Goal: Feedback & Contribution: Submit feedback/report problem

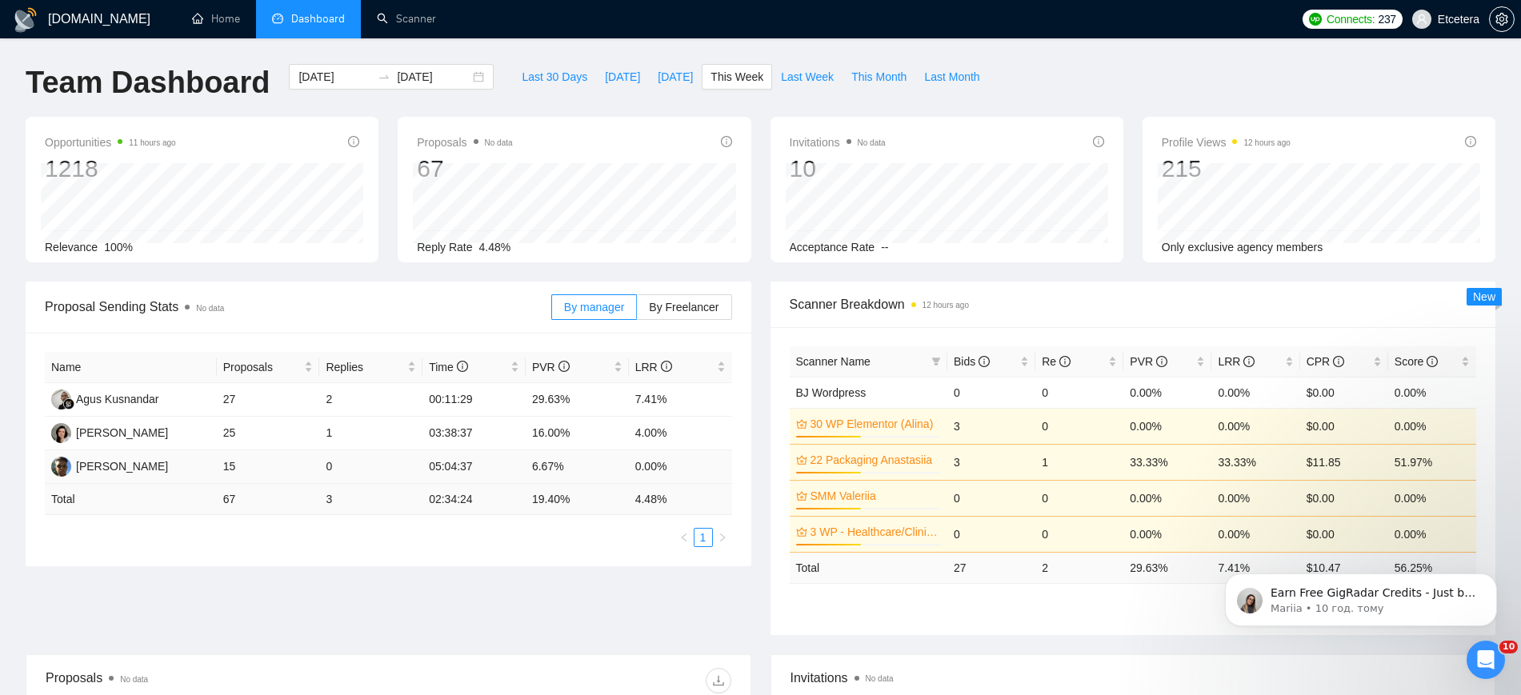
scroll to position [500, 0]
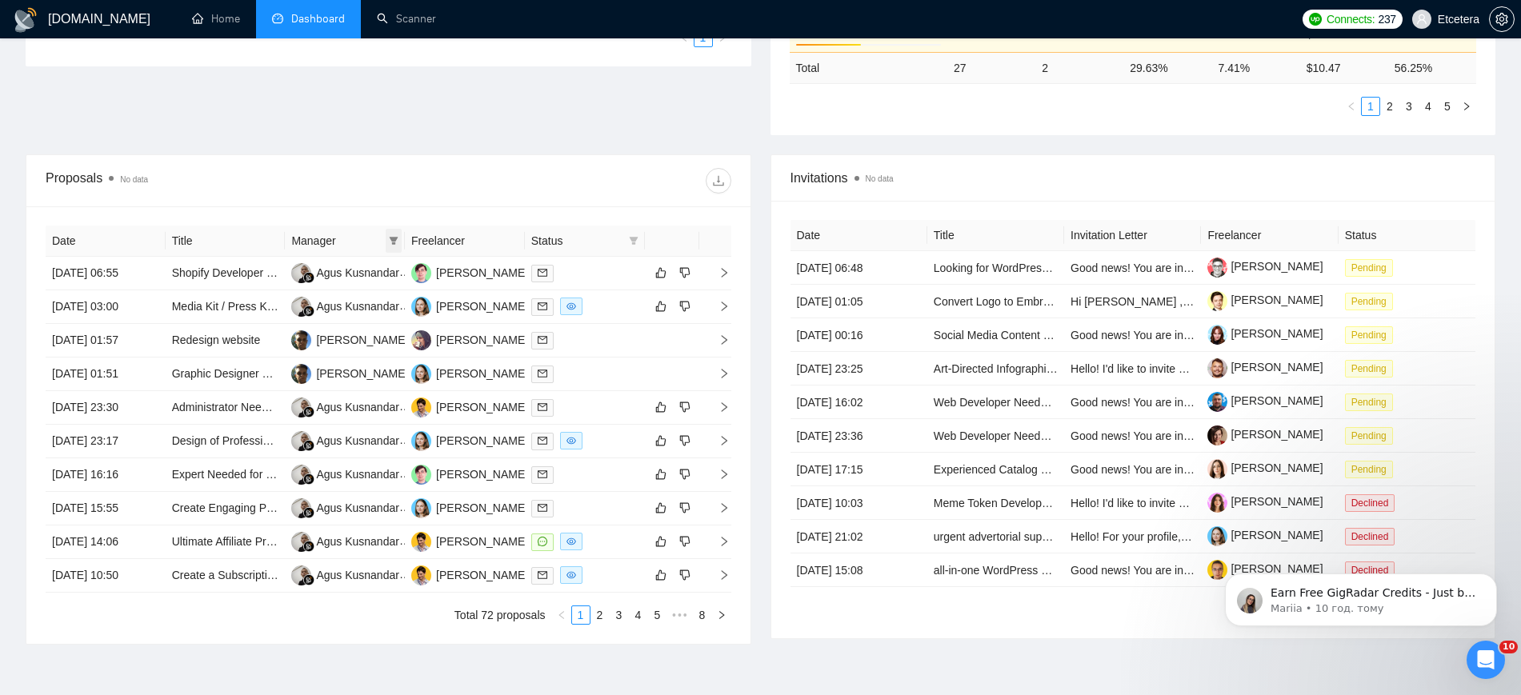
click at [400, 233] on span at bounding box center [394, 241] width 16 height 24
click at [318, 349] on span "Tatyana Tymofieieva" at bounding box center [340, 348] width 92 height 13
checkbox input "true"
drag, startPoint x: 502, startPoint y: 194, endPoint x: 535, endPoint y: 210, distance: 36.8
click at [503, 194] on div "Proposals No data" at bounding box center [389, 180] width 686 height 51
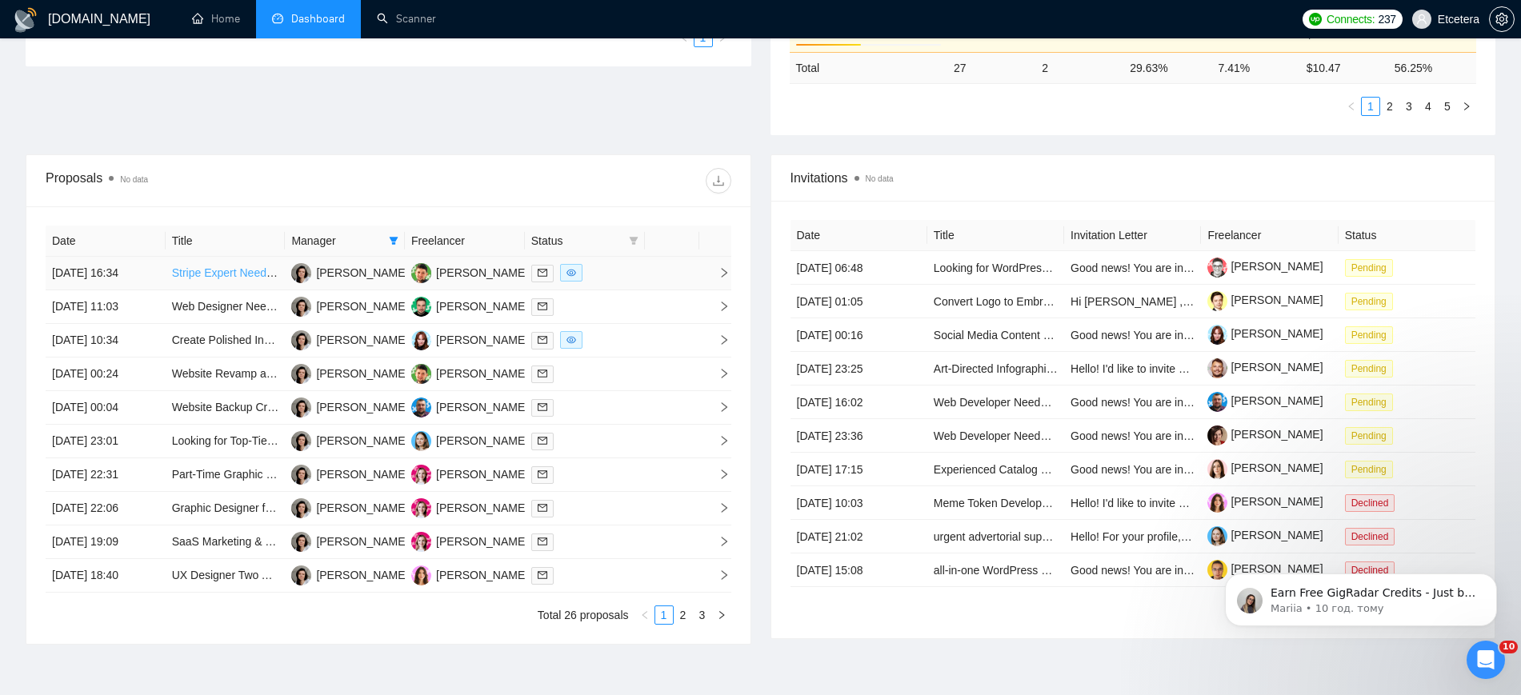
click at [251, 277] on link "Stripe Expert Needed – Prevent Repeat Sign-Ups for 7-Day Free Trial abusers" at bounding box center [366, 272] width 389 height 13
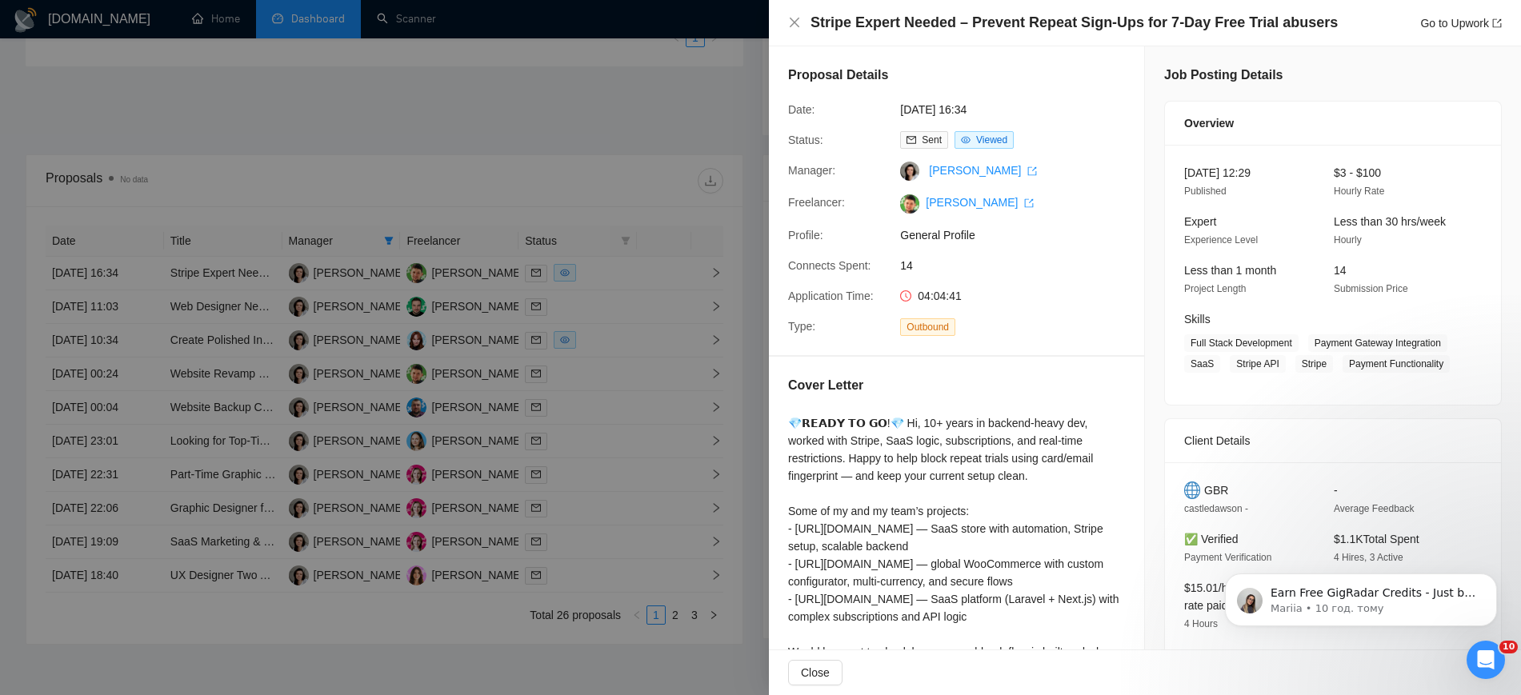
click at [655, 111] on div at bounding box center [760, 347] width 1521 height 695
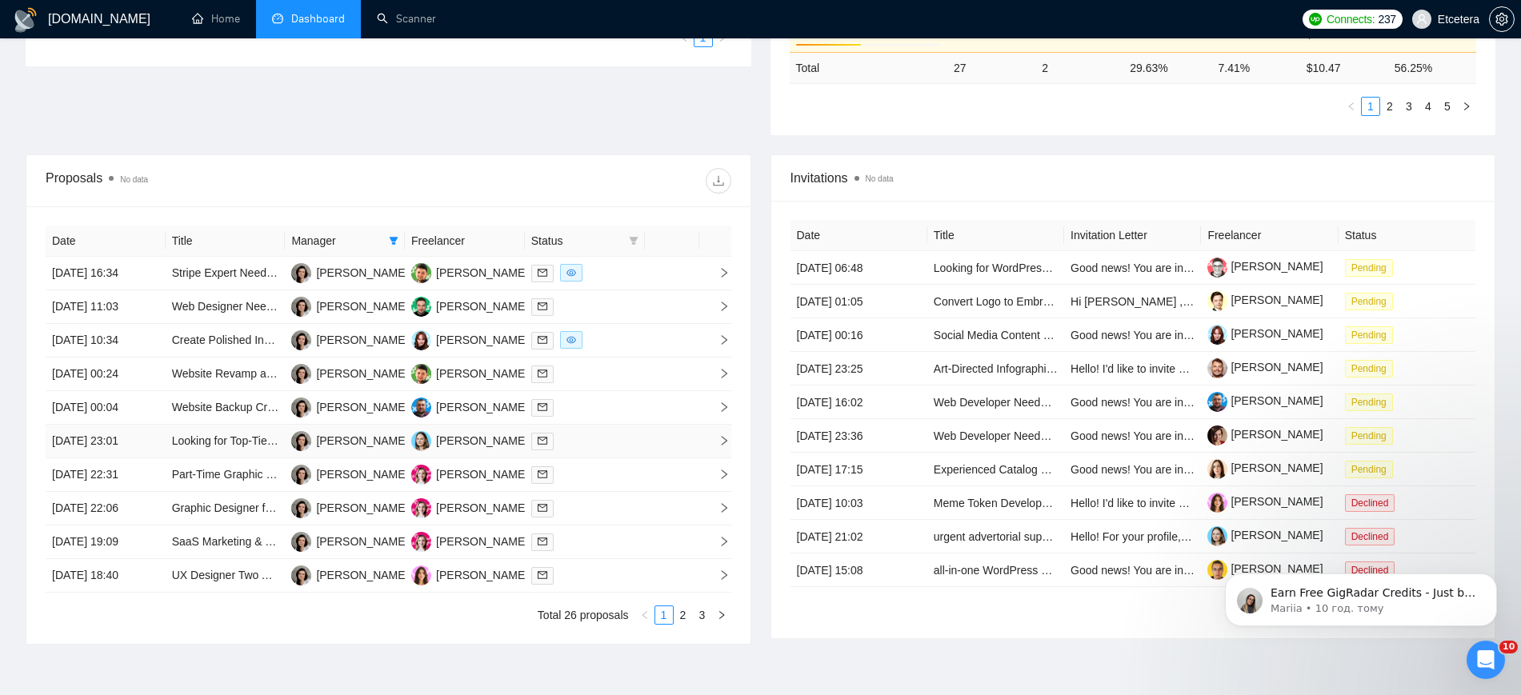
drag, startPoint x: 206, startPoint y: 442, endPoint x: 206, endPoint y: 455, distance: 12.8
click at [680, 615] on link "2" at bounding box center [683, 615] width 18 height 18
click at [704, 613] on link "3" at bounding box center [703, 615] width 18 height 18
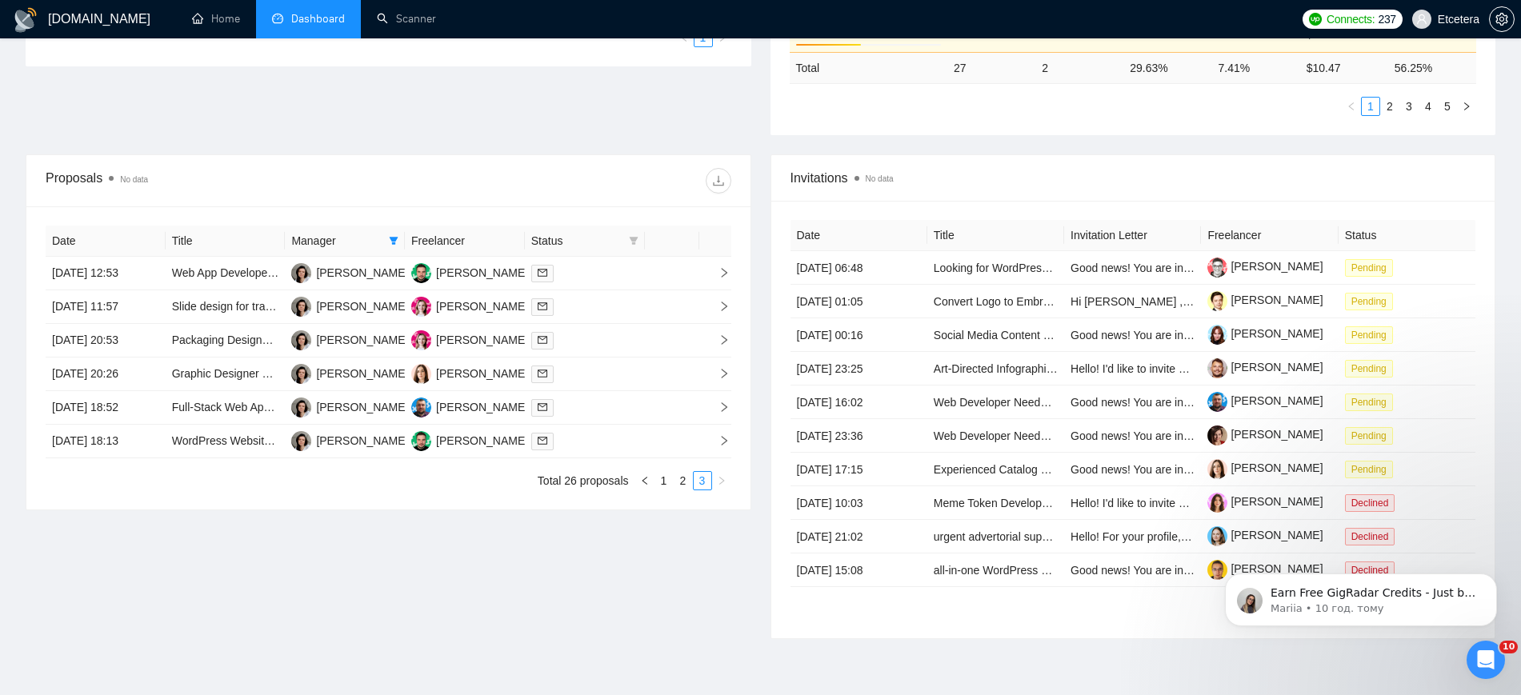
drag, startPoint x: 669, startPoint y: 478, endPoint x: 654, endPoint y: 522, distance: 46.5
click at [668, 478] on link "1" at bounding box center [664, 481] width 18 height 18
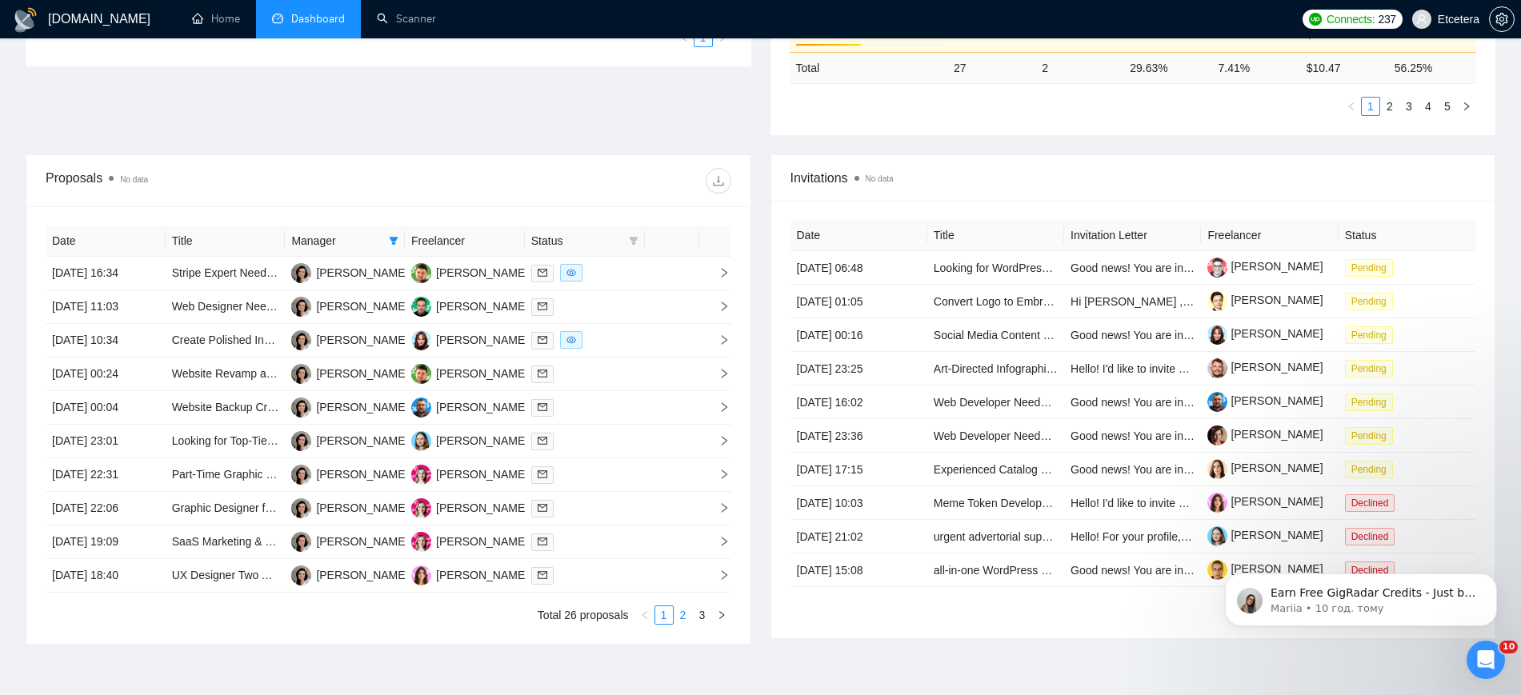
click at [687, 617] on link "2" at bounding box center [683, 615] width 18 height 18
click at [705, 612] on link "3" at bounding box center [703, 615] width 18 height 18
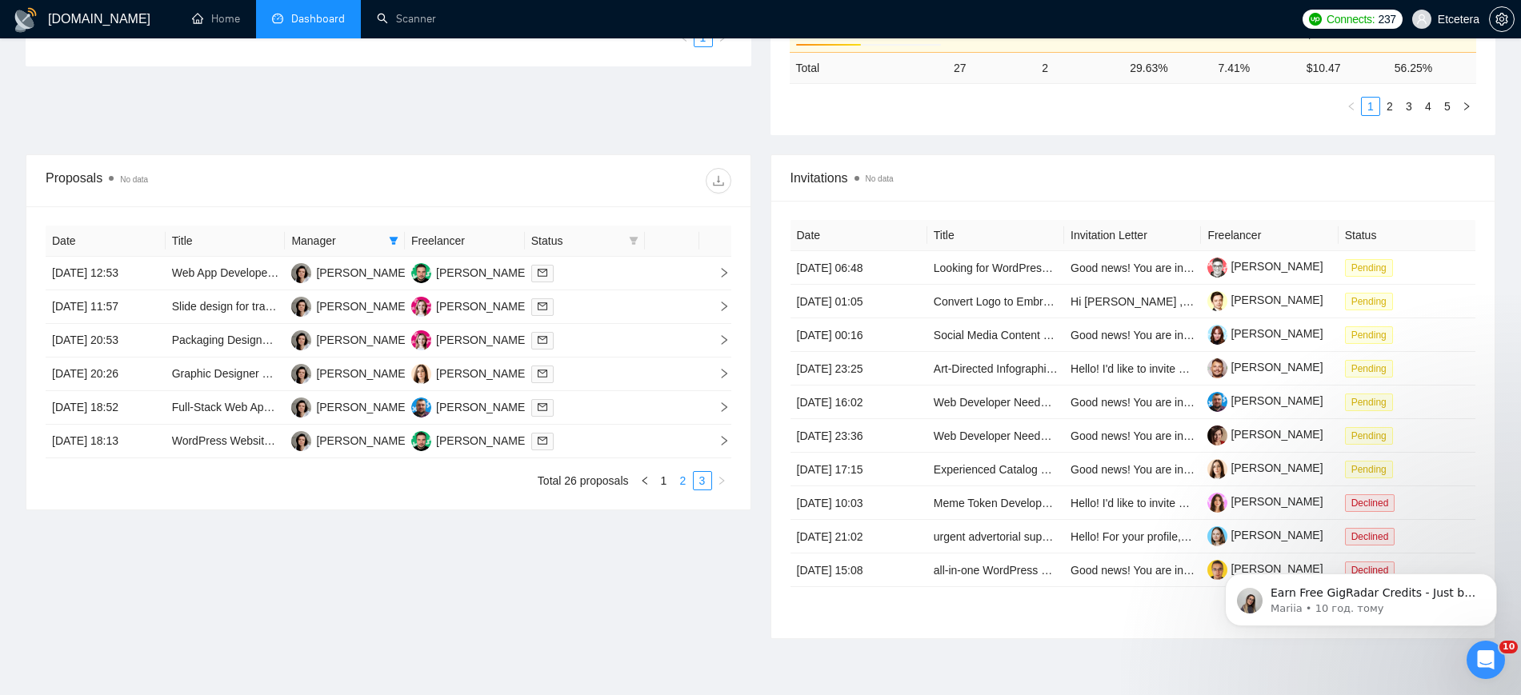
click at [678, 482] on link "2" at bounding box center [683, 481] width 18 height 18
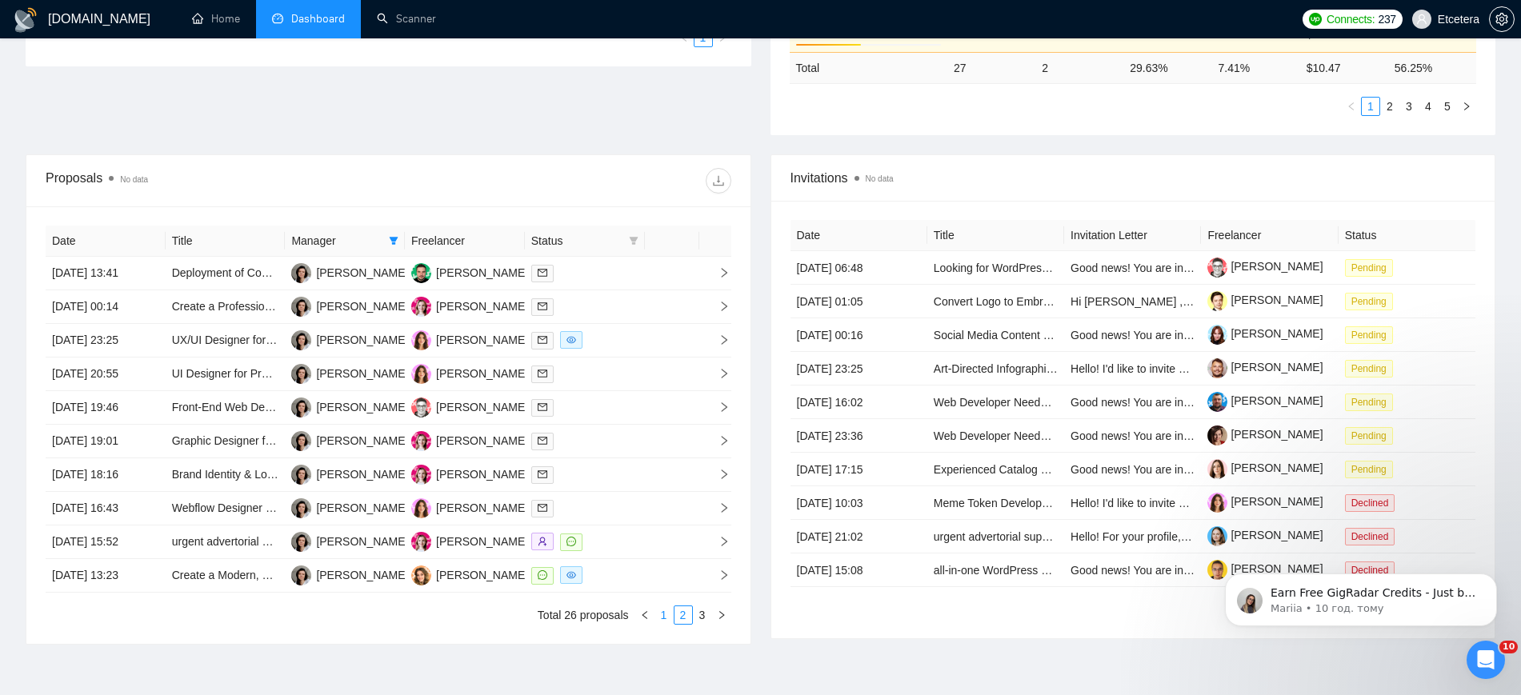
click at [660, 614] on link "1" at bounding box center [664, 615] width 18 height 18
click at [1485, 578] on button "Dismiss notification" at bounding box center [1491, 578] width 21 height 21
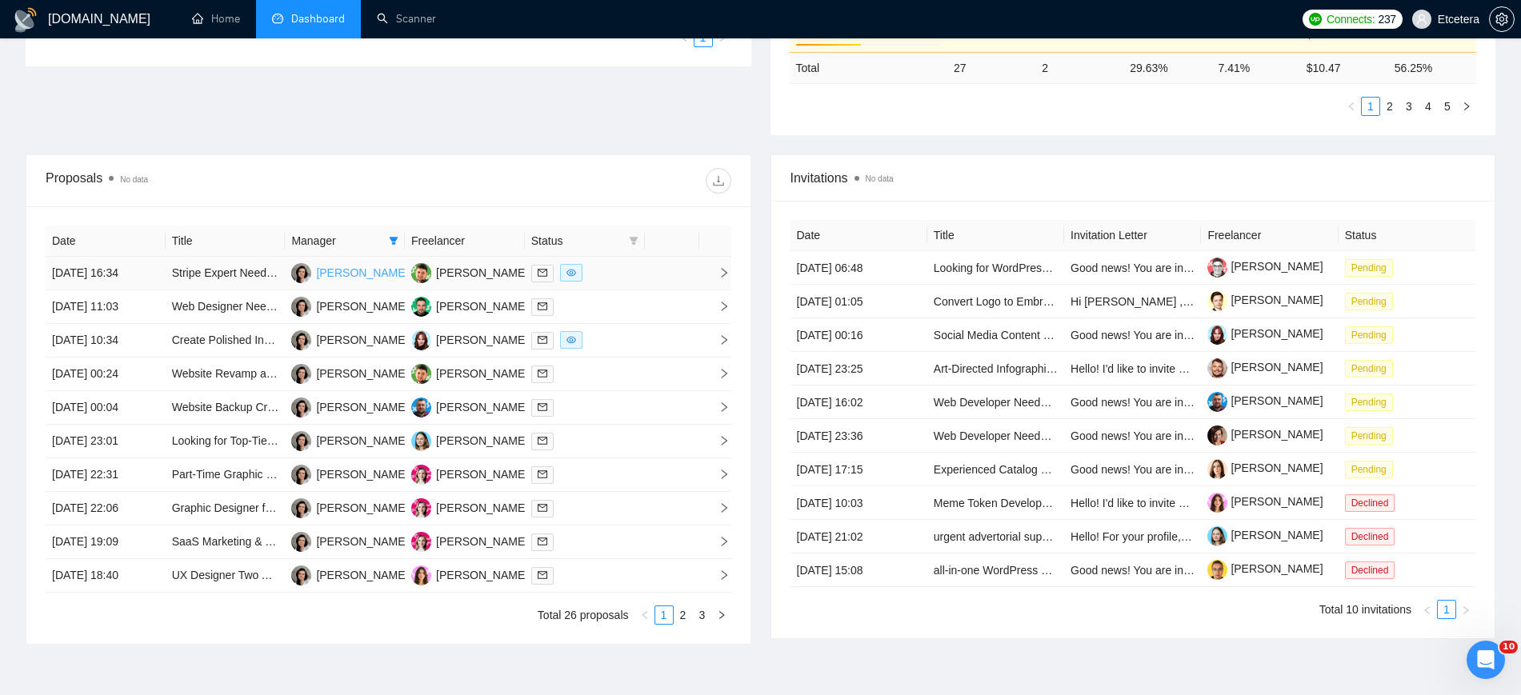
drag, startPoint x: 391, startPoint y: 238, endPoint x: 400, endPoint y: 266, distance: 29.3
click at [391, 238] on icon "filter" at bounding box center [394, 241] width 9 height 8
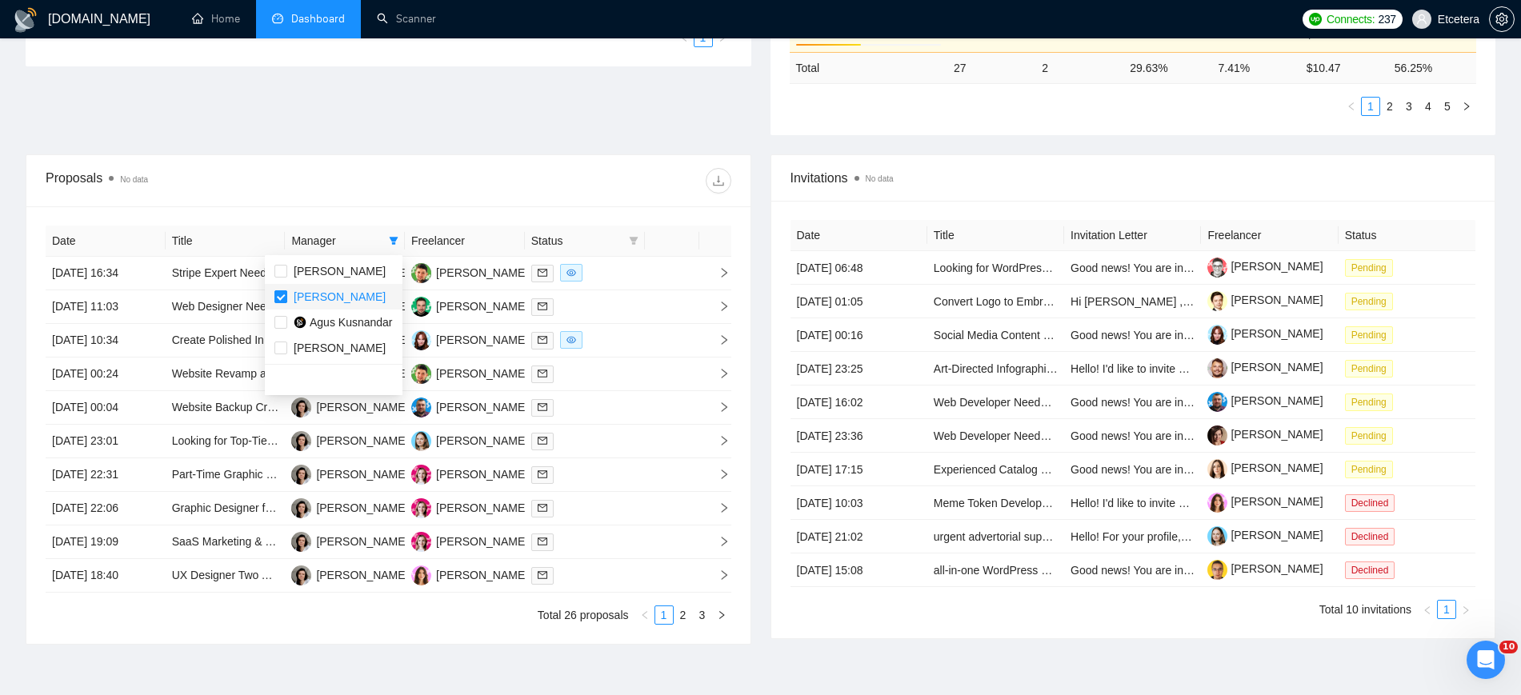
click at [276, 294] on input "checkbox" at bounding box center [280, 296] width 13 height 13
checkbox input "false"
click at [280, 328] on input "checkbox" at bounding box center [280, 322] width 13 height 13
checkbox input "true"
click at [284, 270] on input "checkbox" at bounding box center [280, 271] width 13 height 13
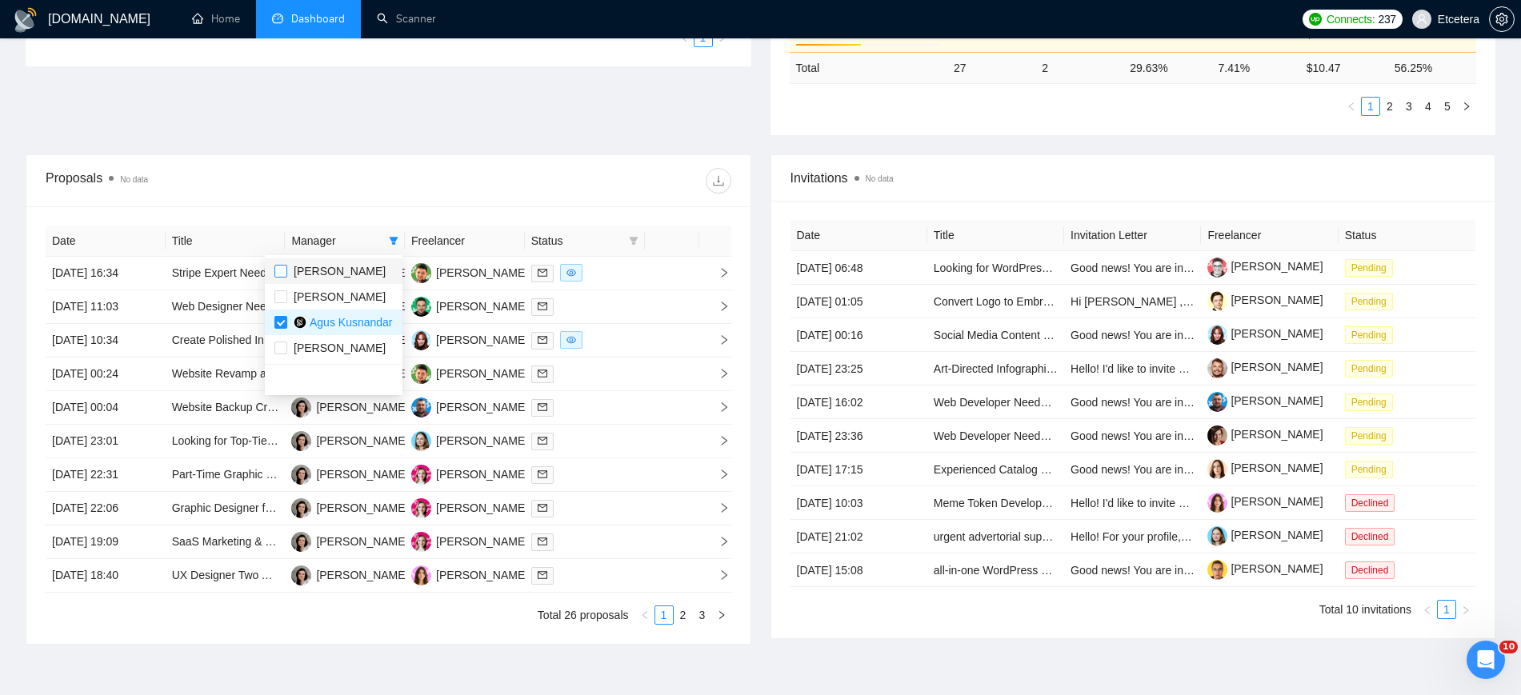
checkbox input "true"
click at [283, 316] on input "checkbox" at bounding box center [280, 322] width 13 height 13
checkbox input "false"
click at [427, 175] on div at bounding box center [559, 181] width 342 height 26
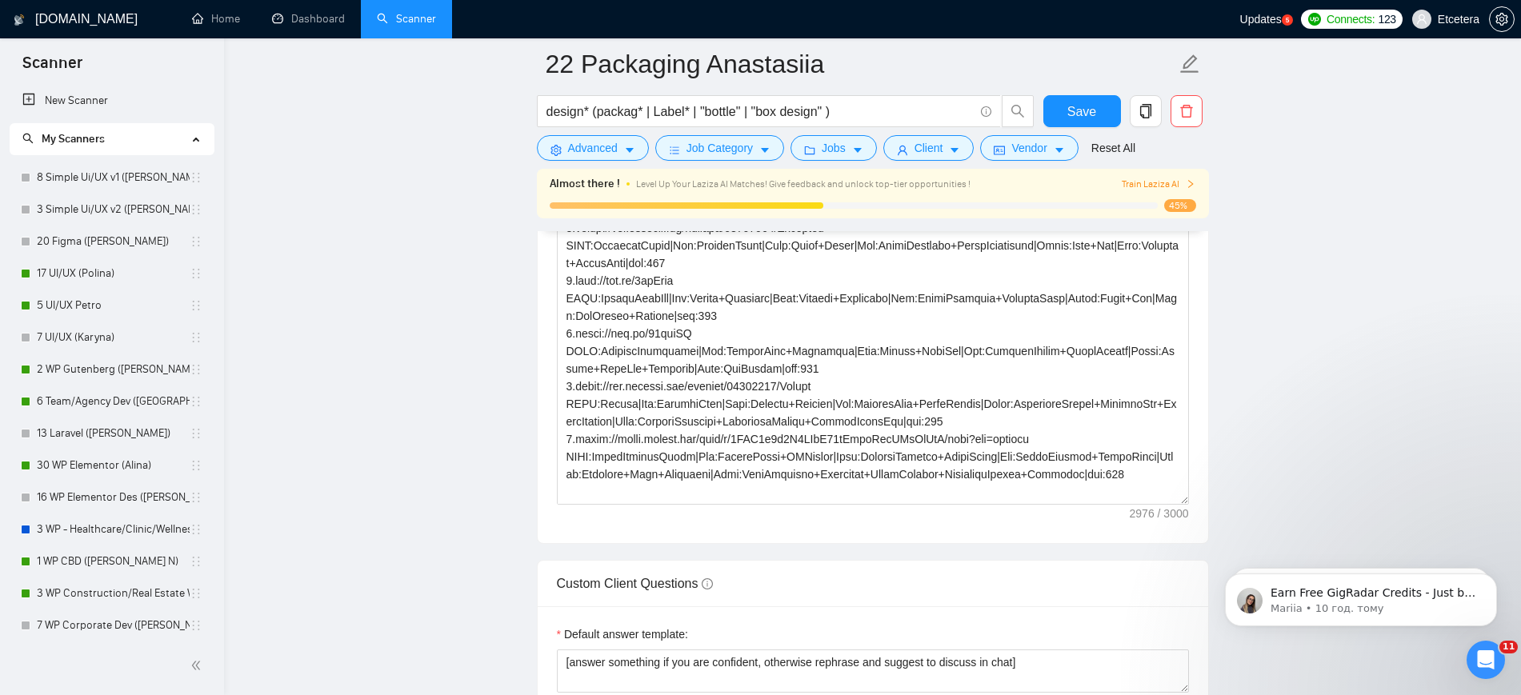
scroll to position [200, 0]
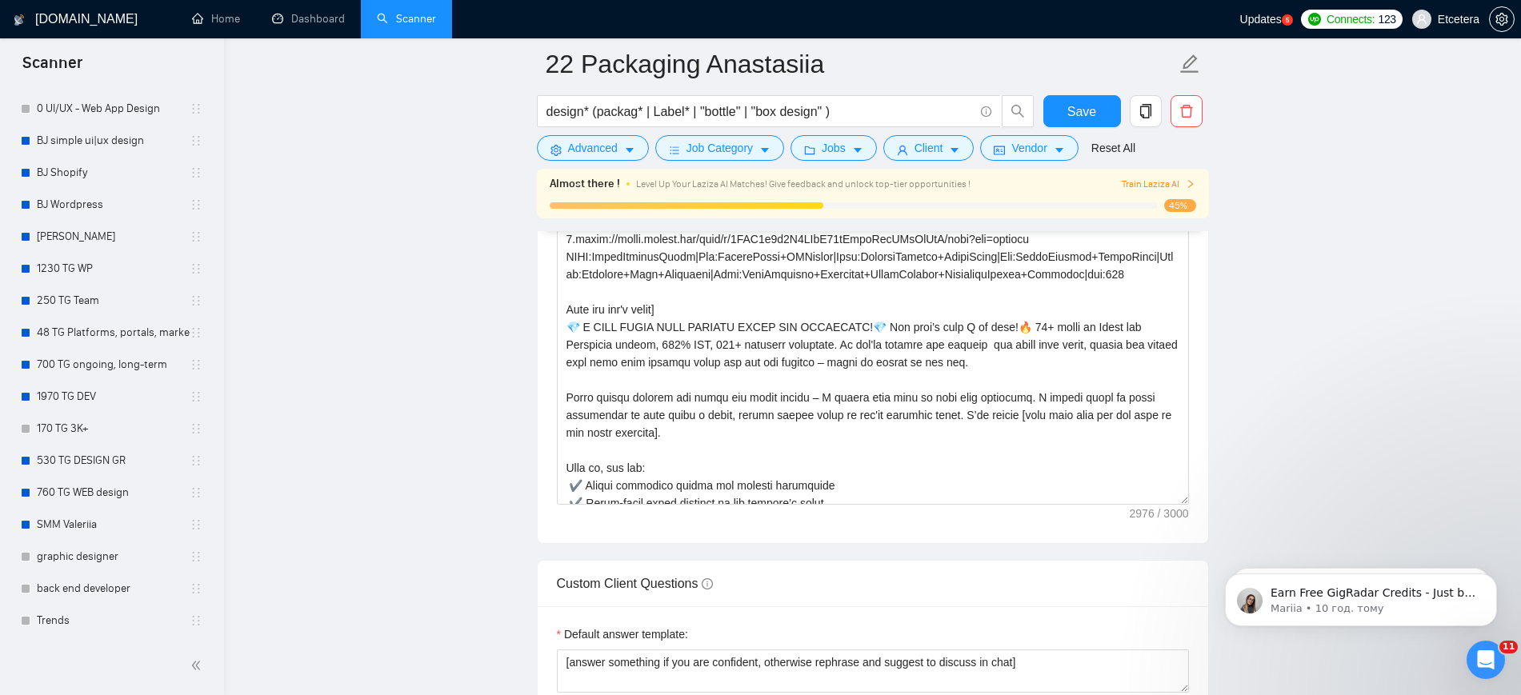
click at [1489, 660] on icon "Відкрити програму для спілкування Intercom" at bounding box center [1486, 660] width 26 height 26
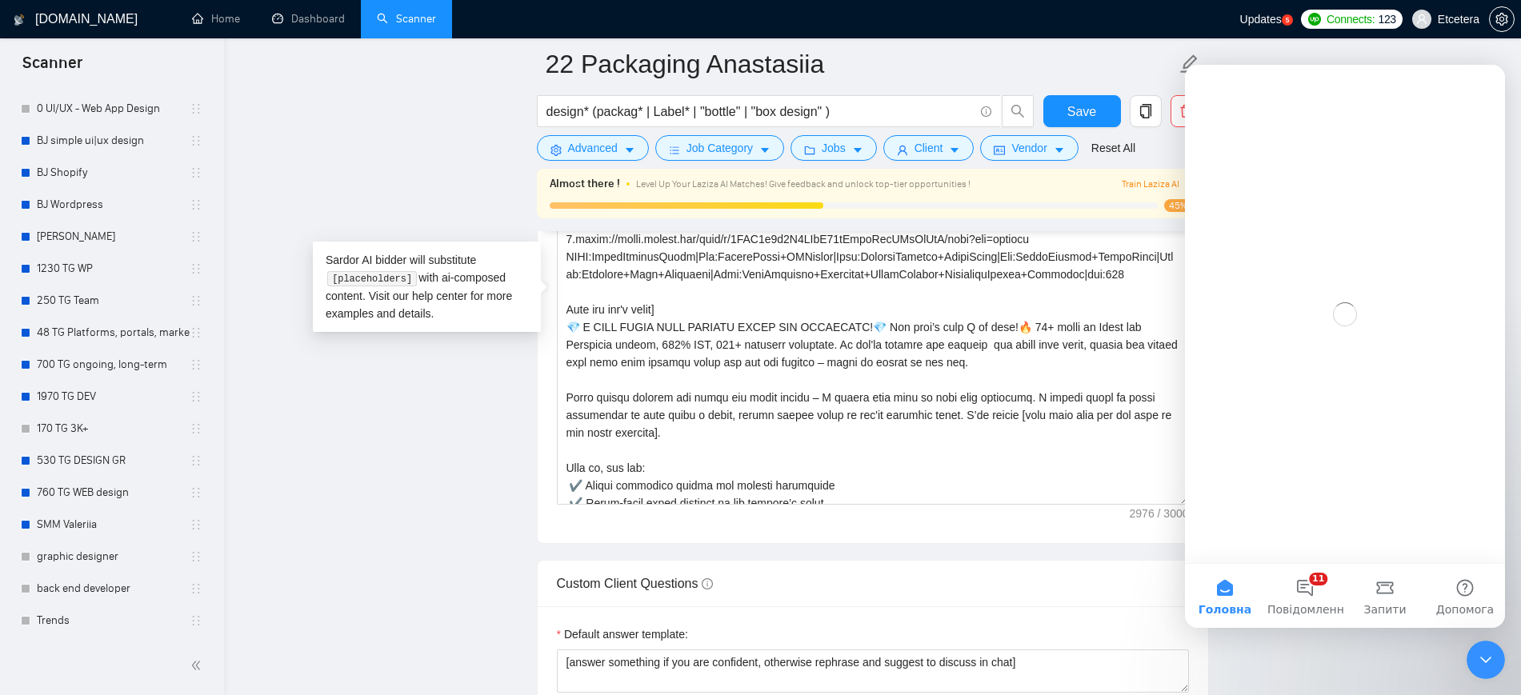
scroll to position [0, 0]
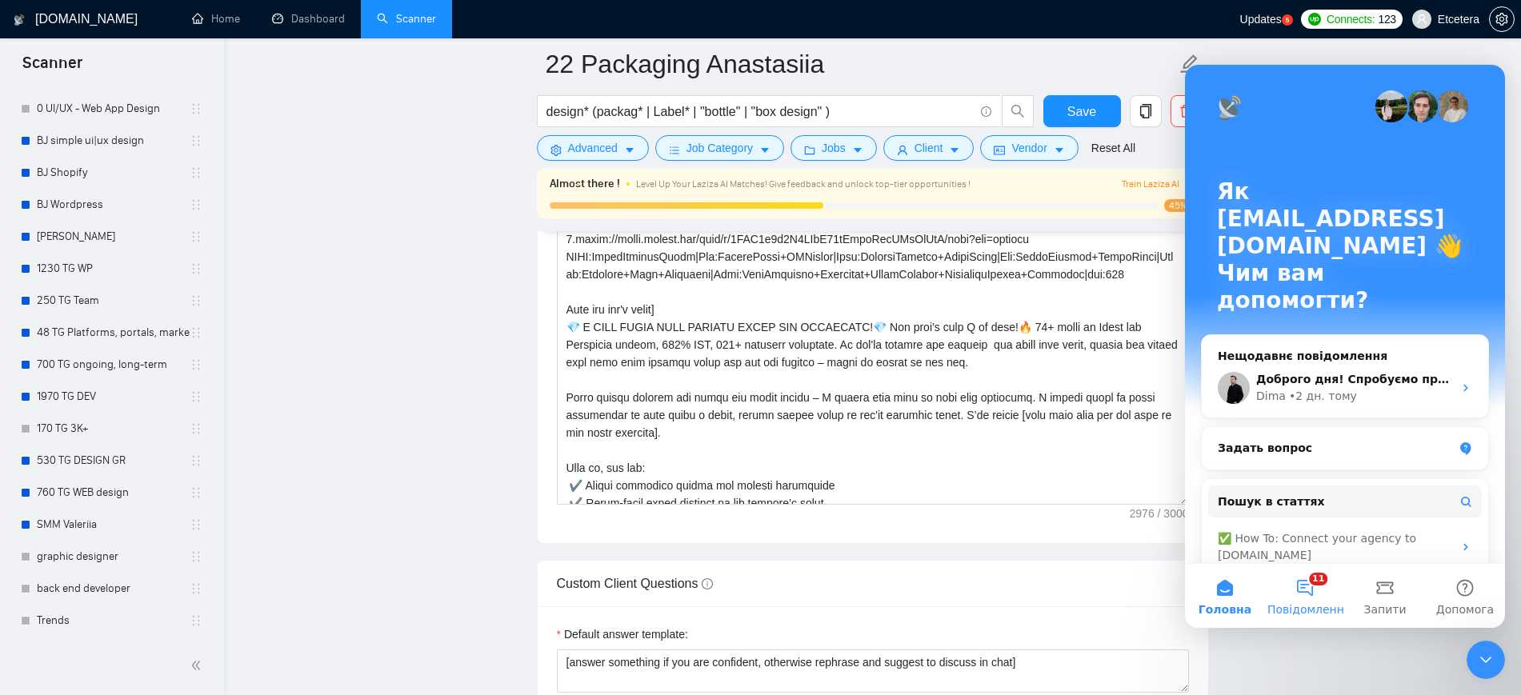
click at [1319, 596] on button "11 Повідомлення" at bounding box center [1305, 596] width 80 height 64
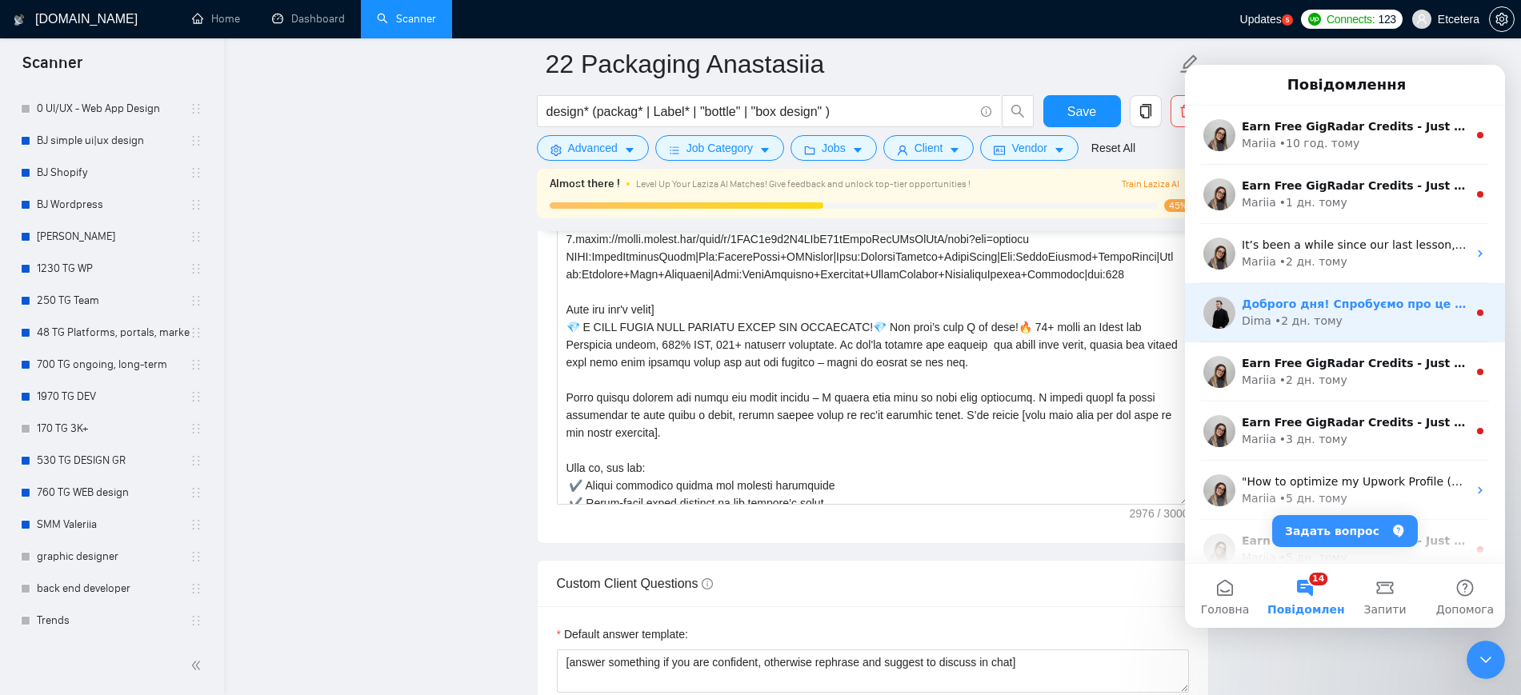
click at [1330, 316] on div "Dima • 2 дн. тому" at bounding box center [1354, 321] width 226 height 17
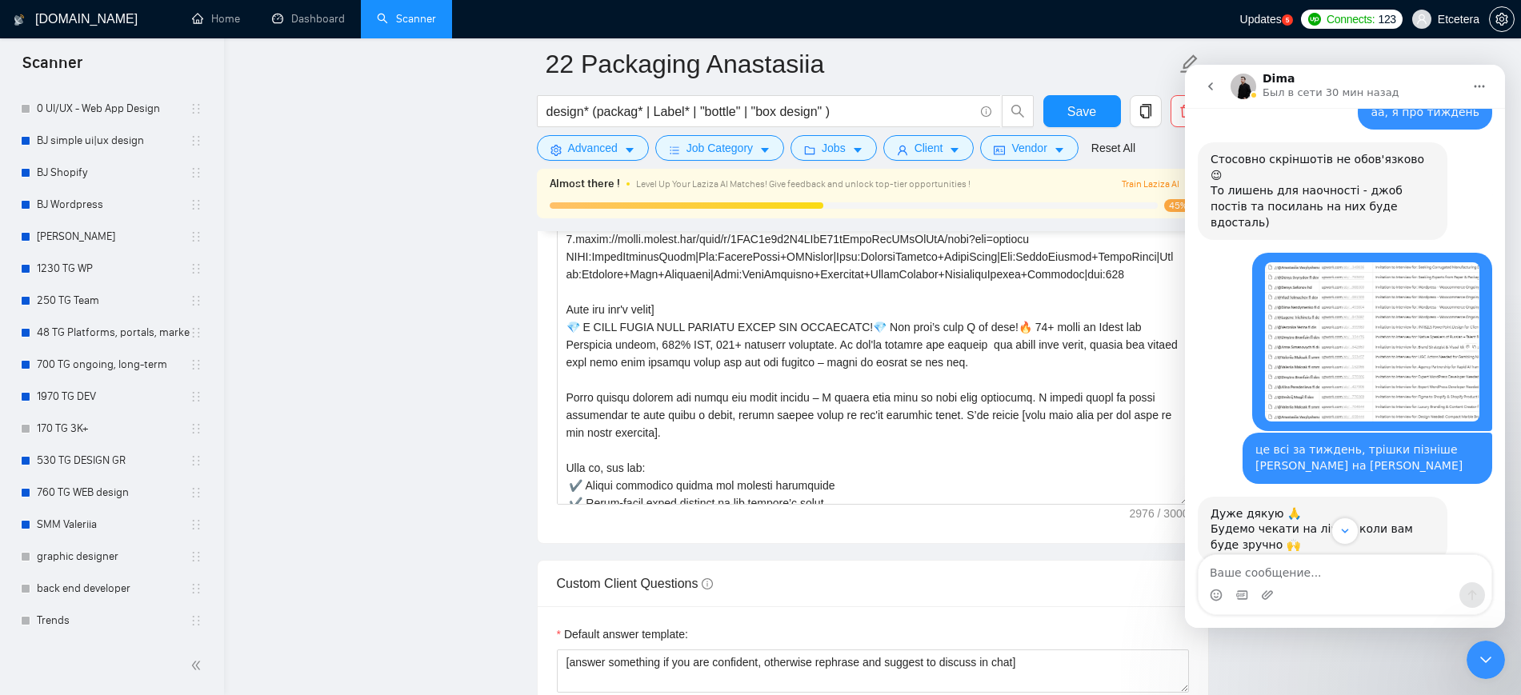
scroll to position [5370, 0]
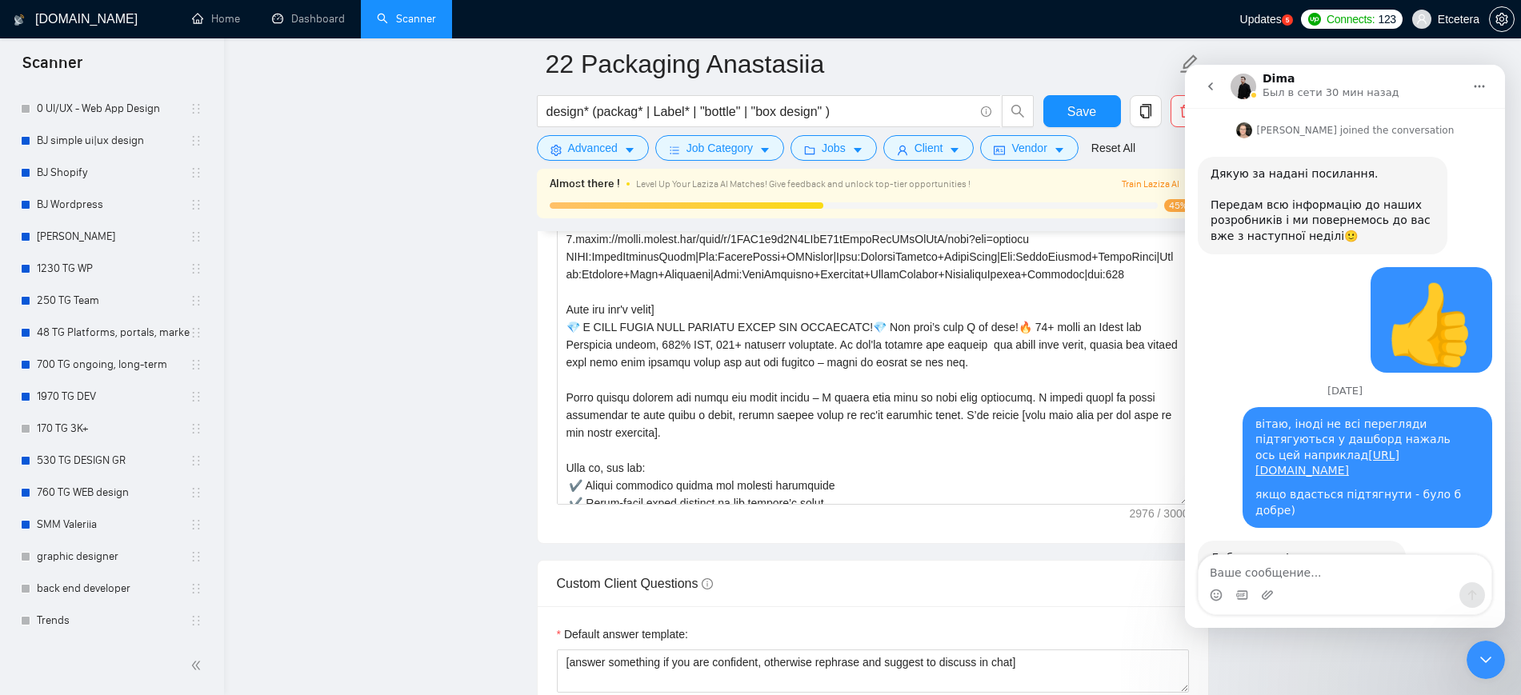
drag, startPoint x: 1501, startPoint y: 315, endPoint x: 2693, endPoint y: 650, distance: 1238.7
click at [1299, 449] on link "https://www.upwork.com/jobs/~021954934278010844966" at bounding box center [1327, 463] width 144 height 29
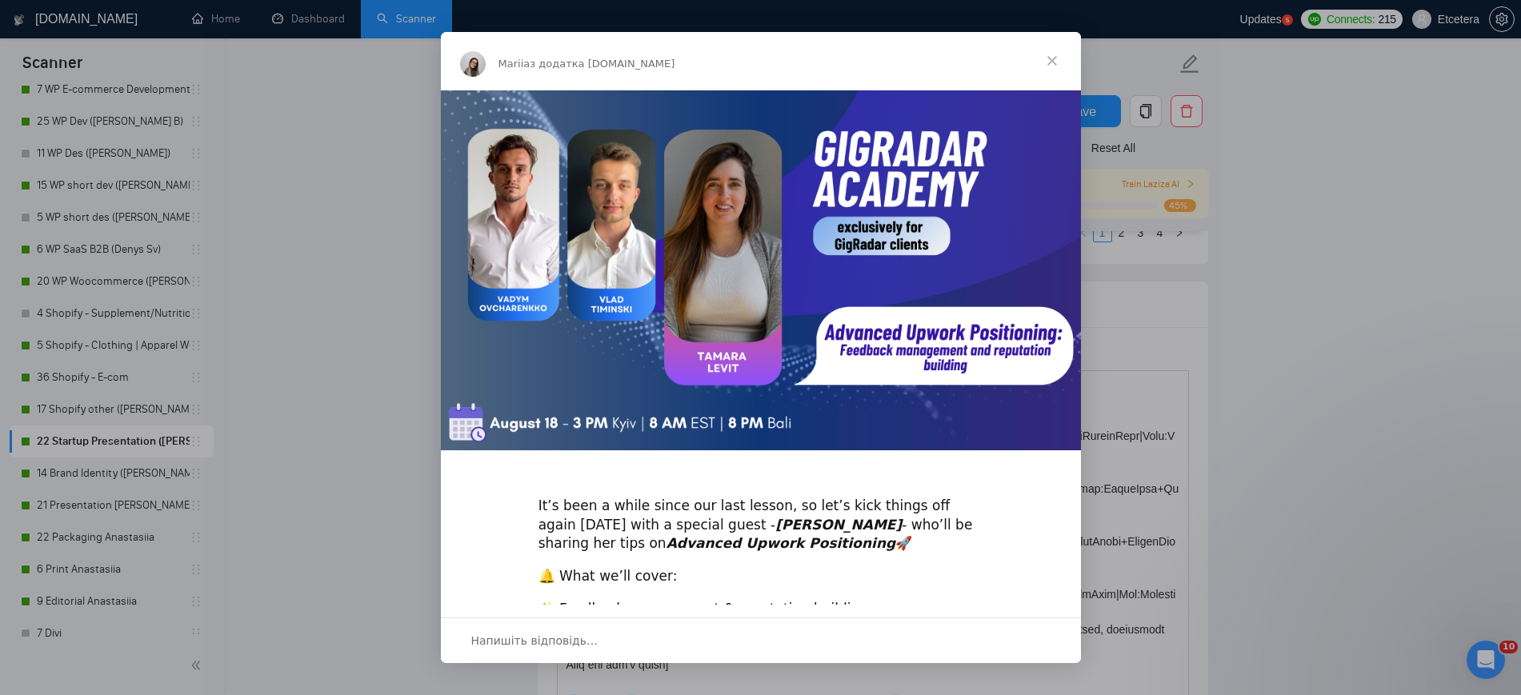
scroll to position [200, 0]
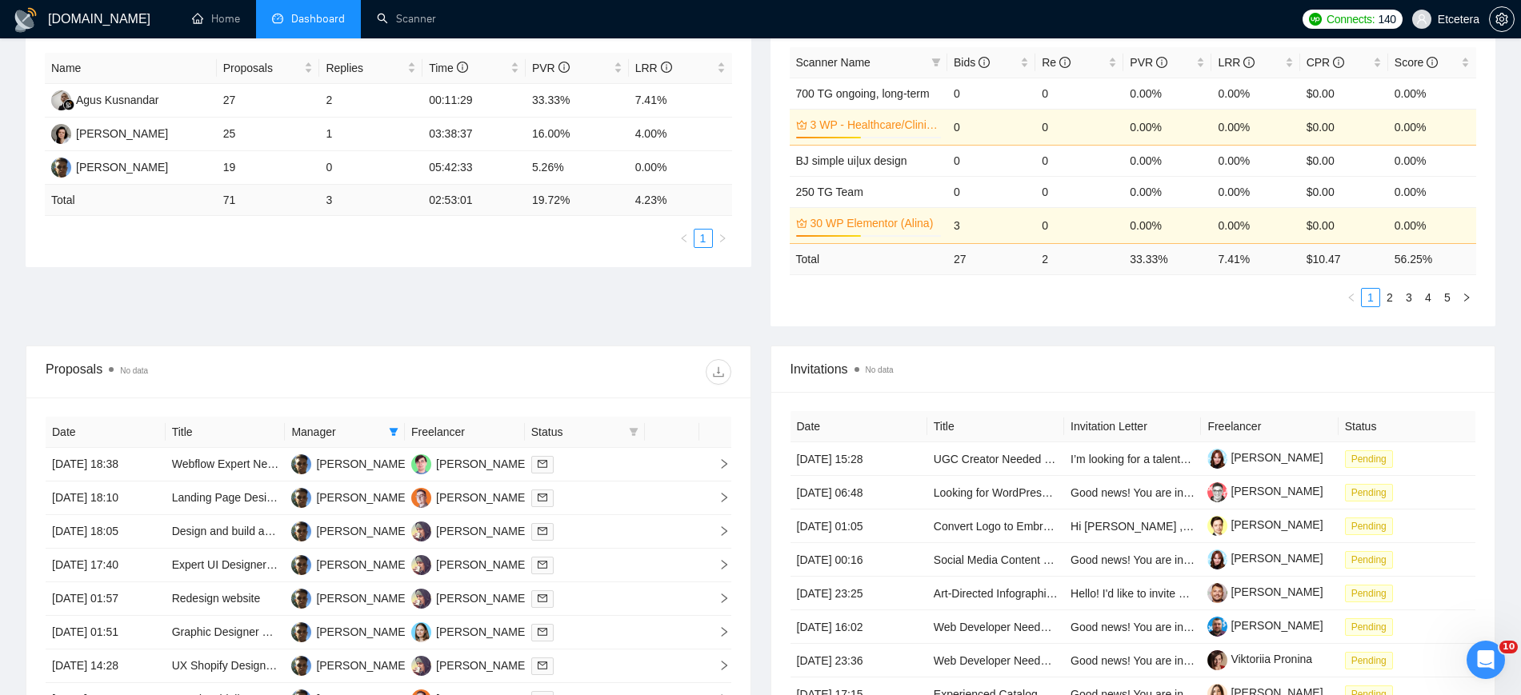
scroll to position [300, 0]
click at [402, 435] on span at bounding box center [394, 431] width 16 height 24
click at [396, 434] on icon "filter" at bounding box center [394, 431] width 10 height 10
click at [386, 430] on div "1651901183930863616" at bounding box center [338, 434] width 141 height 34
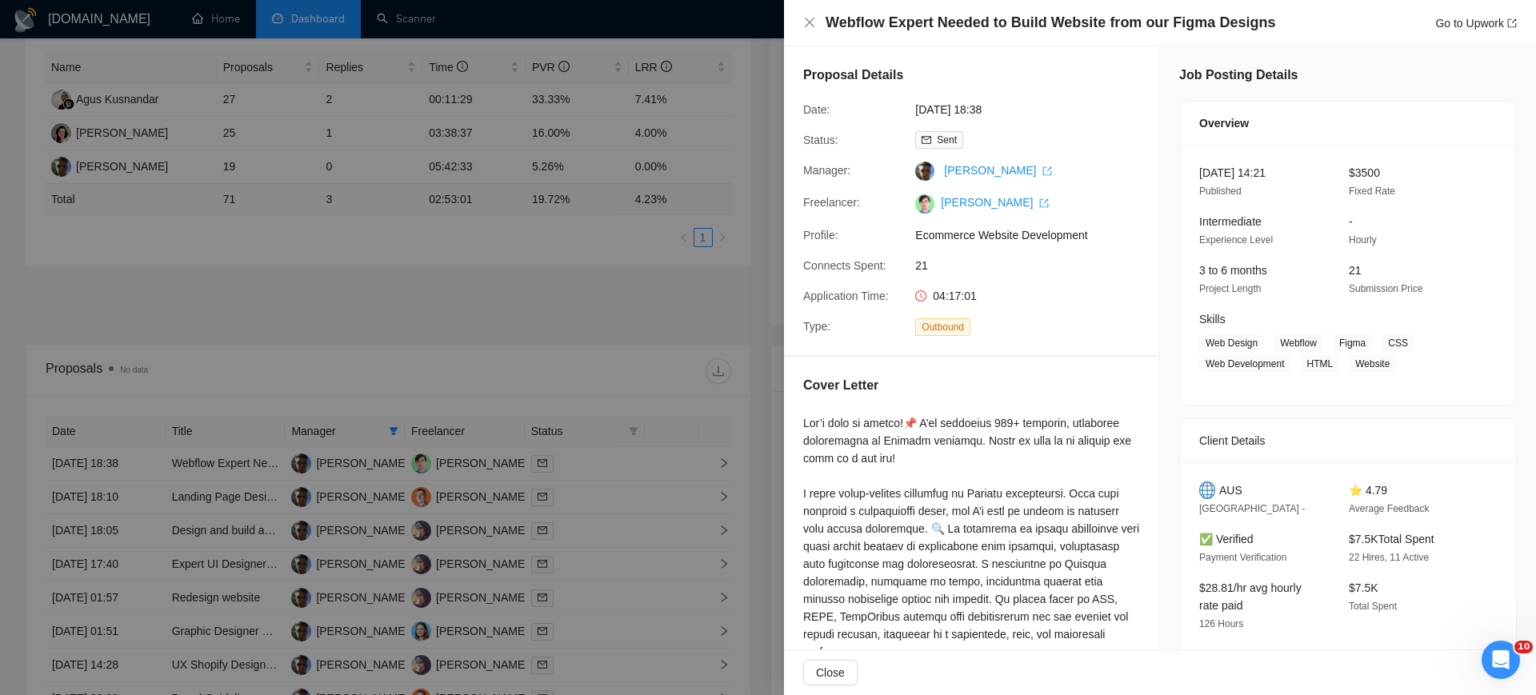
click at [388, 378] on div at bounding box center [768, 347] width 1536 height 695
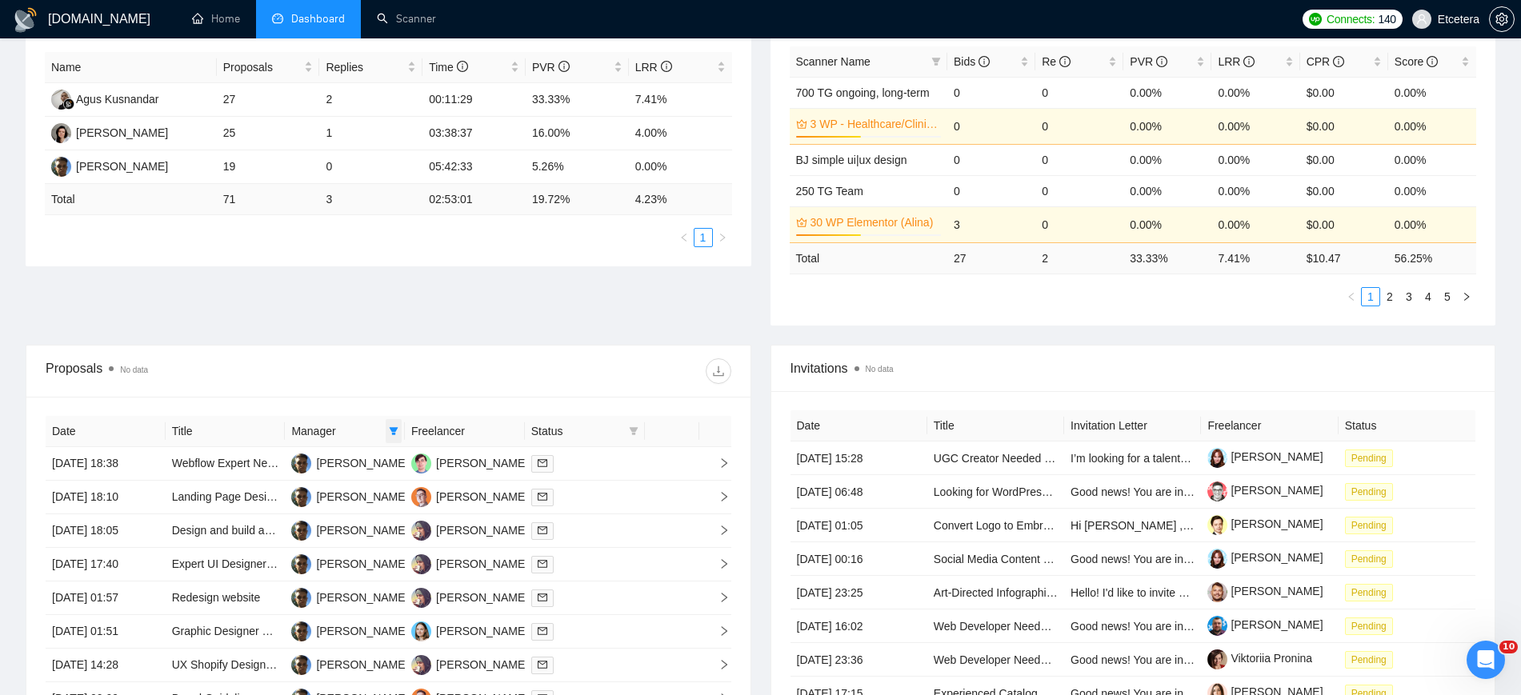
click at [390, 431] on icon "filter" at bounding box center [394, 431] width 10 height 10
click at [342, 484] on span "Agus Kusnandar" at bounding box center [351, 487] width 83 height 13
checkbox input "true"
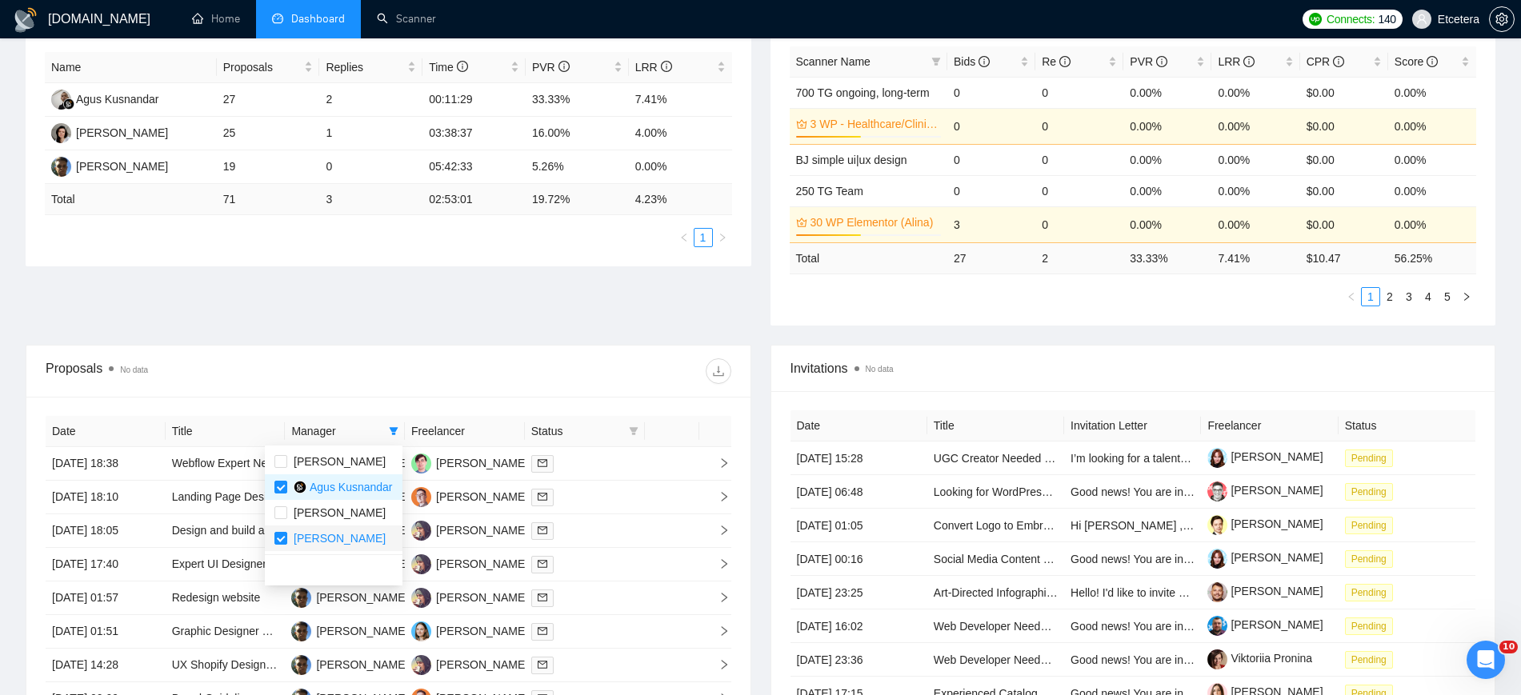
click at [297, 539] on span "Anton Pivnyk" at bounding box center [340, 538] width 92 height 13
checkbox input "false"
click at [386, 383] on div "Proposals No data" at bounding box center [217, 371] width 342 height 26
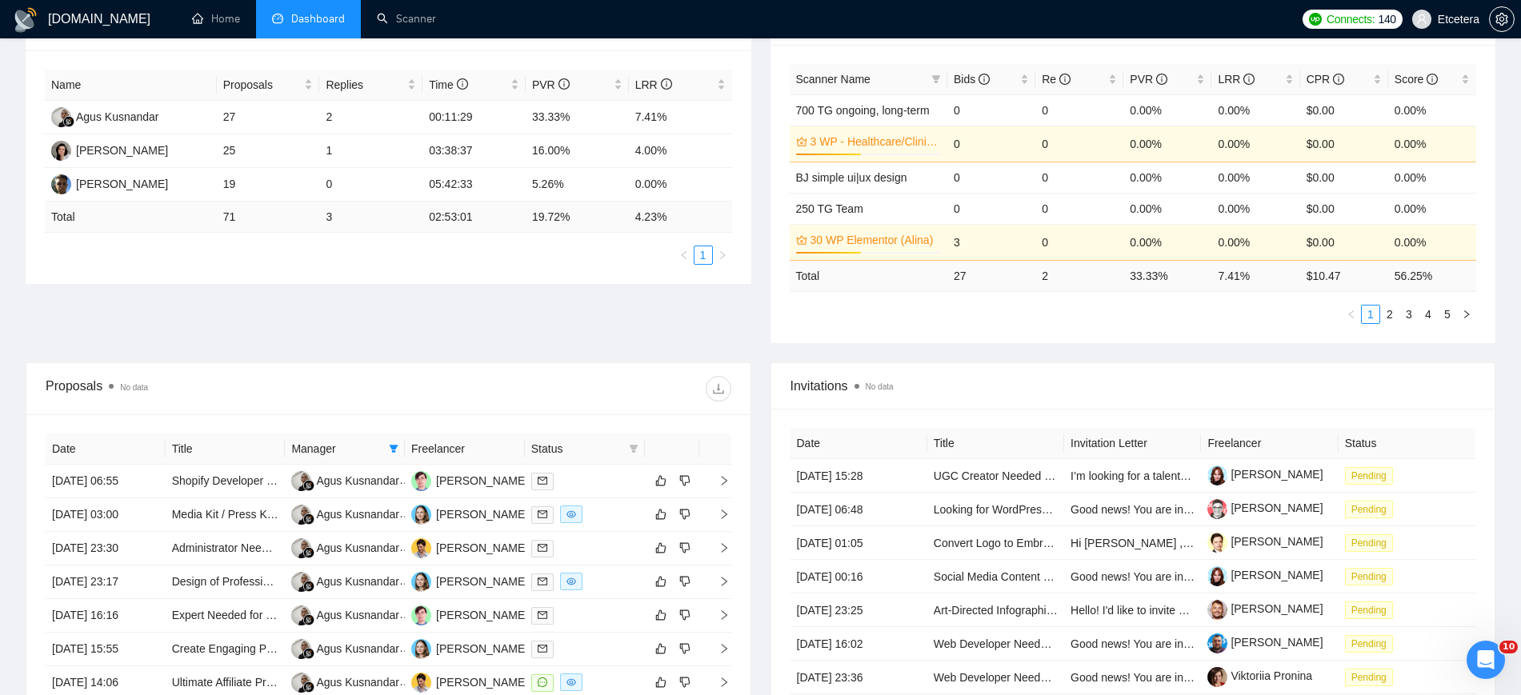
scroll to position [582, 0]
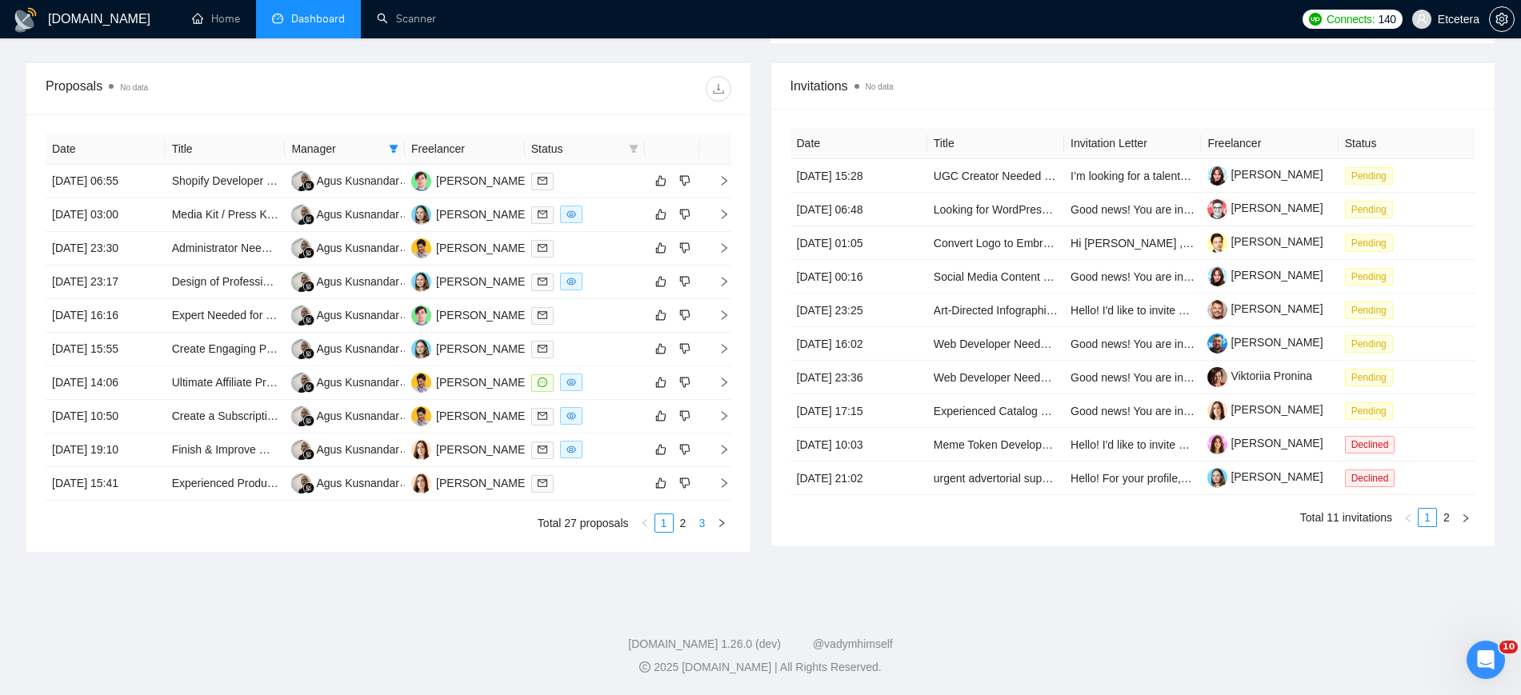
click at [705, 522] on link "3" at bounding box center [703, 523] width 18 height 18
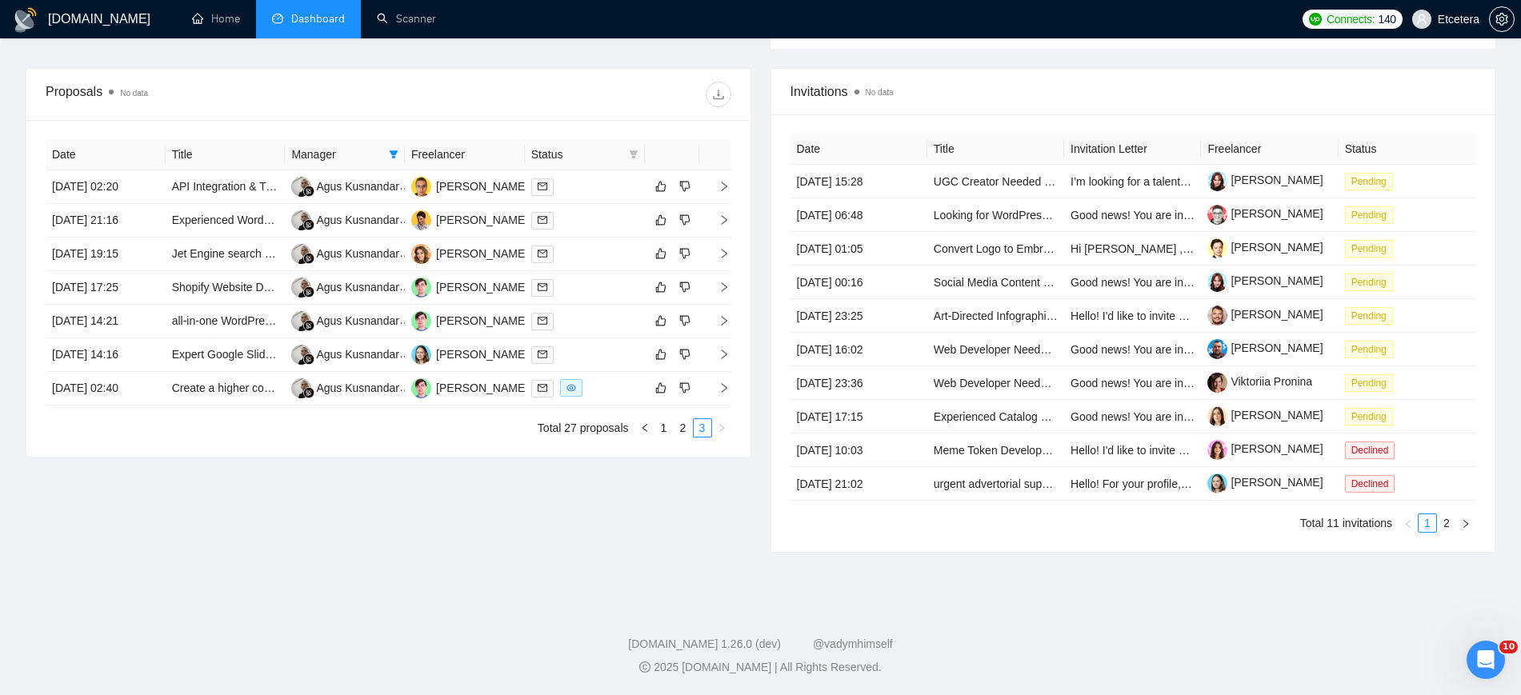
scroll to position [577, 0]
click at [686, 433] on link "2" at bounding box center [683, 428] width 18 height 18
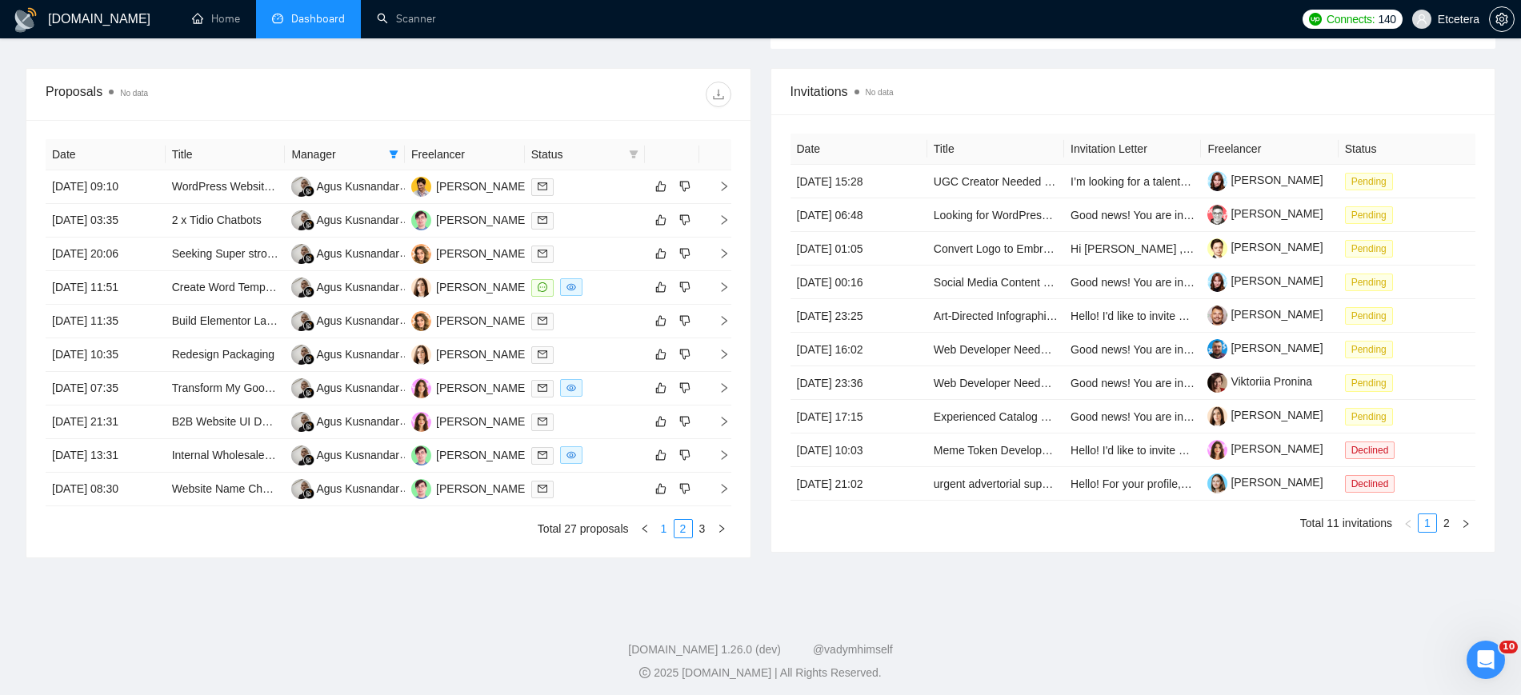
click at [666, 531] on link "1" at bounding box center [664, 529] width 18 height 18
click at [687, 532] on link "2" at bounding box center [683, 529] width 18 height 18
click at [702, 530] on link "3" at bounding box center [703, 529] width 18 height 18
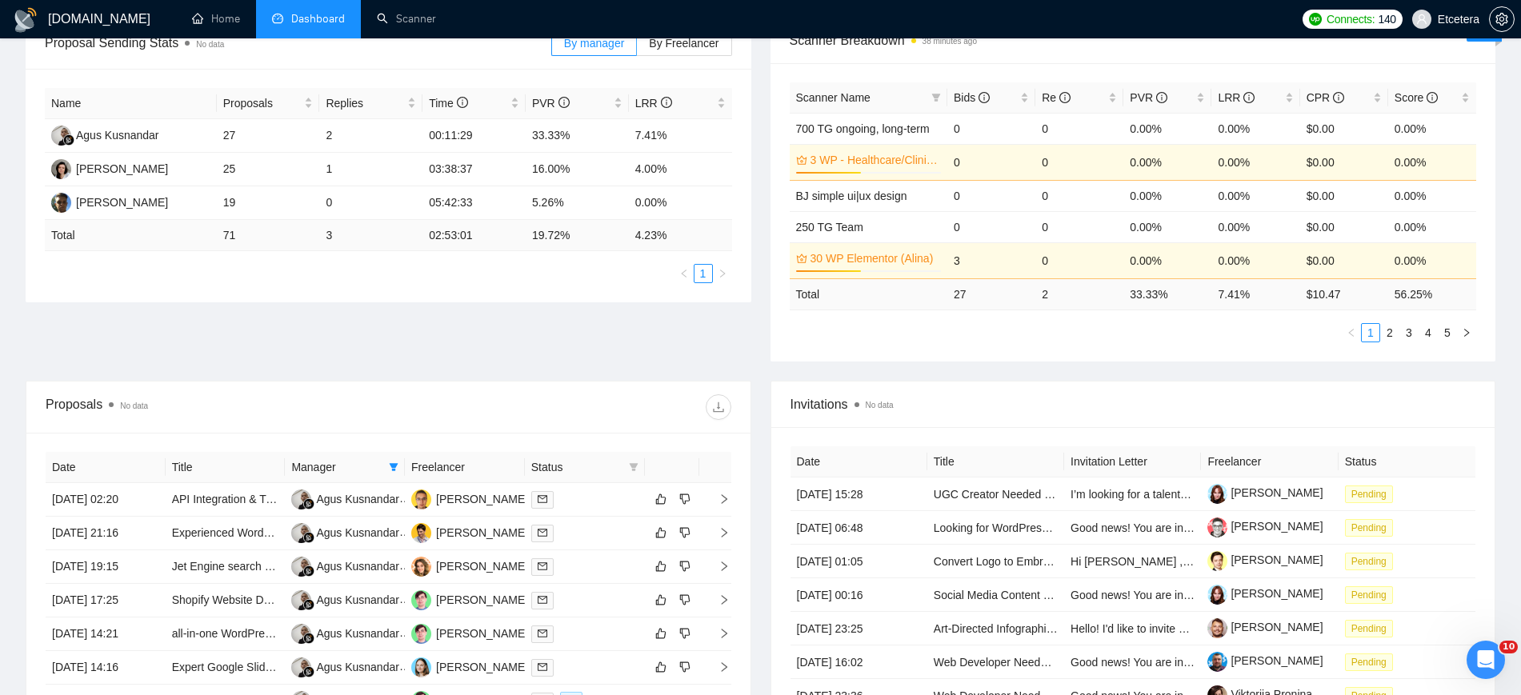
scroll to position [0, 0]
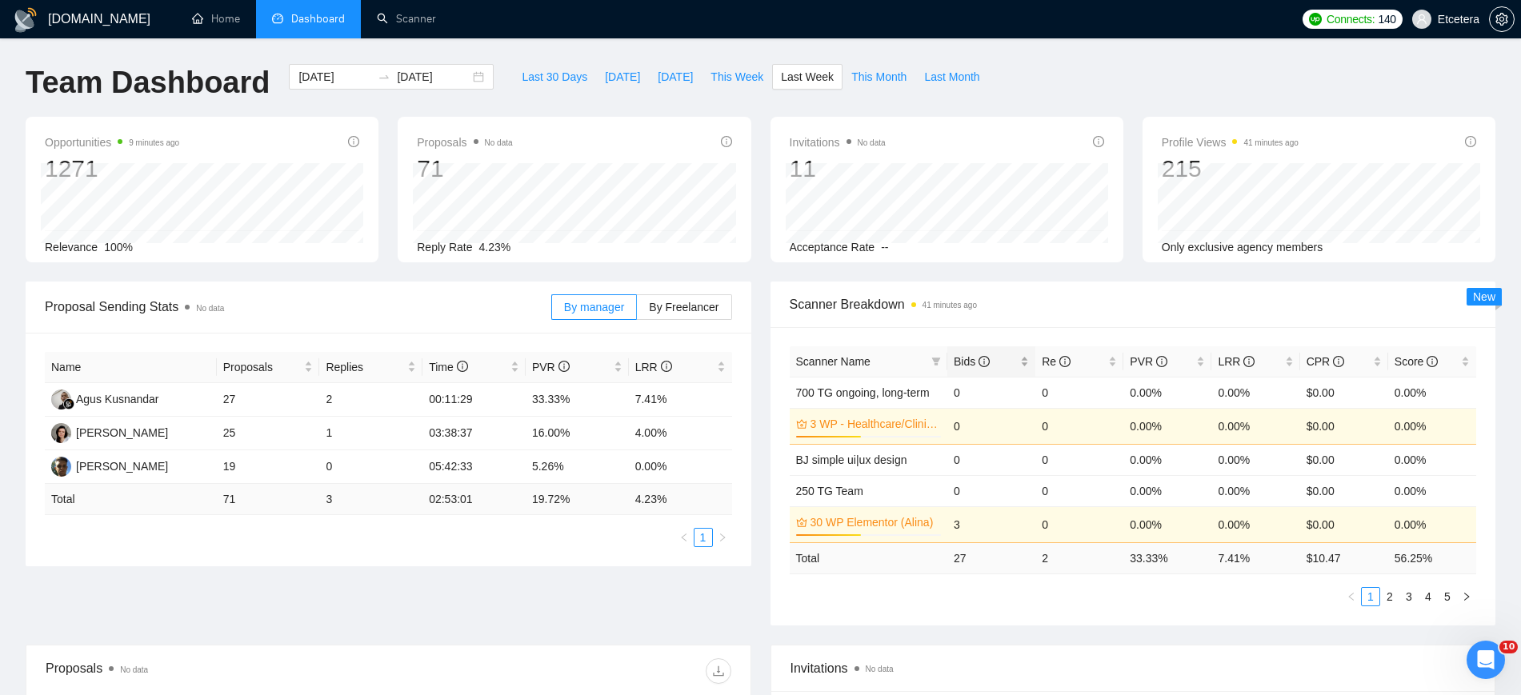
click at [1029, 355] on div "Bids" at bounding box center [991, 362] width 75 height 18
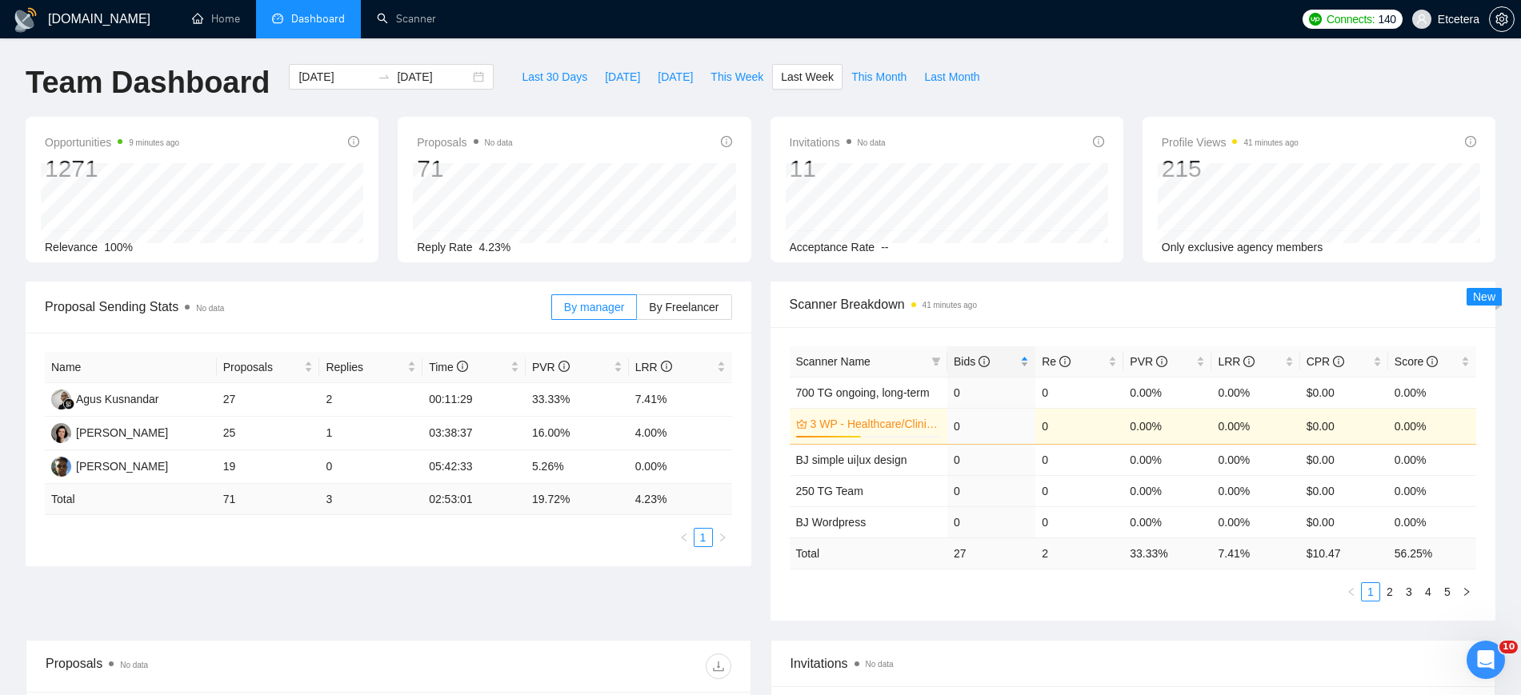
click at [1027, 360] on div "Bids" at bounding box center [991, 362] width 75 height 18
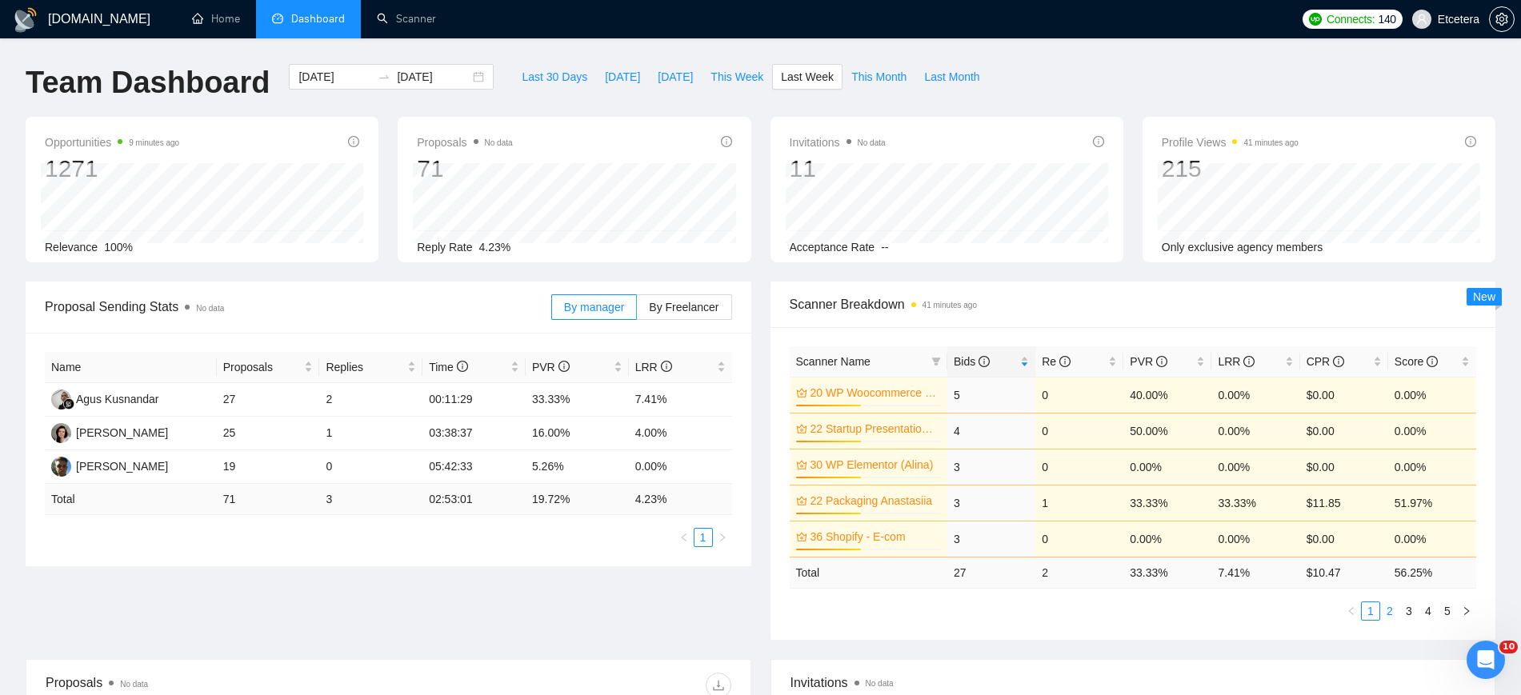
click at [1390, 610] on link "2" at bounding box center [1390, 611] width 18 height 18
click at [1409, 610] on link "3" at bounding box center [1409, 611] width 18 height 18
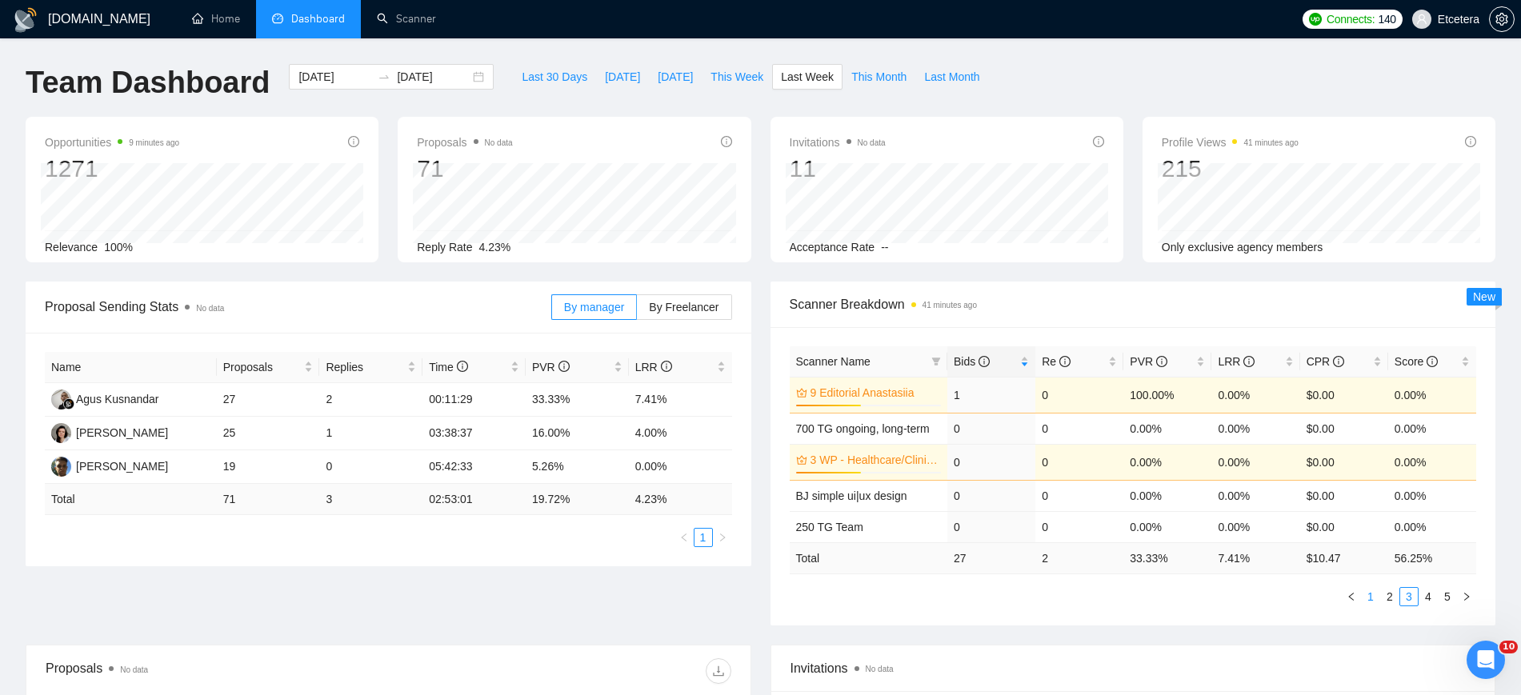
click at [1369, 594] on link "1" at bounding box center [1370, 597] width 18 height 18
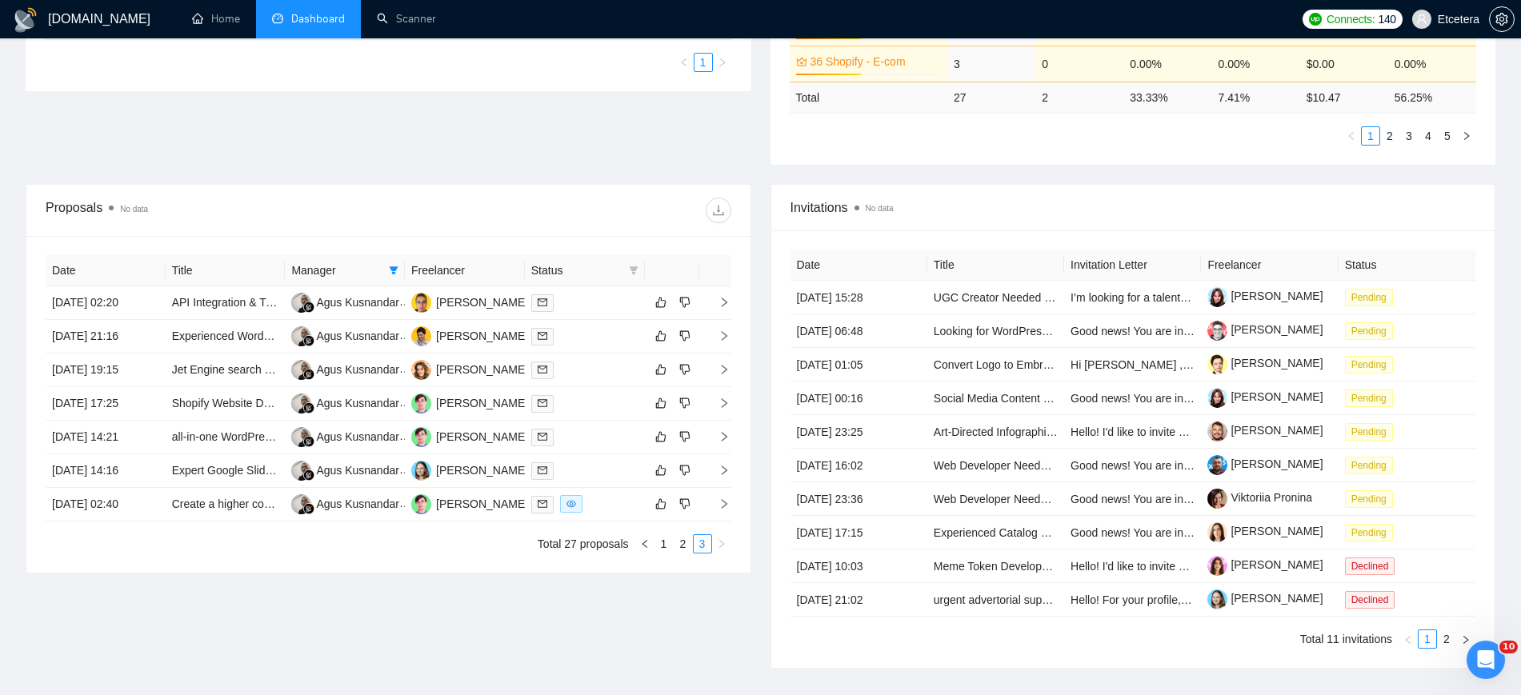
scroll to position [591, 0]
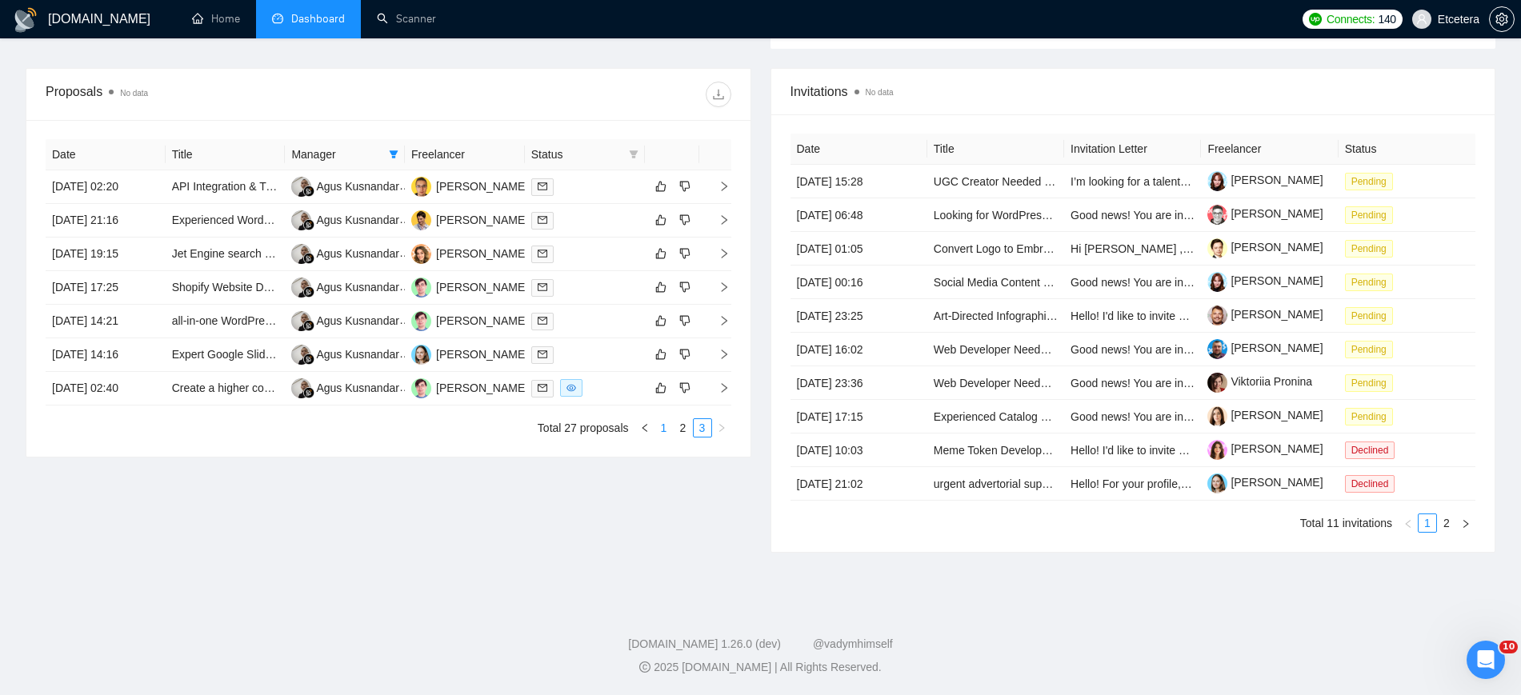
click at [660, 431] on link "1" at bounding box center [664, 428] width 18 height 18
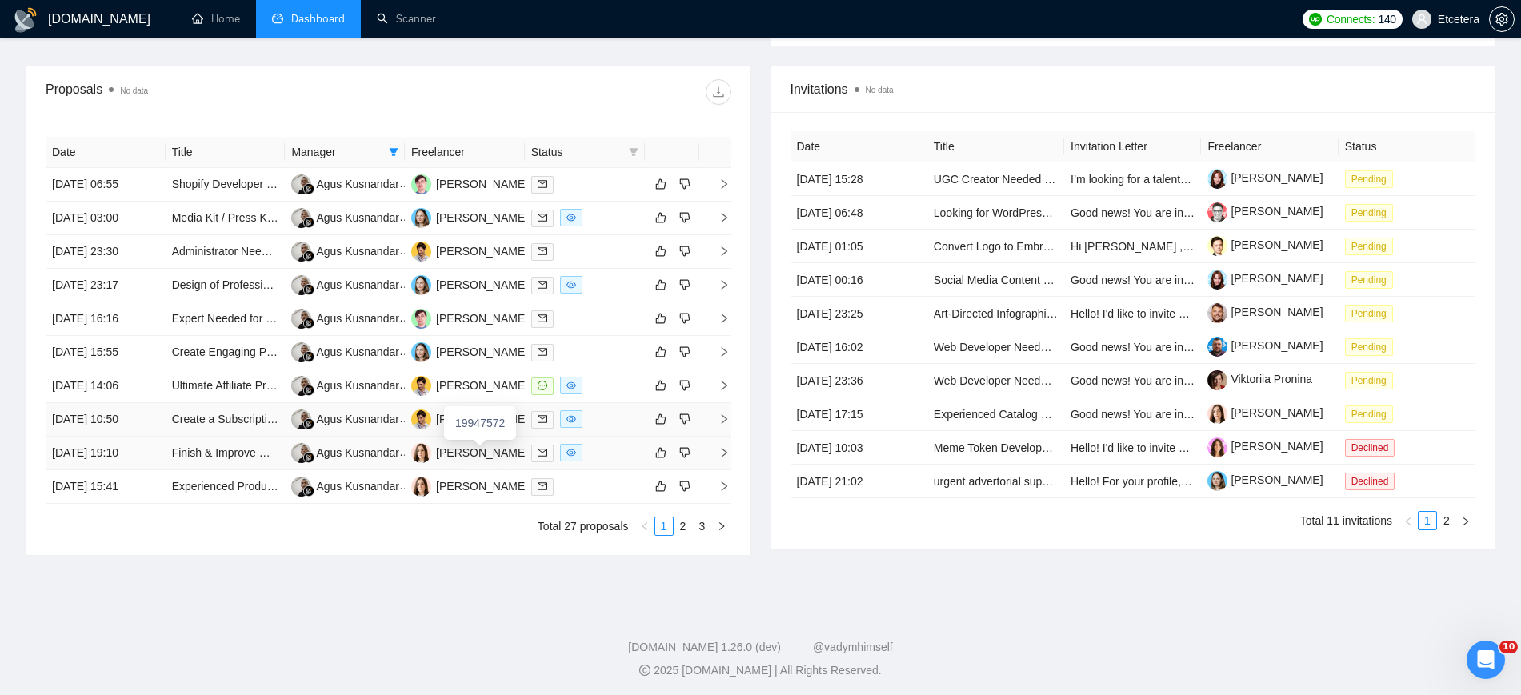
scroll to position [597, 0]
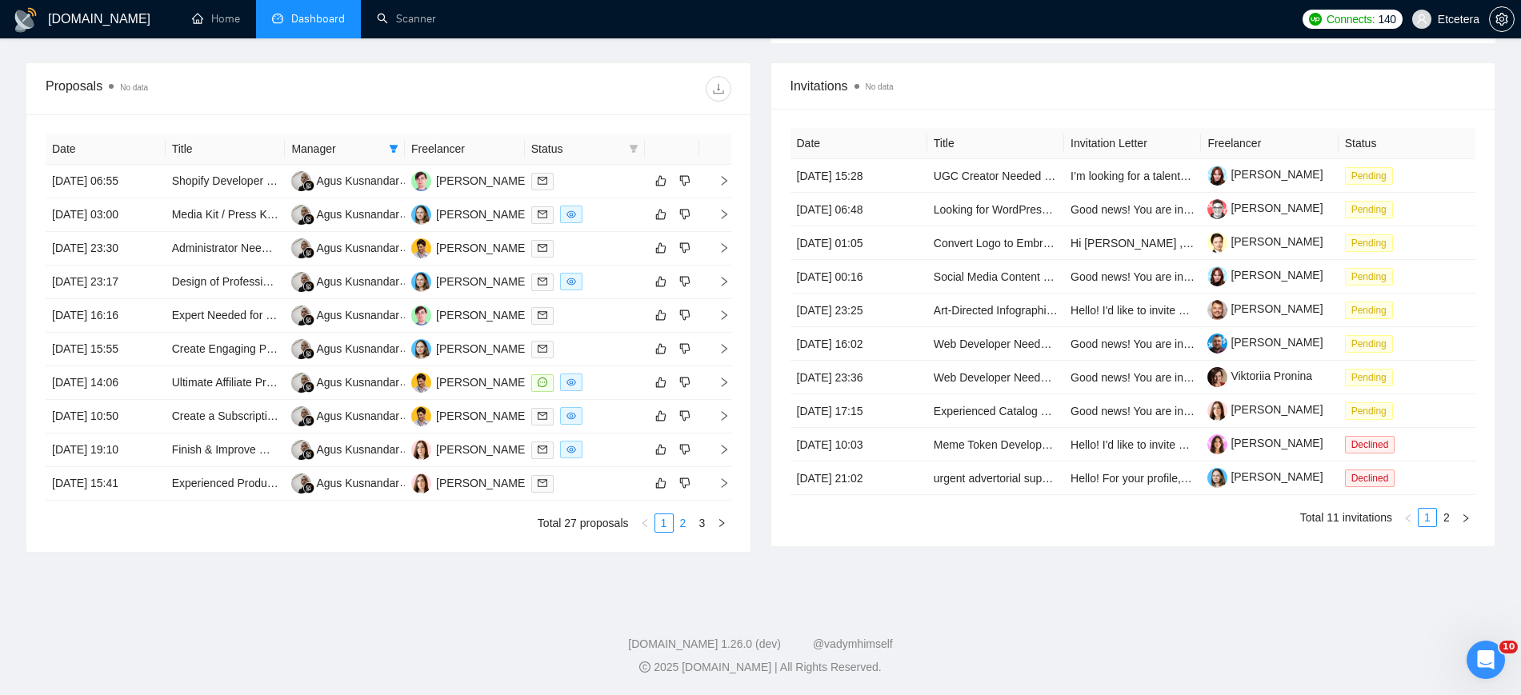
click at [682, 526] on link "2" at bounding box center [683, 523] width 18 height 18
click at [698, 526] on link "3" at bounding box center [703, 523] width 18 height 18
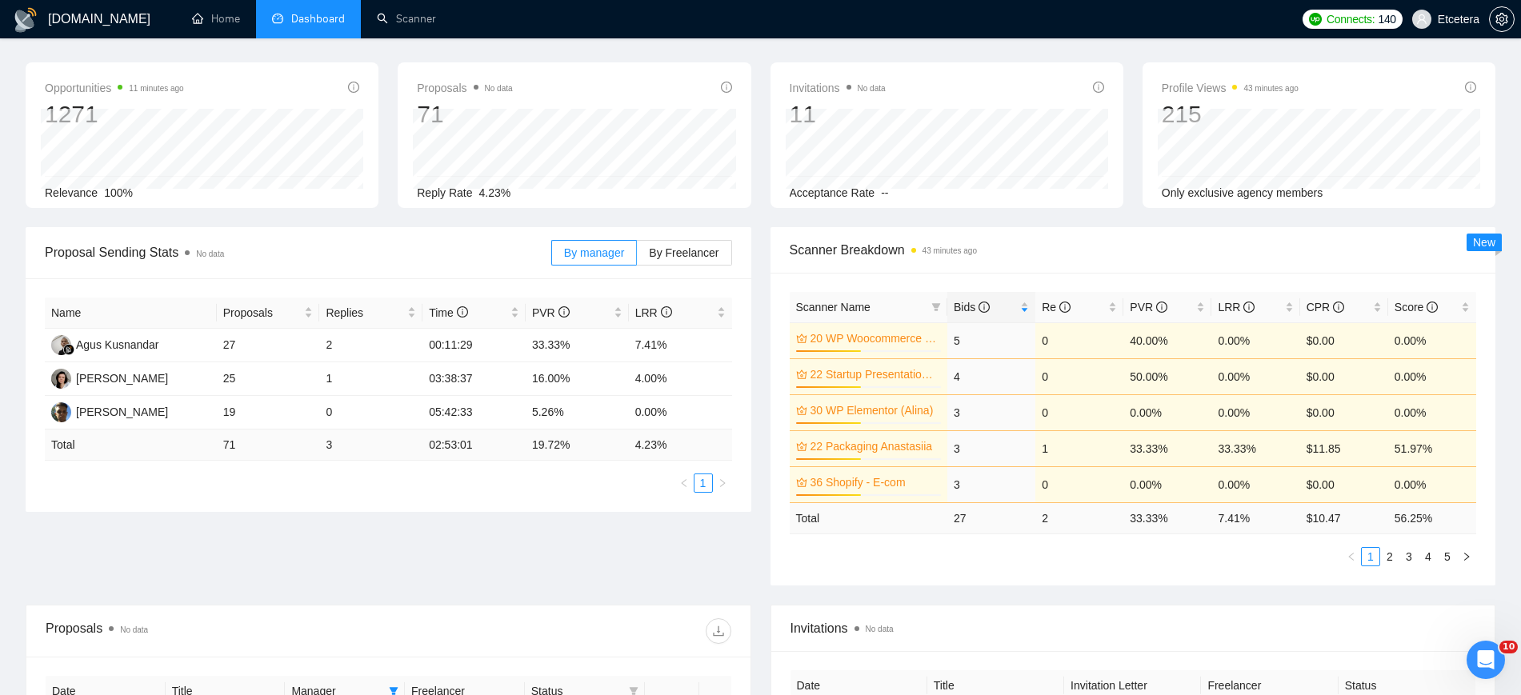
scroll to position [0, 0]
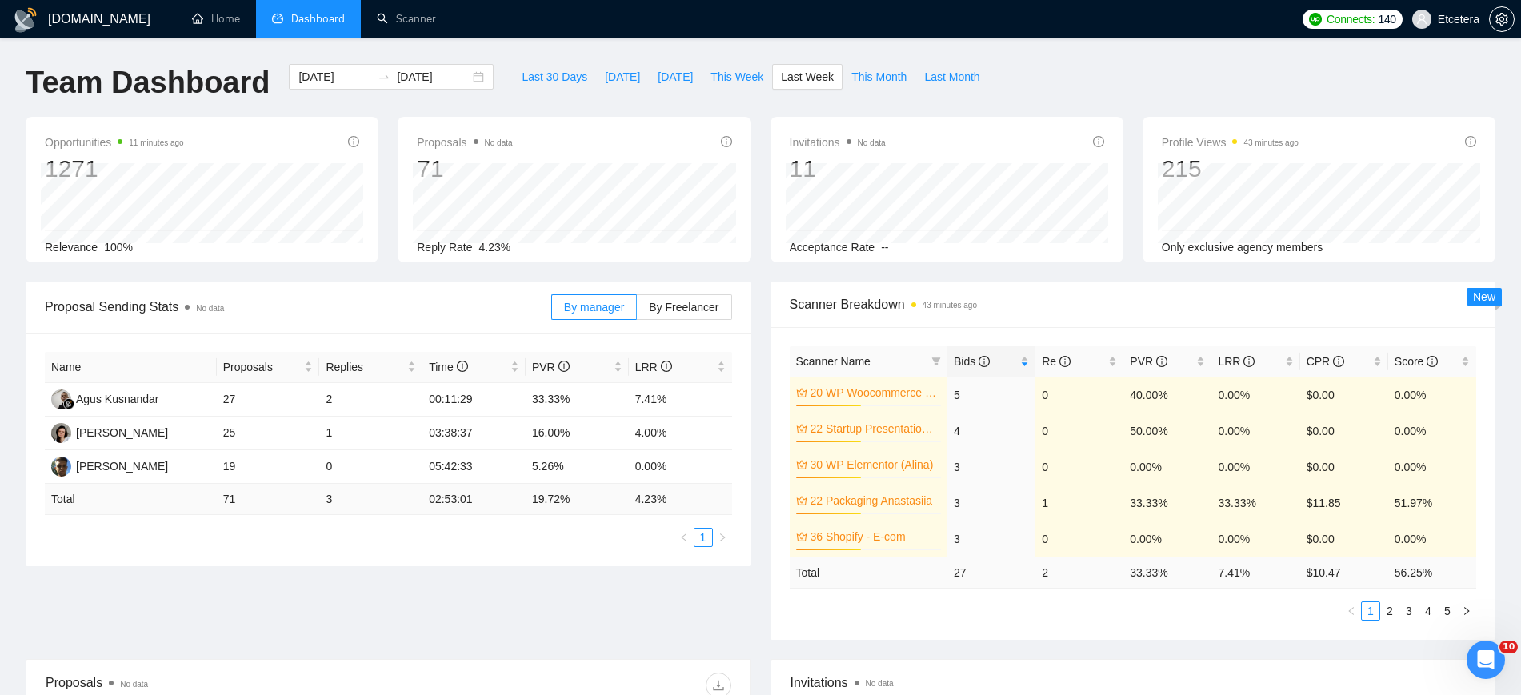
click at [465, 76] on div "2025-08-11 2025-08-17" at bounding box center [391, 77] width 205 height 26
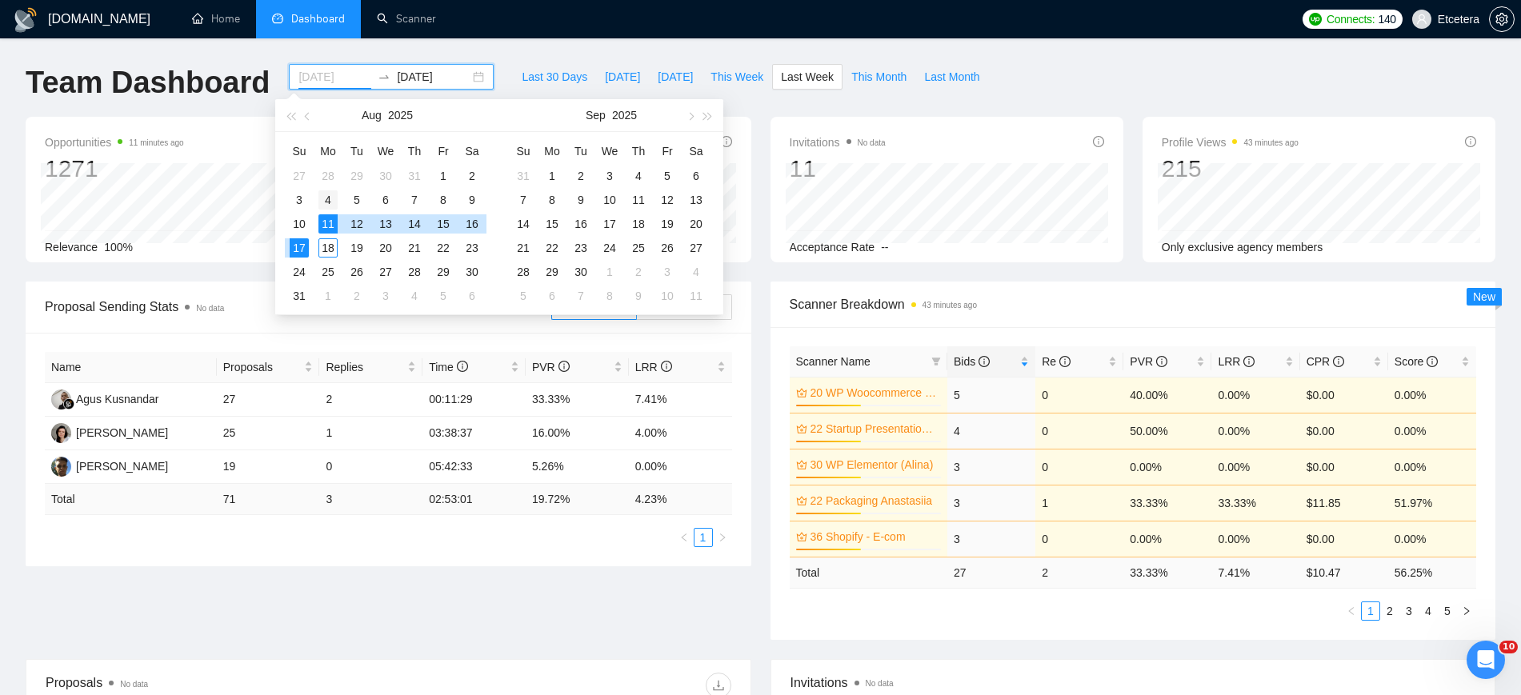
type input "2025-08-04"
click at [331, 197] on div "4" at bounding box center [327, 199] width 19 height 19
click at [294, 222] on div "10" at bounding box center [299, 223] width 19 height 19
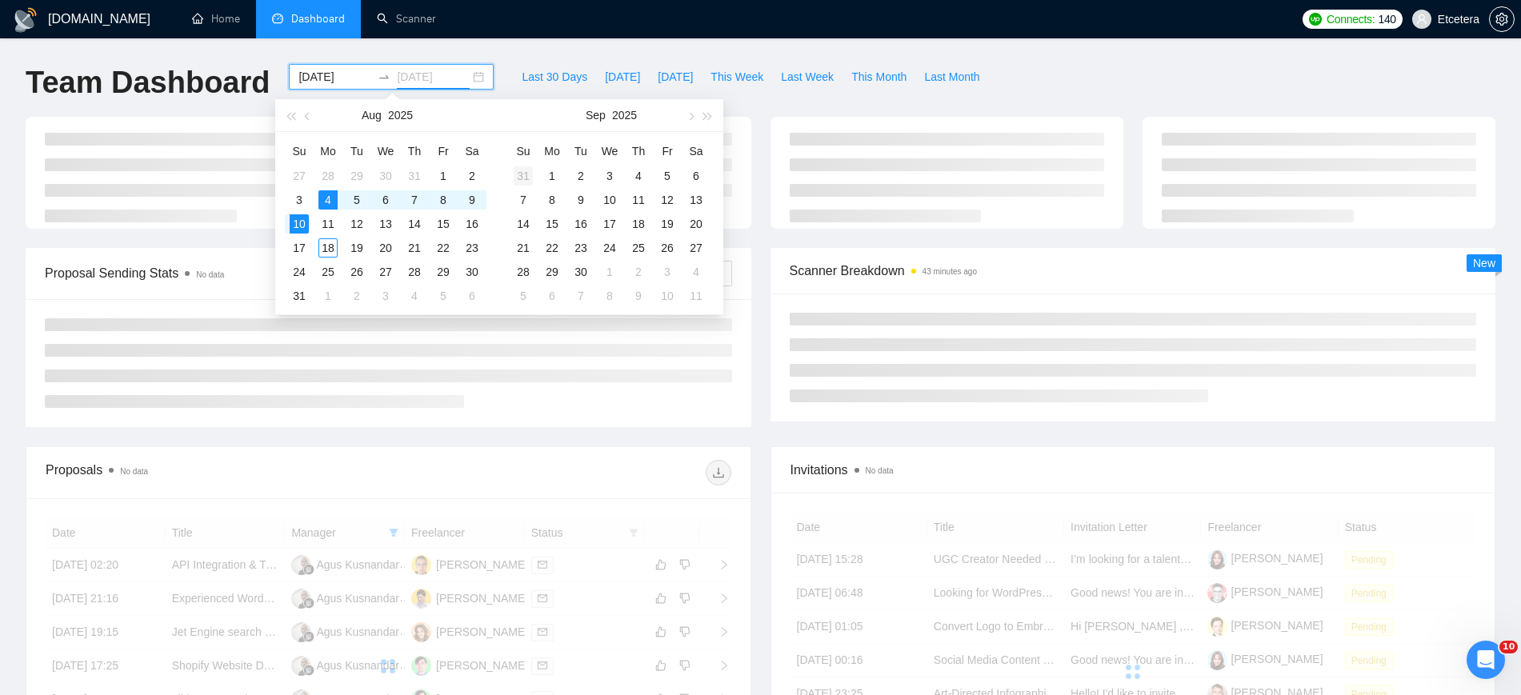
type input "2025-08-10"
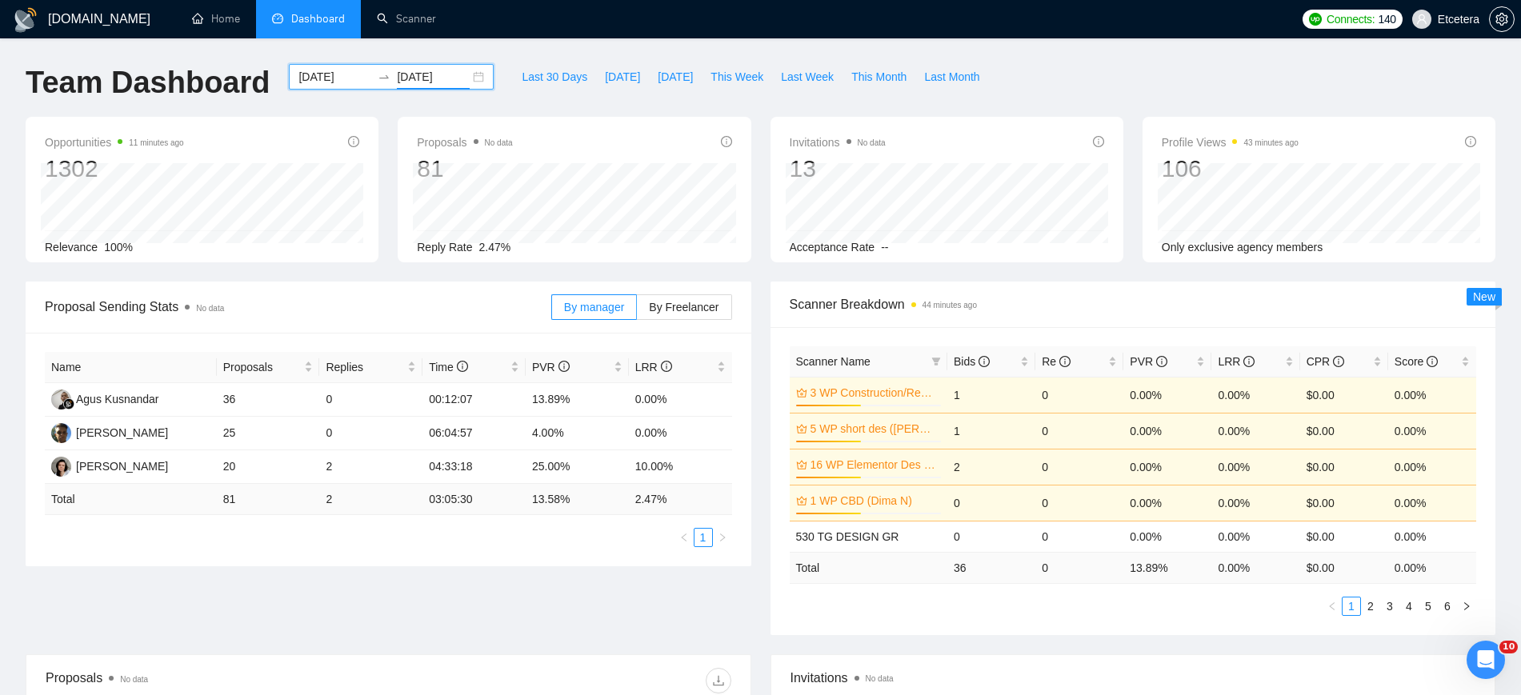
click at [472, 76] on div "2025-08-04 2025-08-10" at bounding box center [391, 77] width 205 height 26
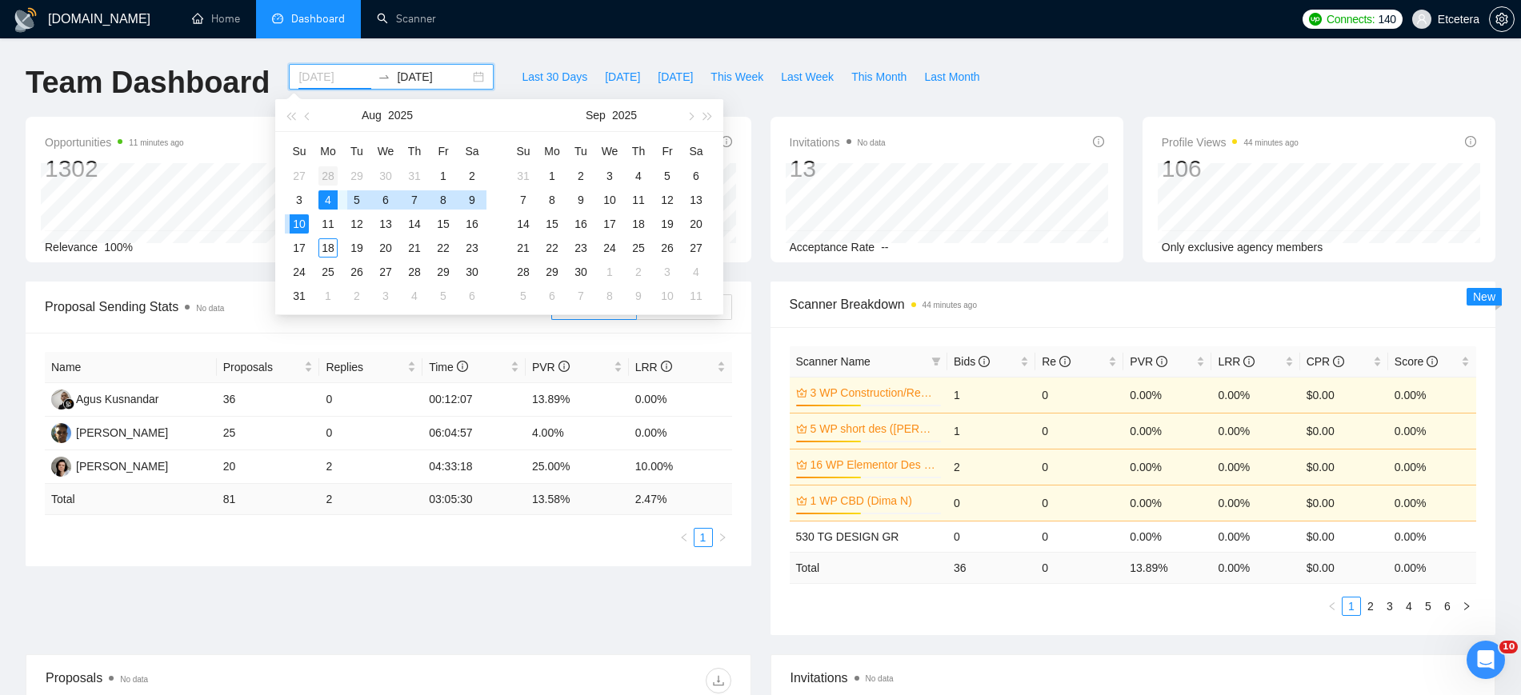
type input "2025-07-28"
click at [325, 171] on div "28" at bounding box center [327, 175] width 19 height 19
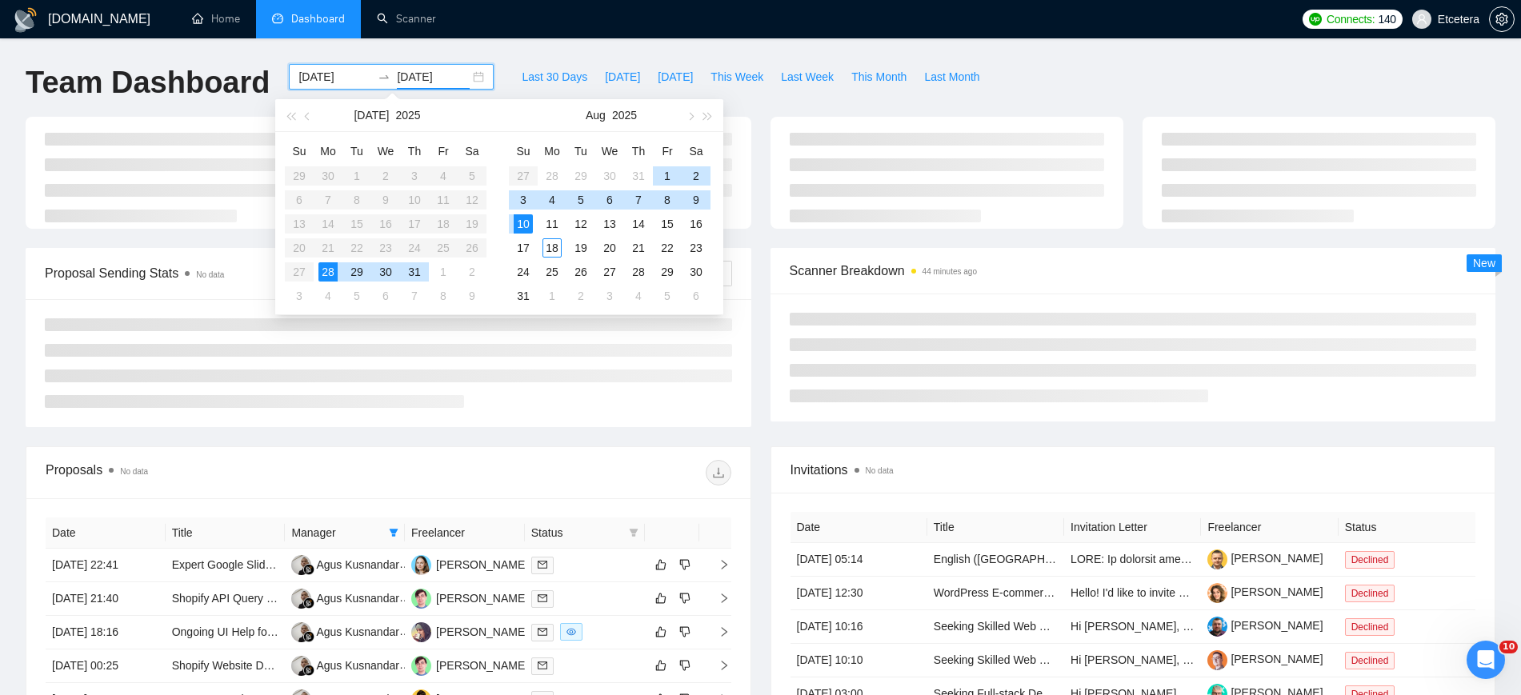
click at [293, 195] on table "Su Mo Tu We Th Fr Sa 29 30 1 2 3 4 5 6 7 8 9 10 11 12 13 14 15 16 17 18 19 20 2…" at bounding box center [386, 223] width 202 height 170
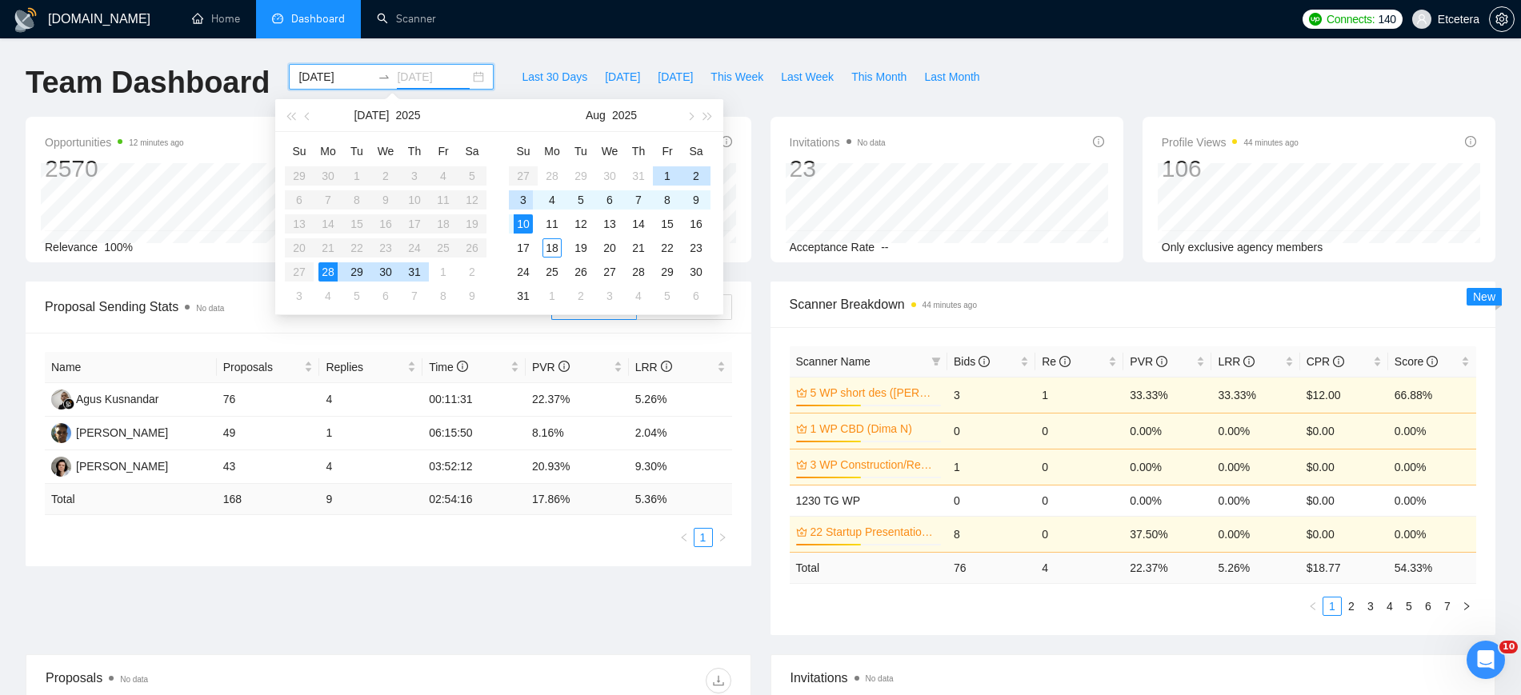
click at [526, 200] on div "3" at bounding box center [523, 199] width 19 height 19
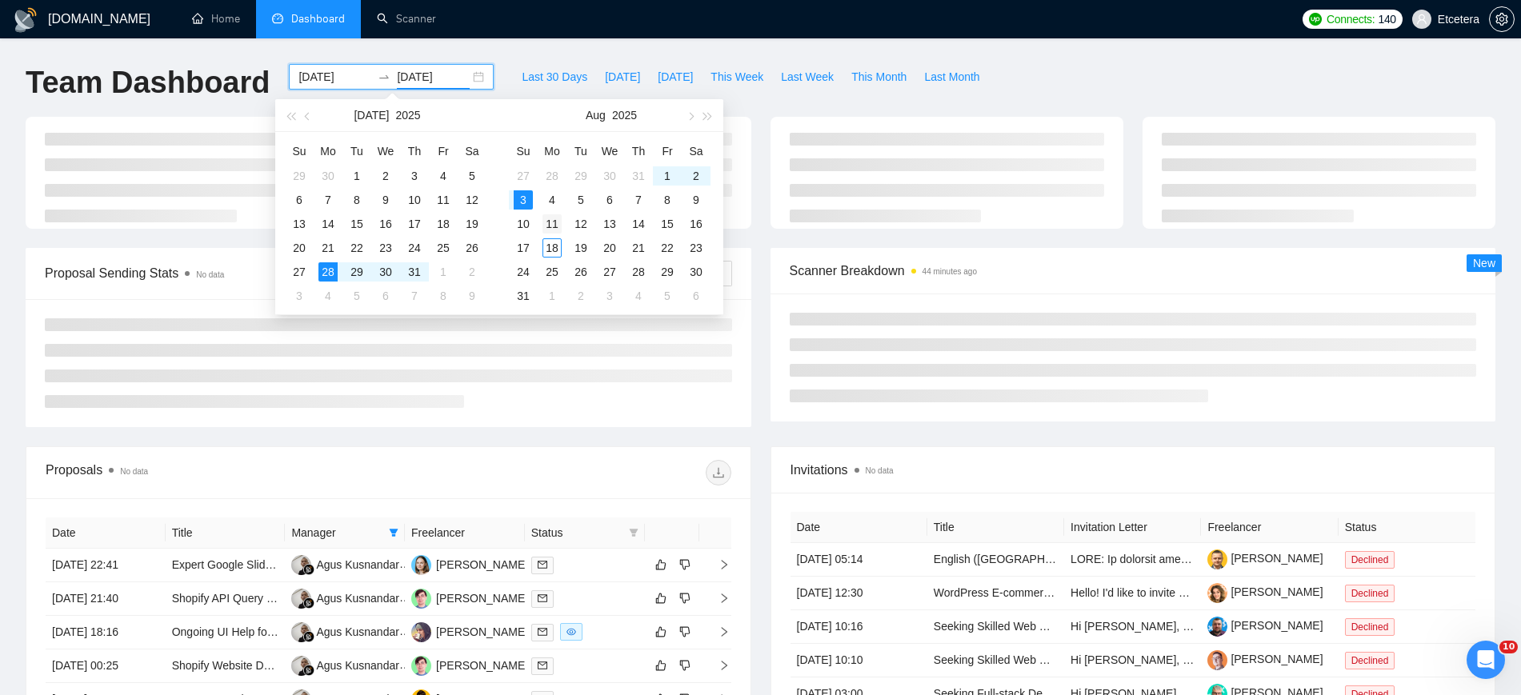
type input "2025-08-03"
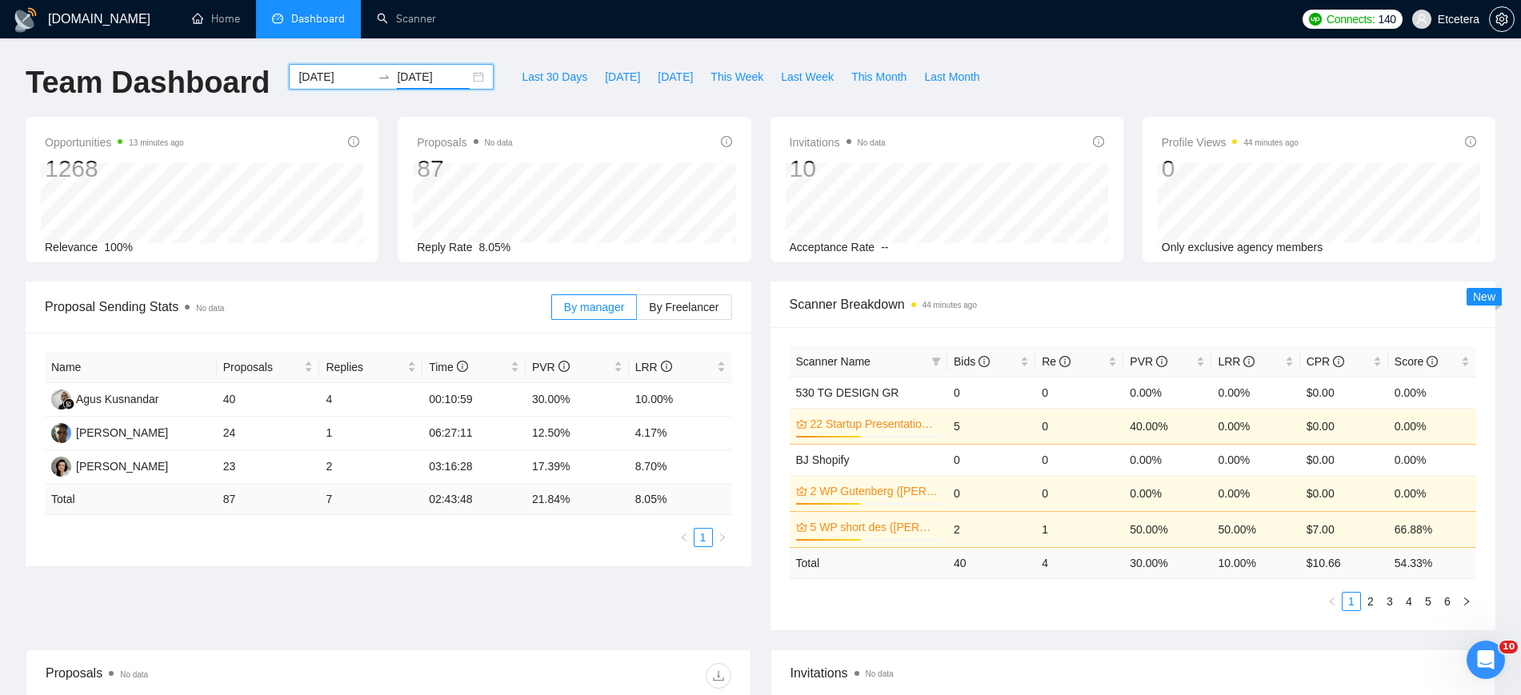
click at [469, 75] on div "2025-07-28 2025-08-03" at bounding box center [391, 77] width 205 height 26
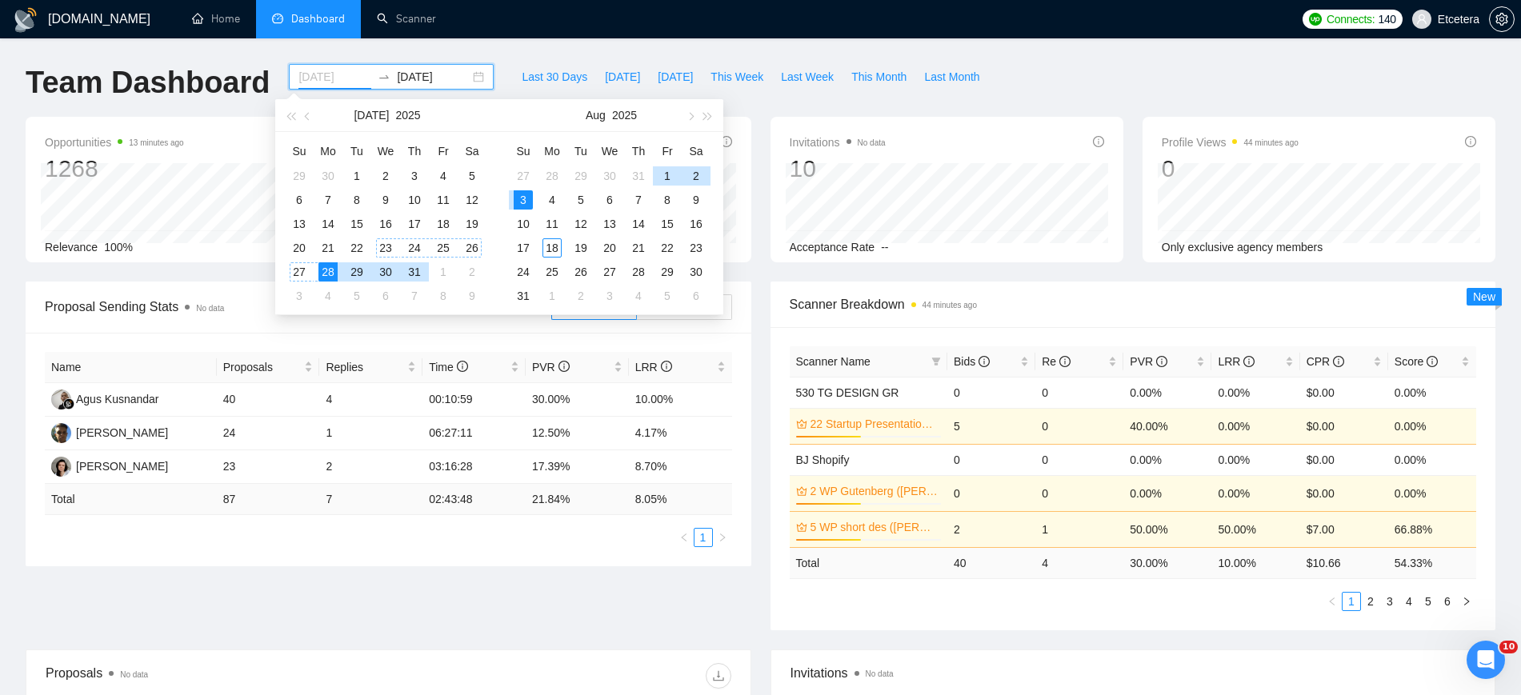
type input "2025-07-28"
click at [322, 274] on div "28" at bounding box center [327, 271] width 19 height 19
click at [518, 198] on div "3" at bounding box center [523, 199] width 19 height 19
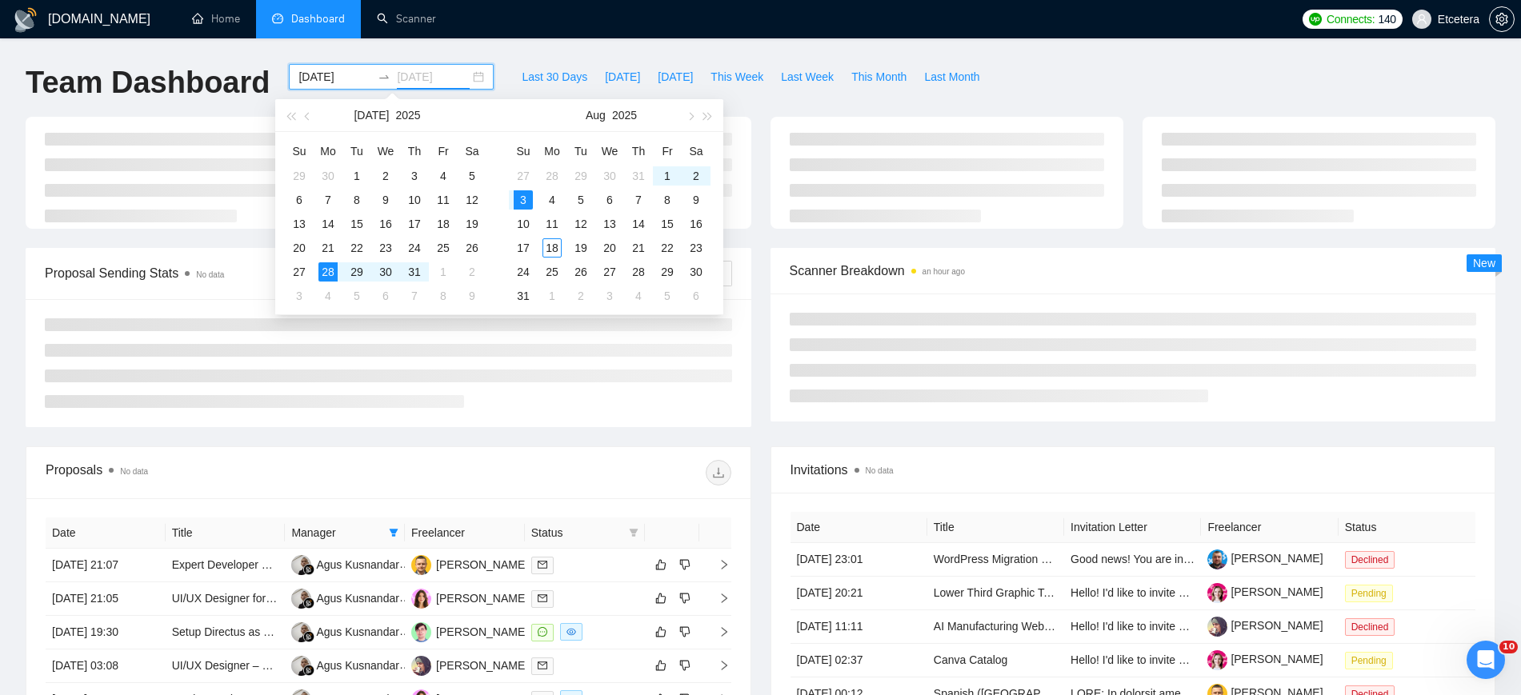
type input "2025-08-03"
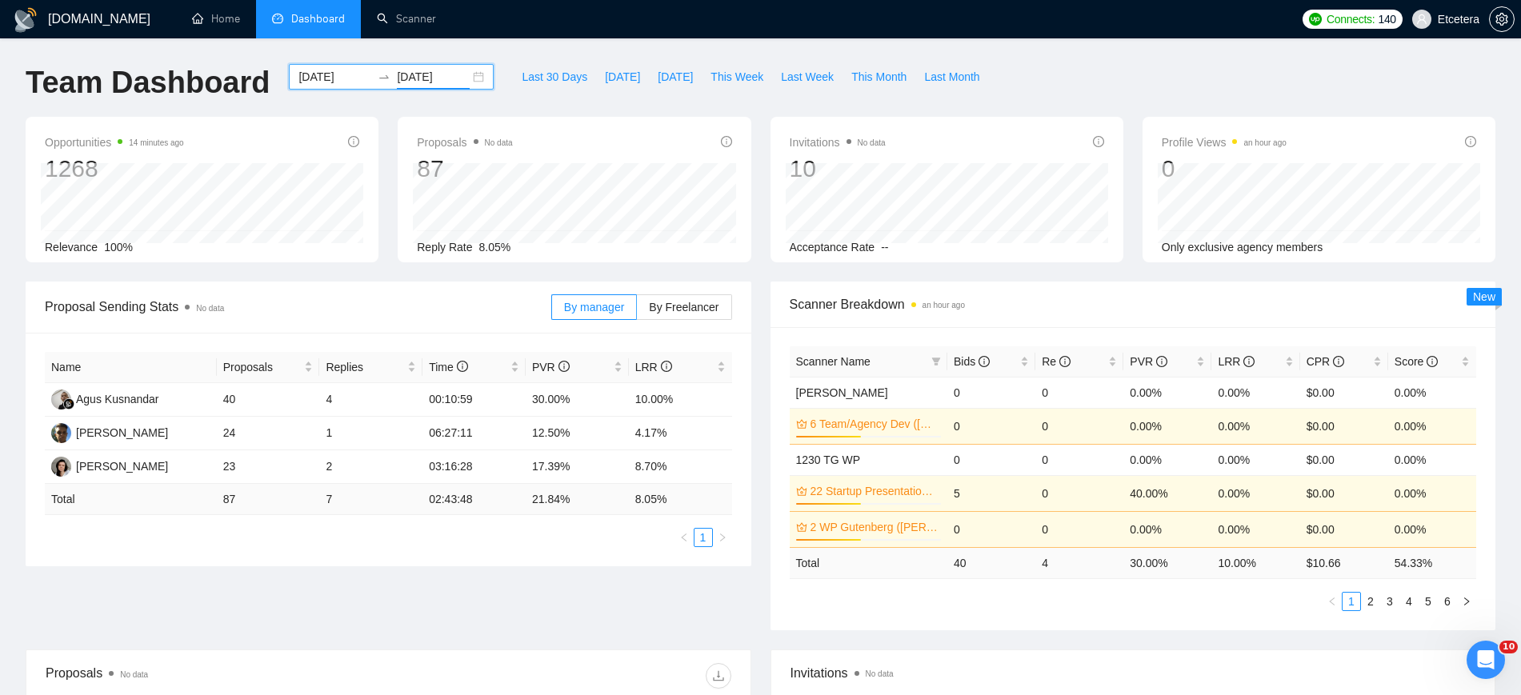
scroll to position [587, 0]
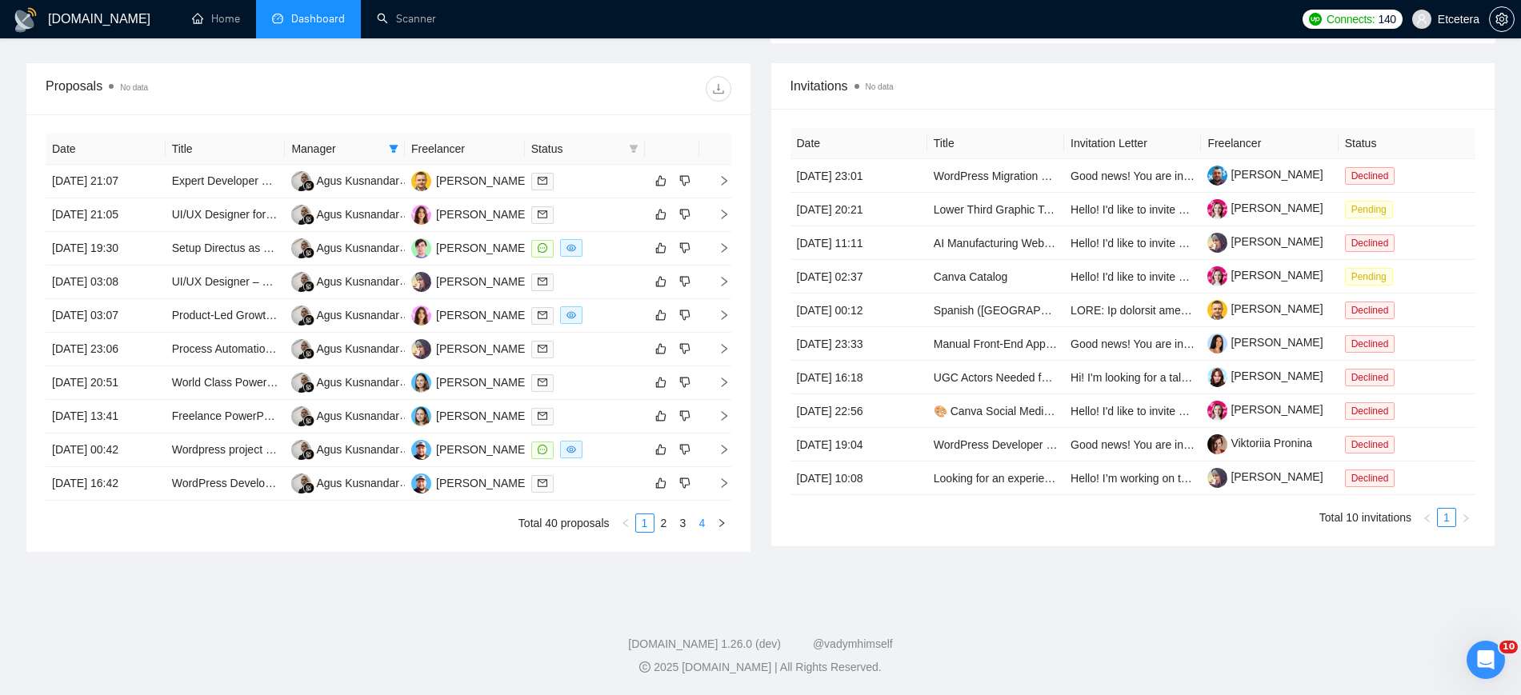
click at [708, 522] on link "4" at bounding box center [703, 523] width 18 height 18
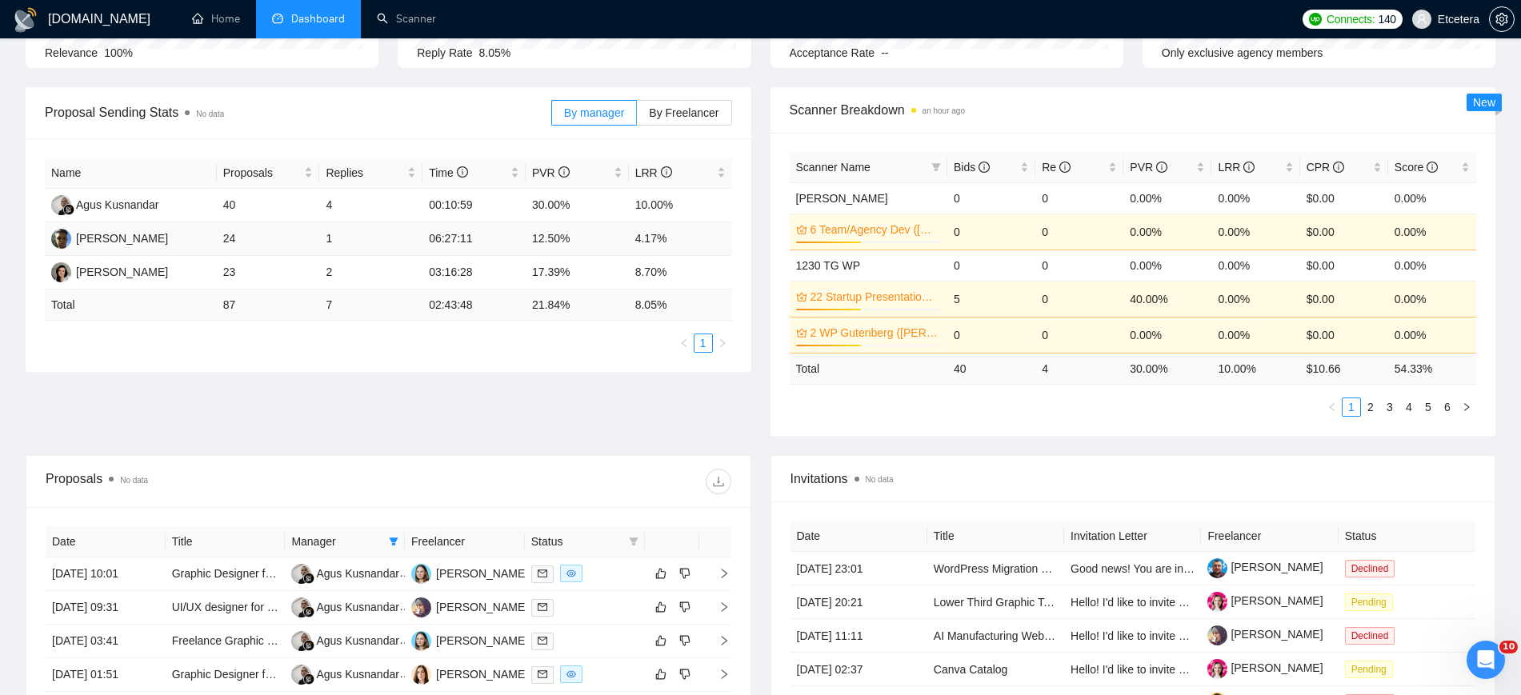
scroll to position [0, 0]
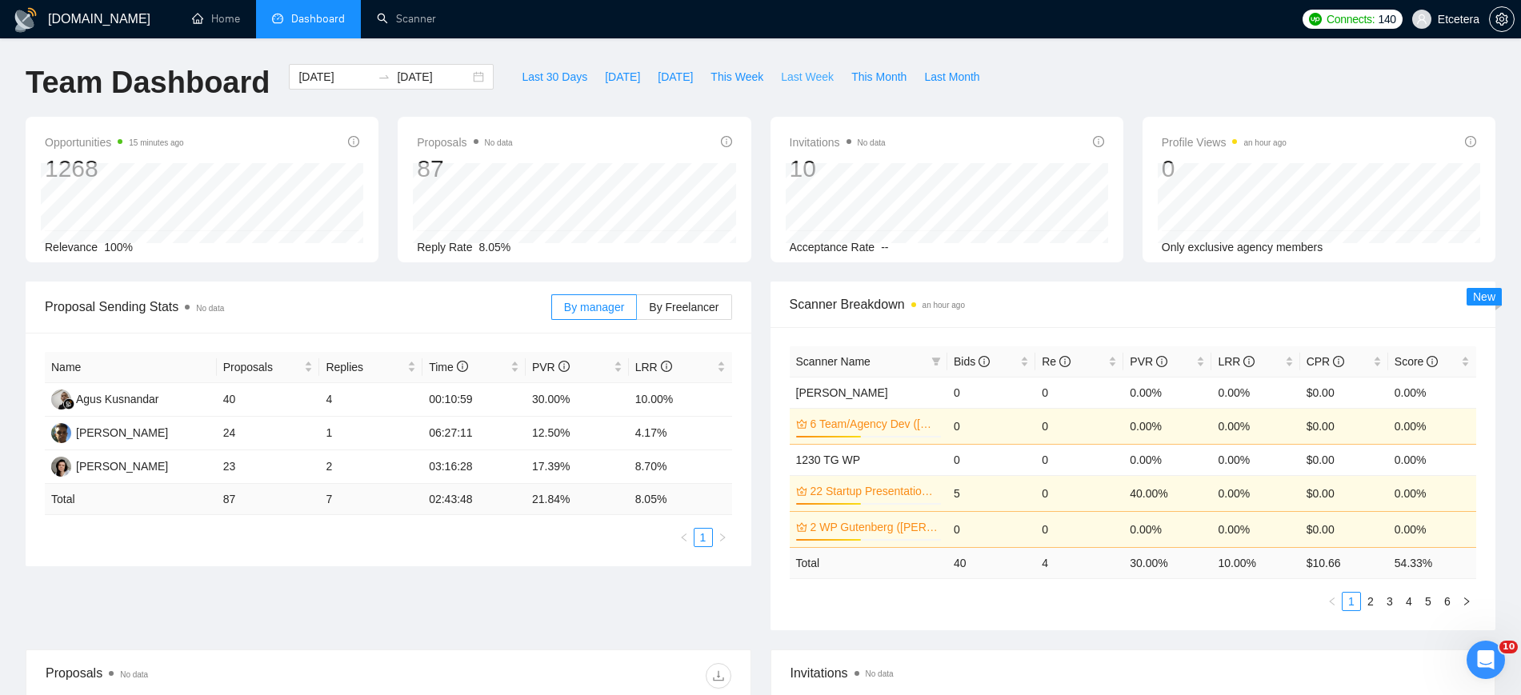
click at [794, 76] on span "Last Week" at bounding box center [807, 77] width 53 height 18
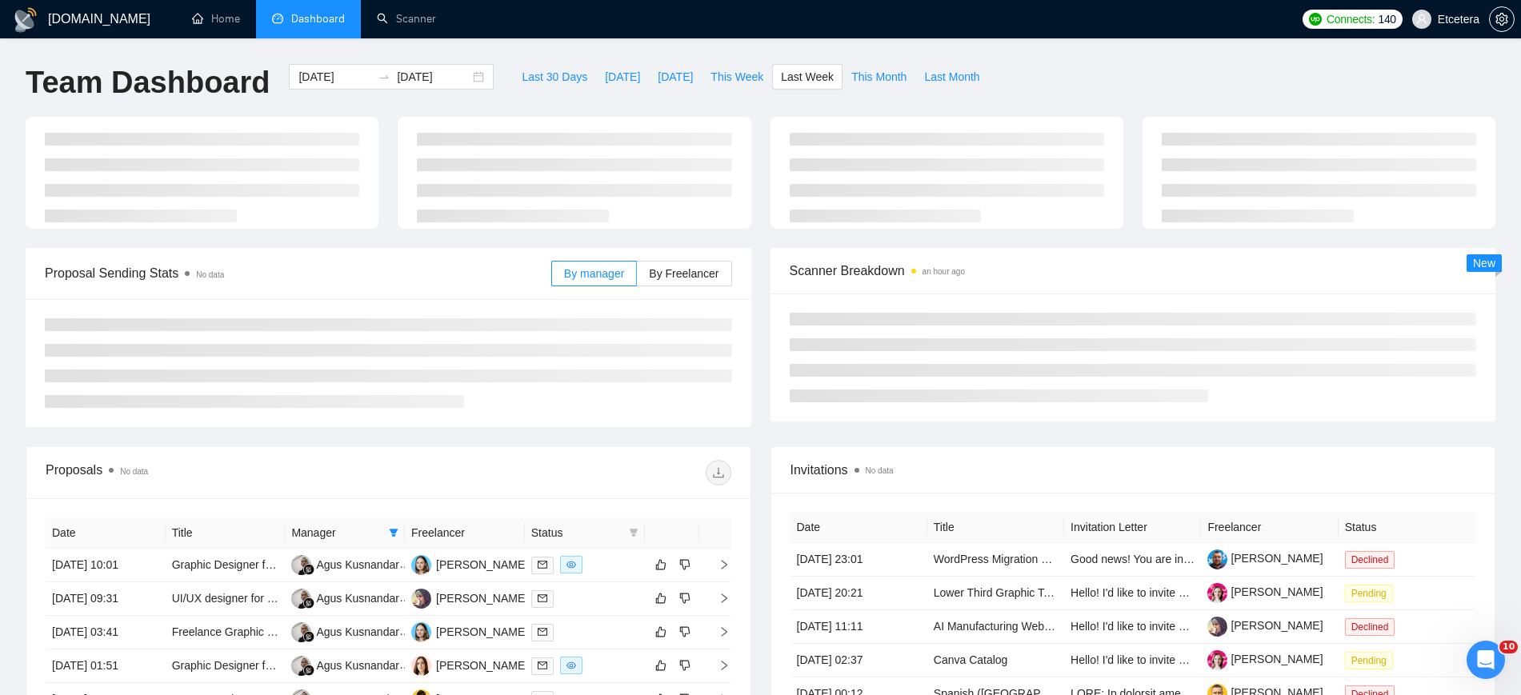
type input "2025-08-11"
type input "2025-08-17"
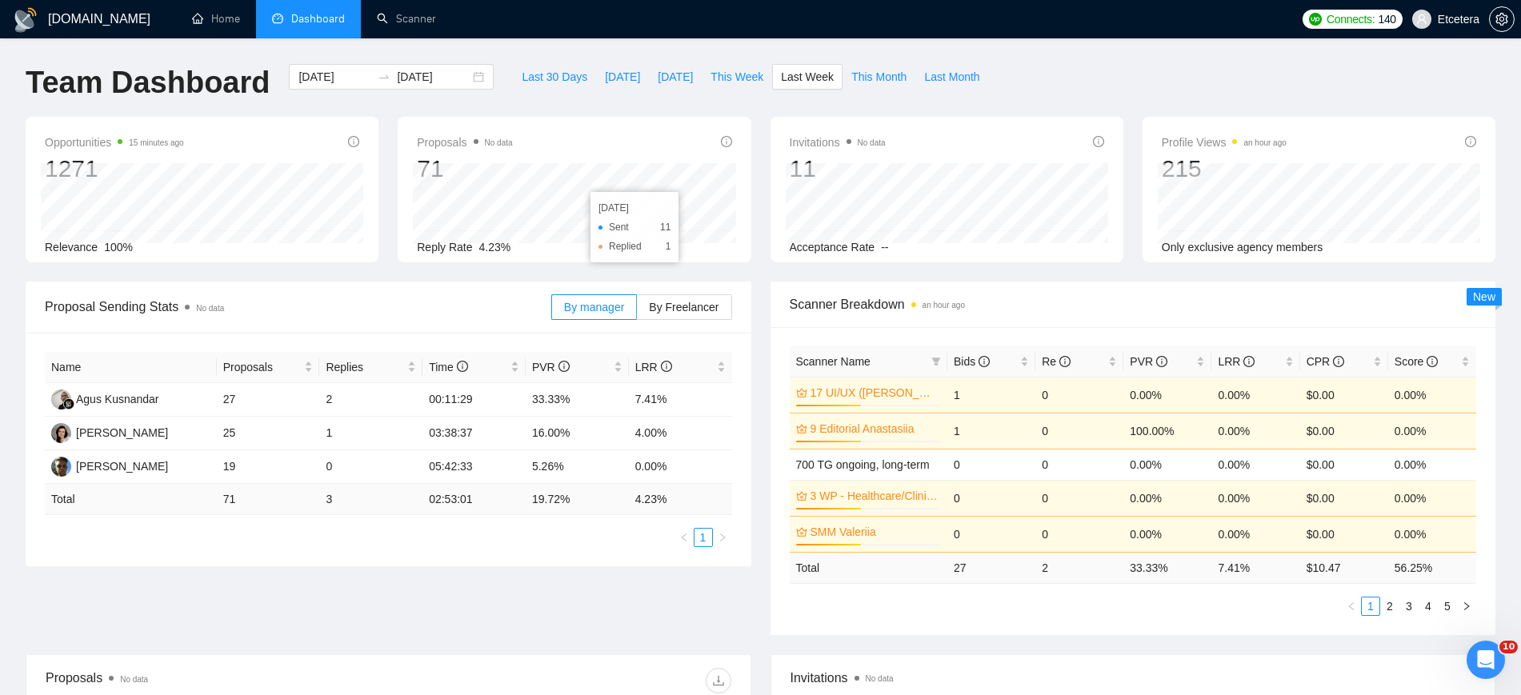
scroll to position [500, 0]
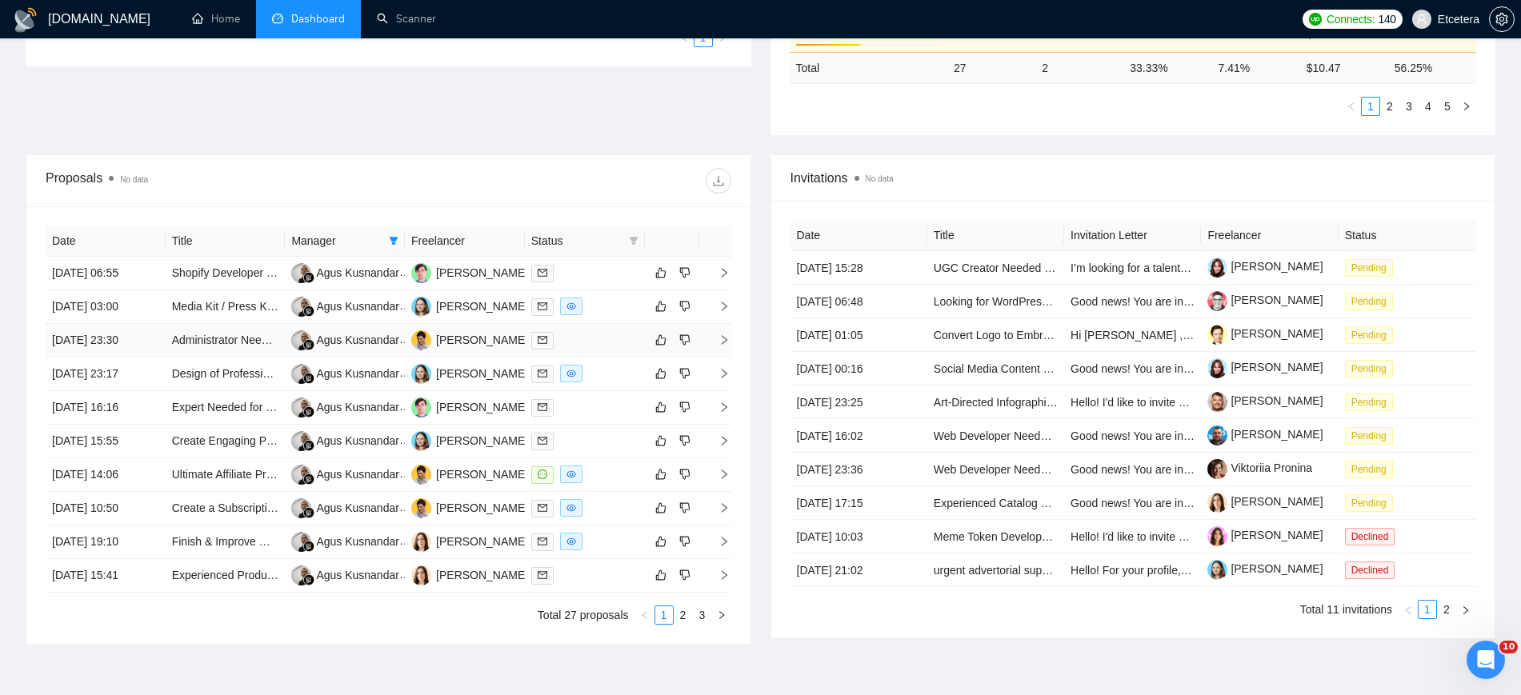
click at [589, 341] on div at bounding box center [584, 340] width 107 height 18
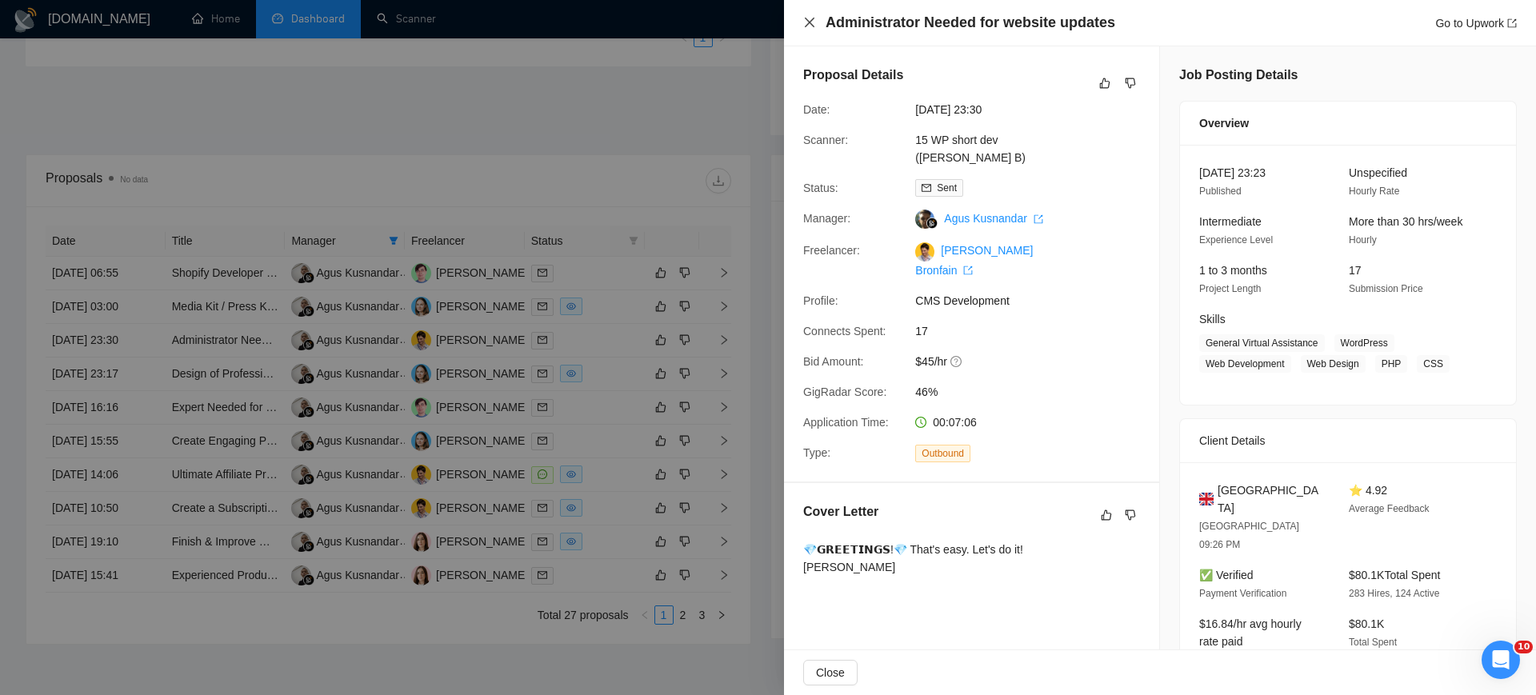
click at [811, 26] on icon "close" at bounding box center [809, 22] width 13 height 13
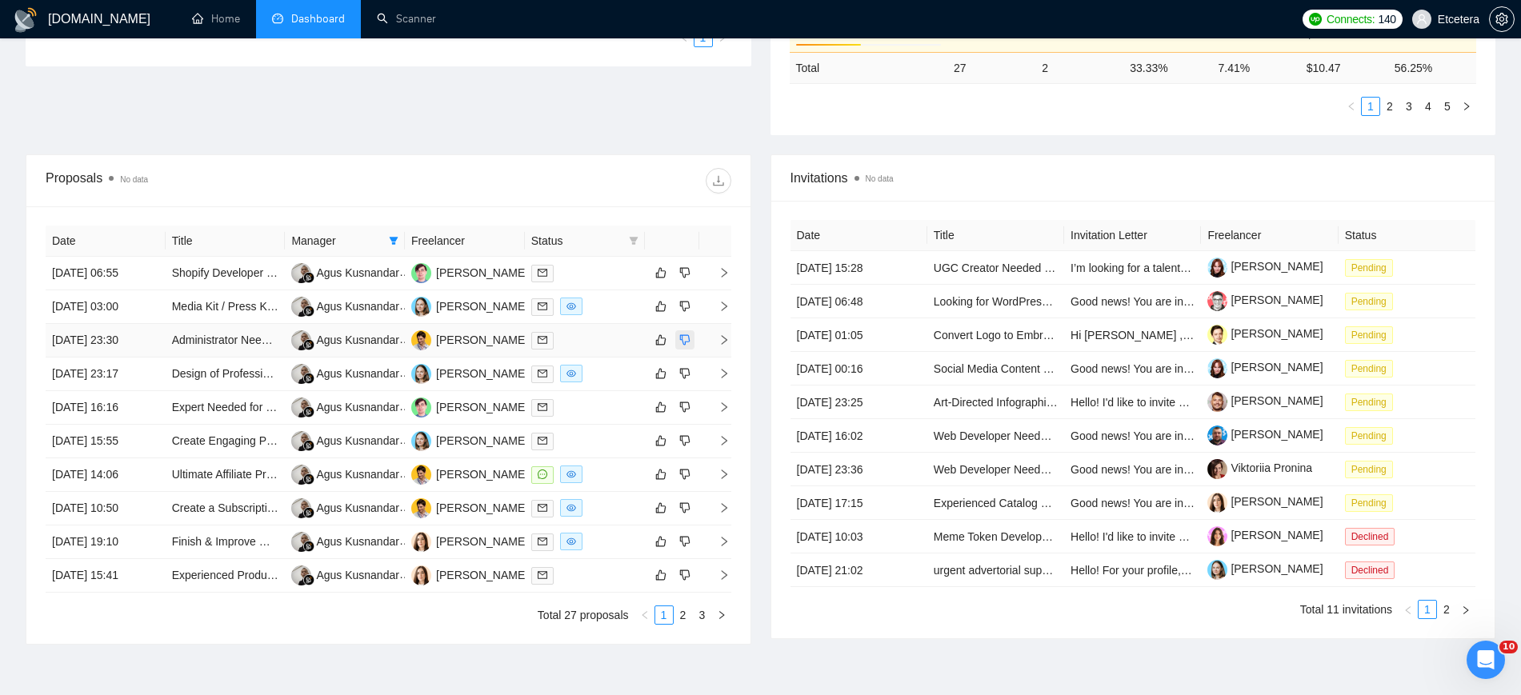
click at [686, 338] on icon "dislike" at bounding box center [684, 340] width 11 height 13
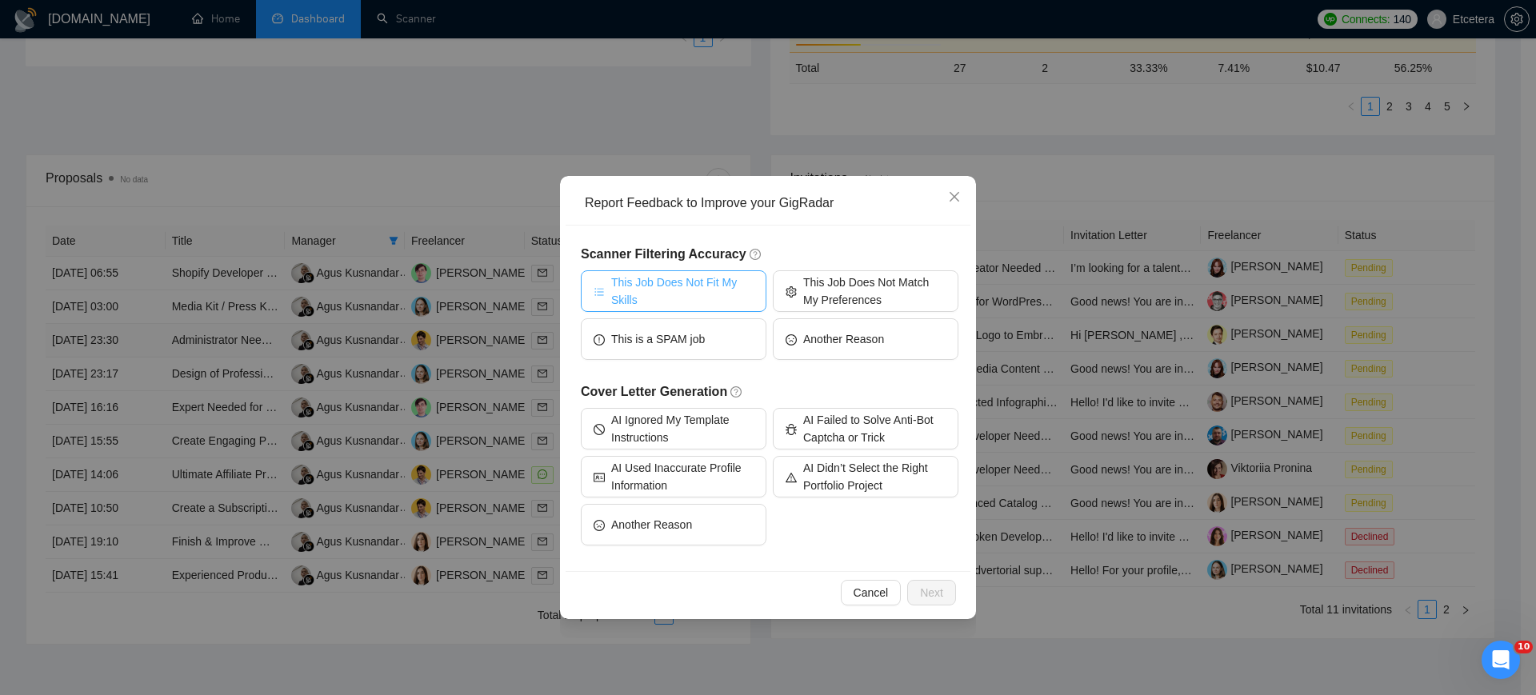
click at [673, 292] on span "This Job Does Not Fit My Skills" at bounding box center [682, 291] width 142 height 35
click at [933, 588] on span "Next" at bounding box center [931, 593] width 23 height 18
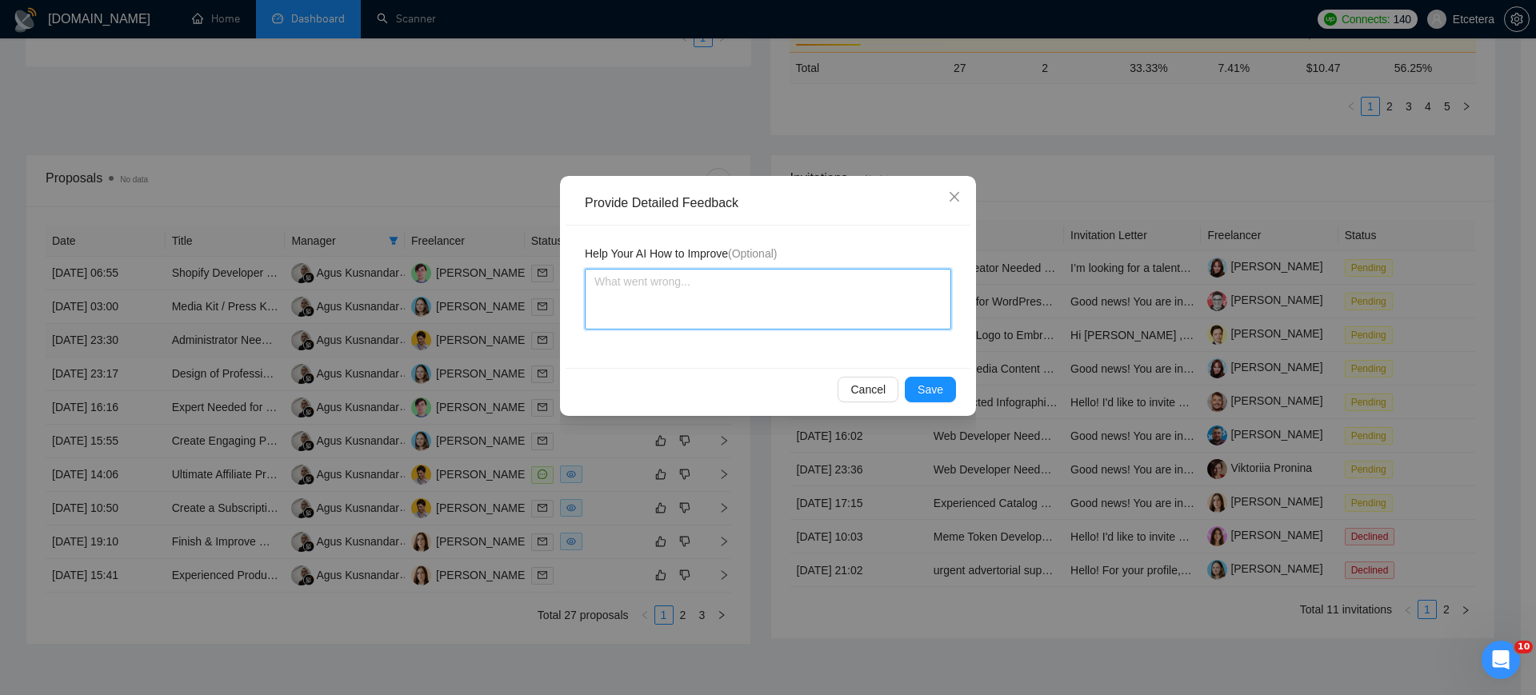
click at [718, 281] on textarea at bounding box center [768, 299] width 366 height 61
type textarea "I"
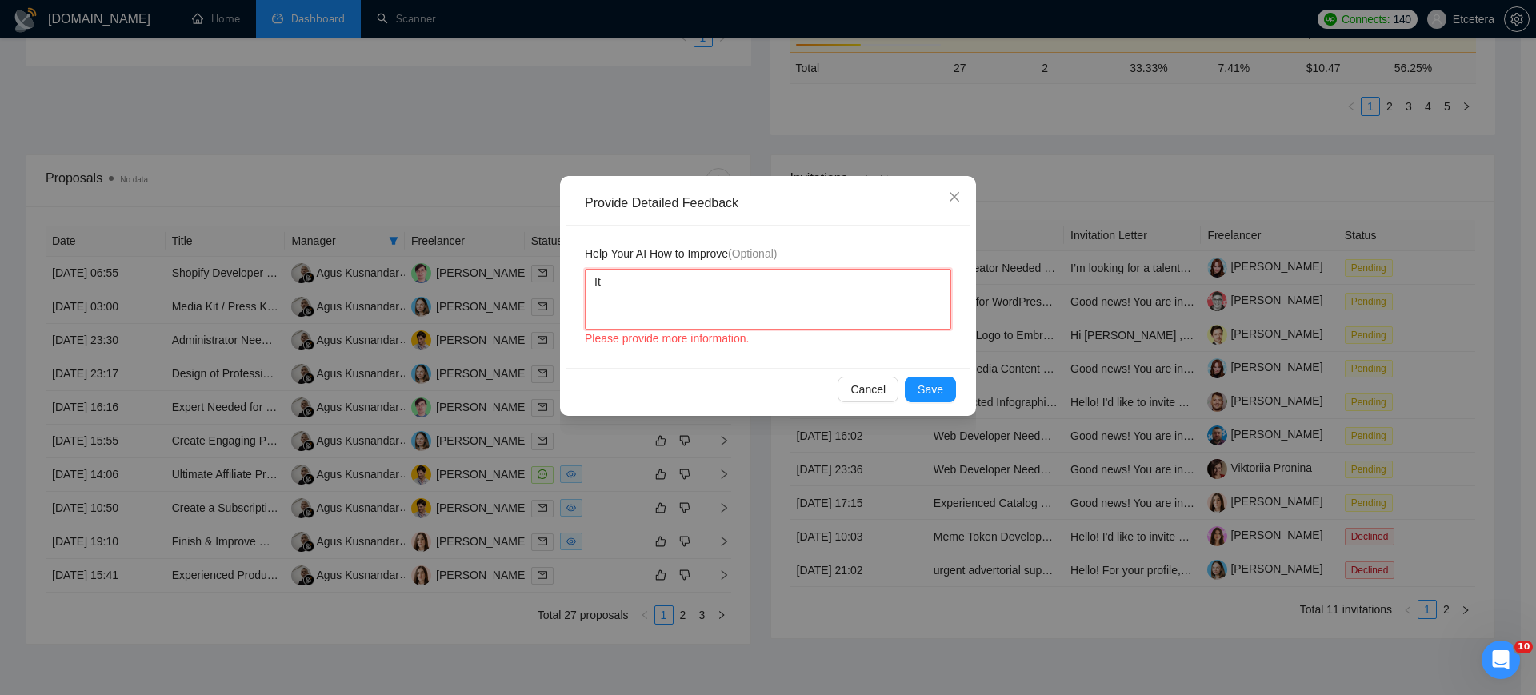
type textarea "It's"
type textarea "It's n"
type textarea "It's nt"
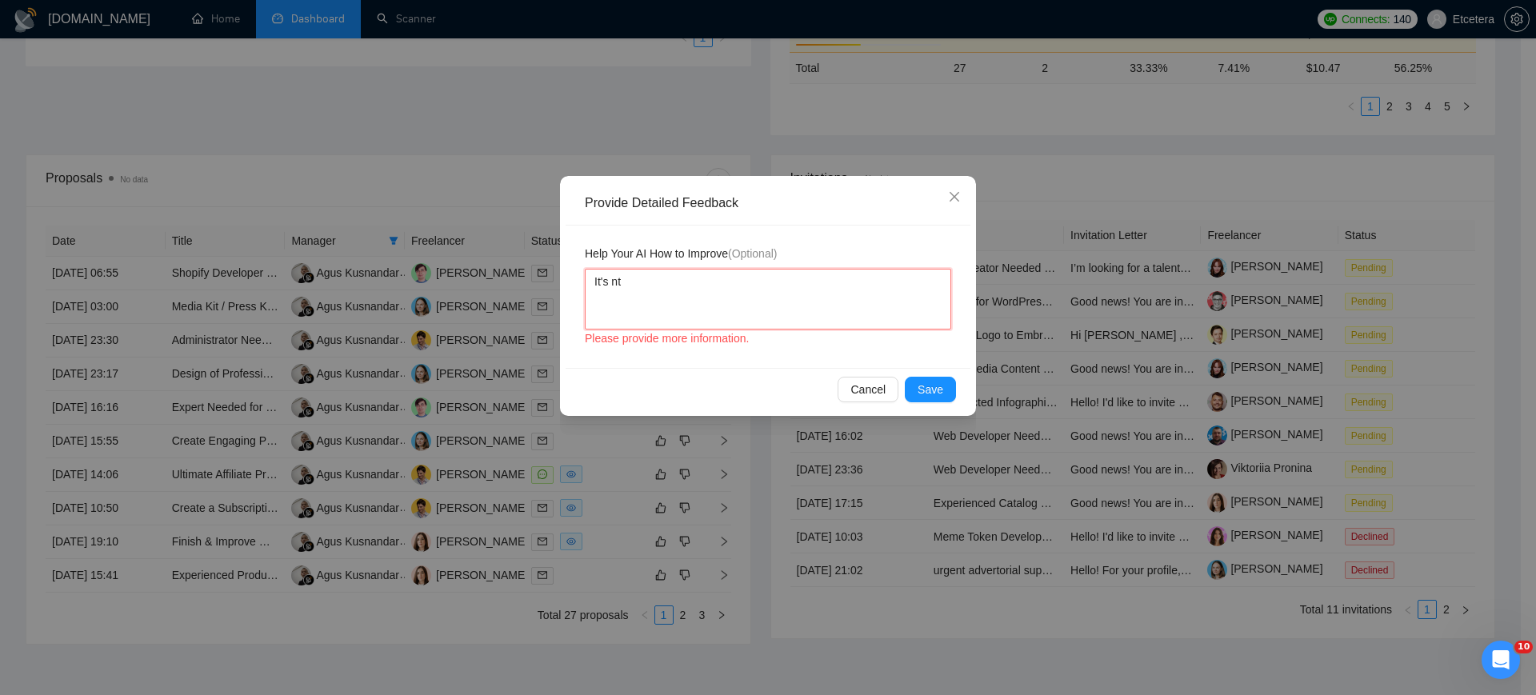
type textarea "It's nt"
type textarea "It's n"
type textarea "It'0s n"
type textarea "It's n"
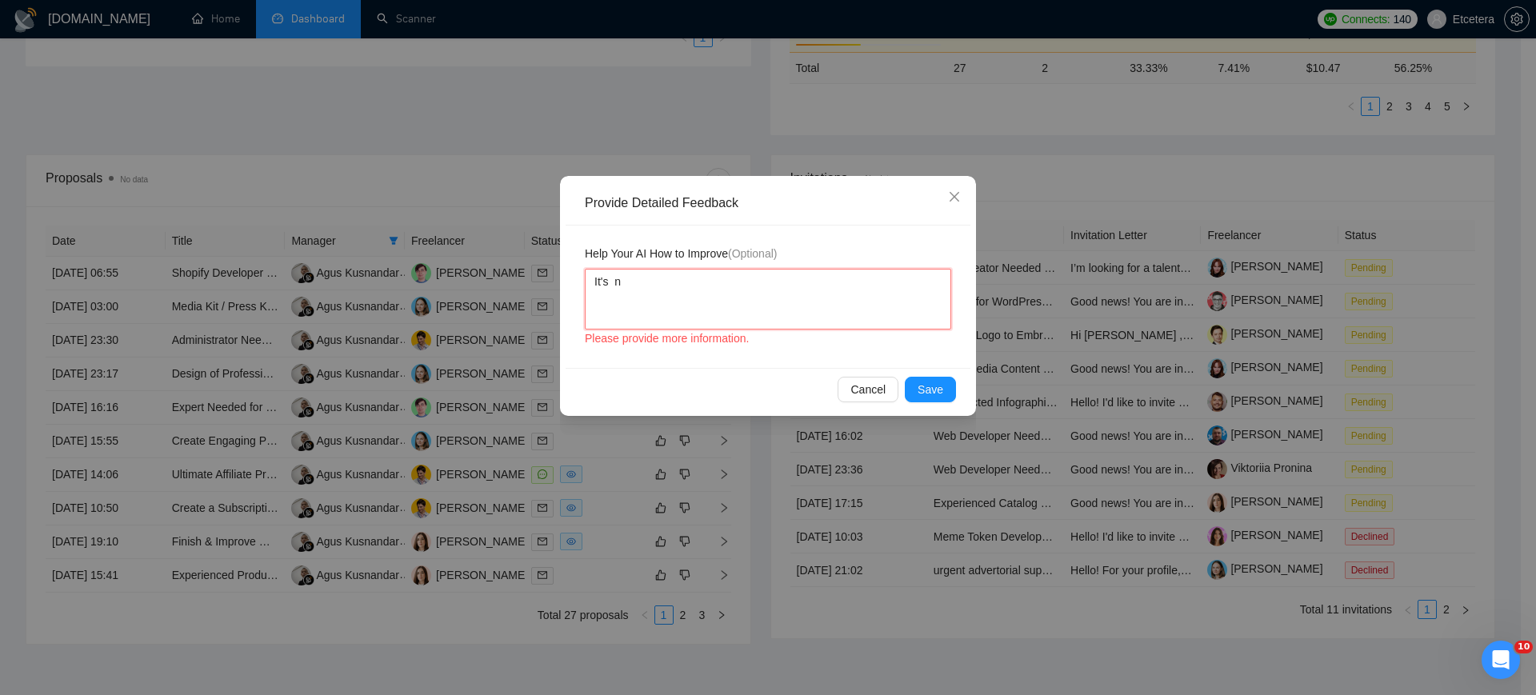
type textarea "It's m n"
type textarea "It's me n"
type textarea "It's men n"
type textarea "It's ment n"
type textarea "It's menti n"
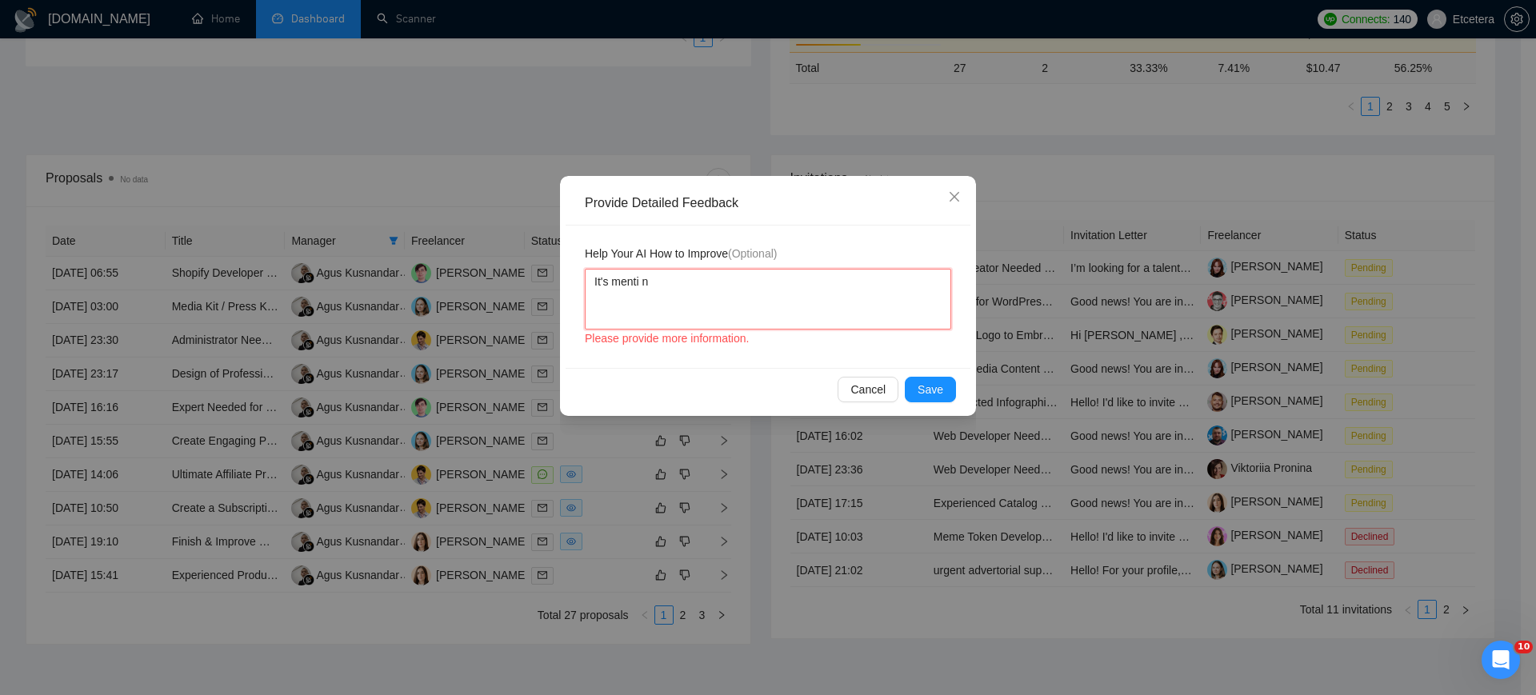
type textarea "It's mentio n"
type textarea "It's mention n"
type textarea "It's mentione n"
type textarea "It's mentioned n"
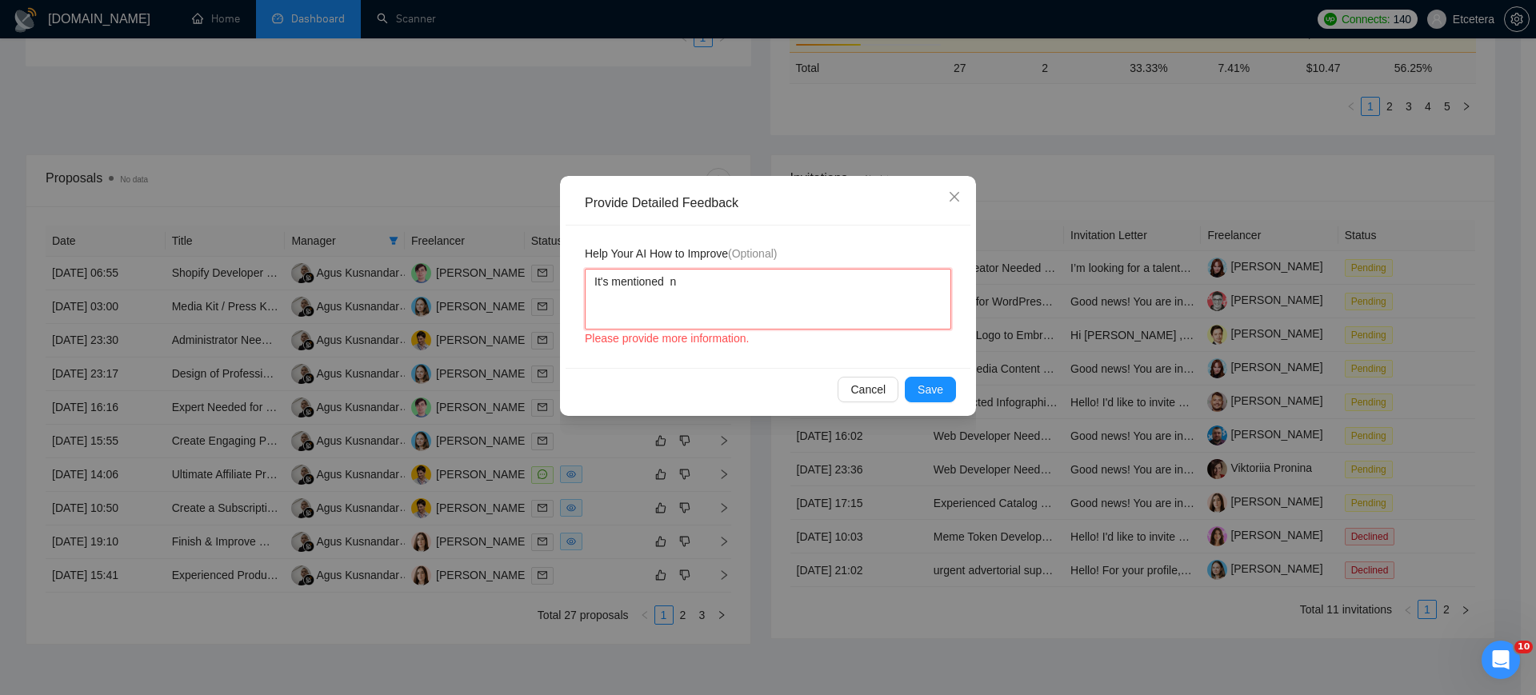
type textarea "It's mentioned i n"
type textarea "It's mentioned in n"
type textarea "It's mentioned inn"
type textarea "It's mentioned in"
type textarea "It's mentioned int"
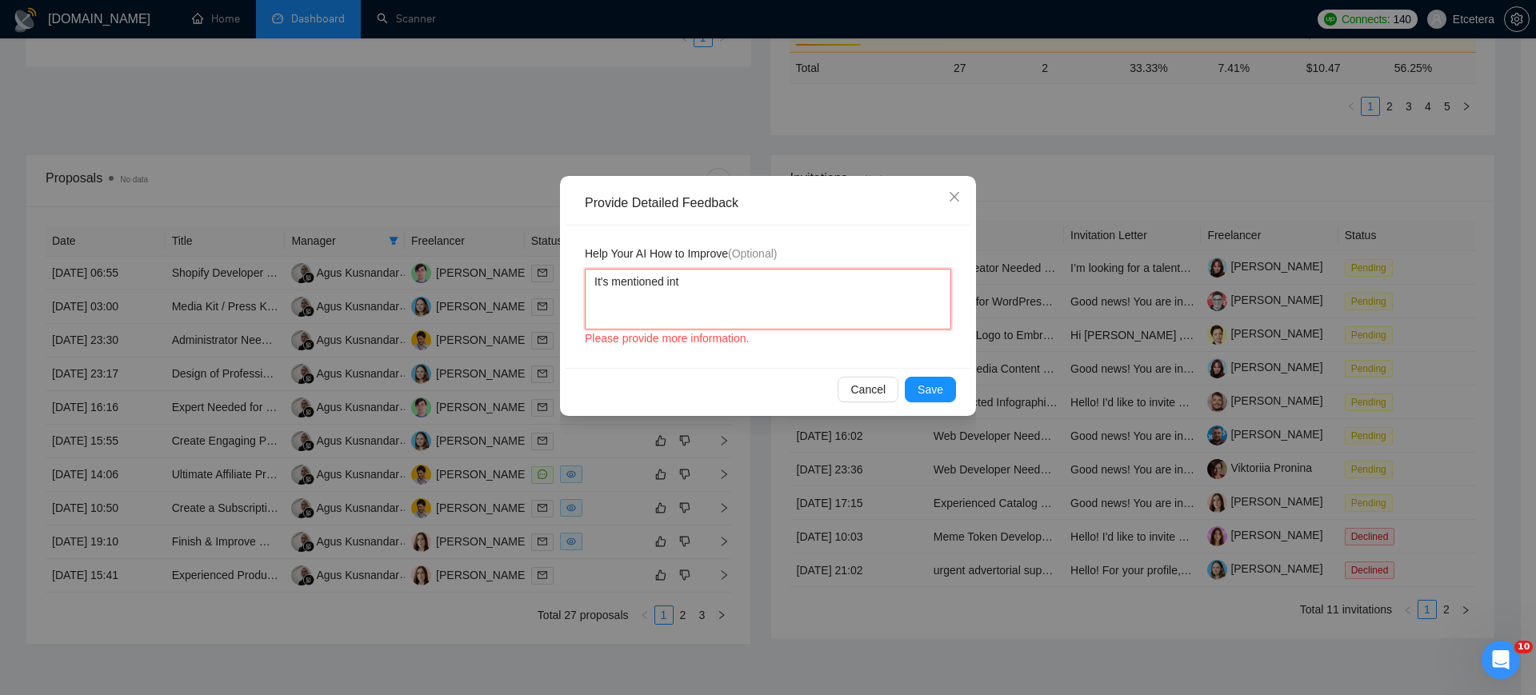
type textarea "It's mentioned inth"
type textarea "It's mentioned inthe"
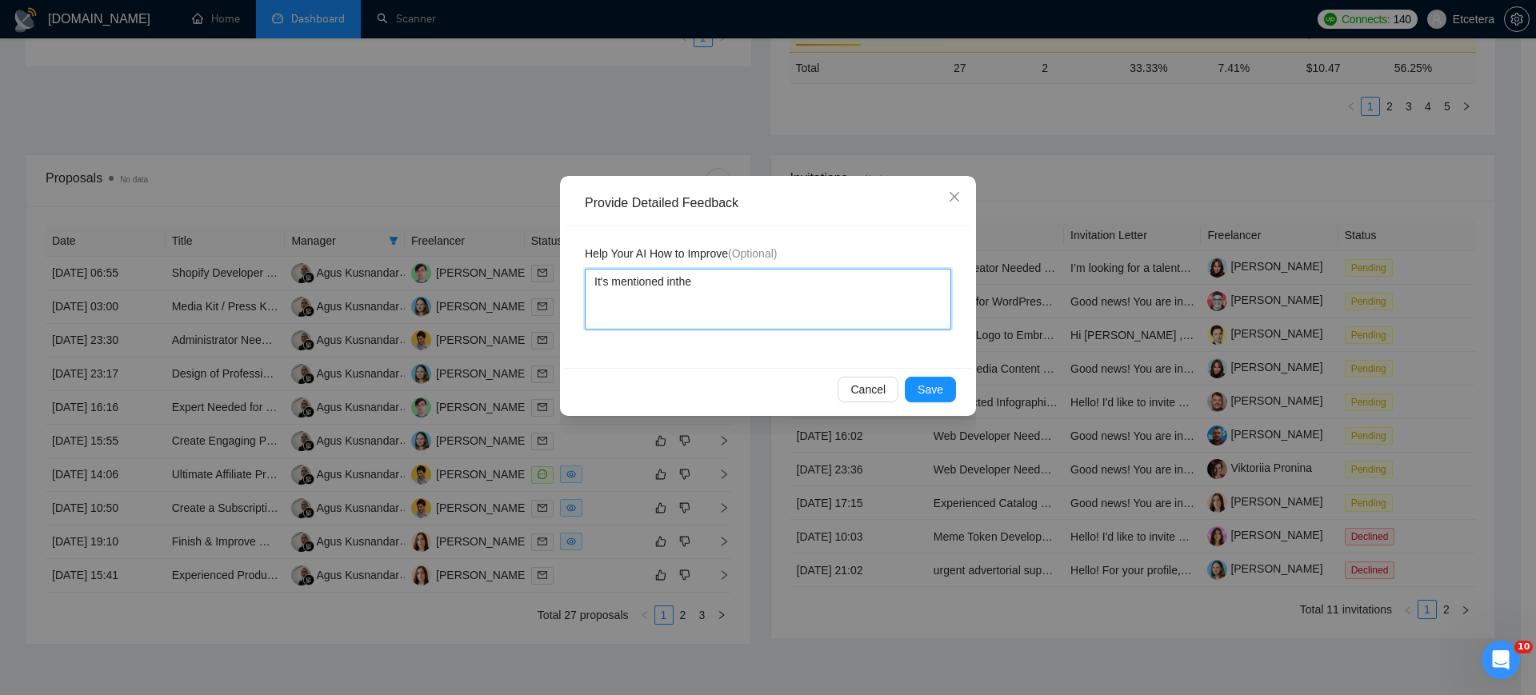
type textarea "It's mentioned inth"
type textarea "It's mentioned int"
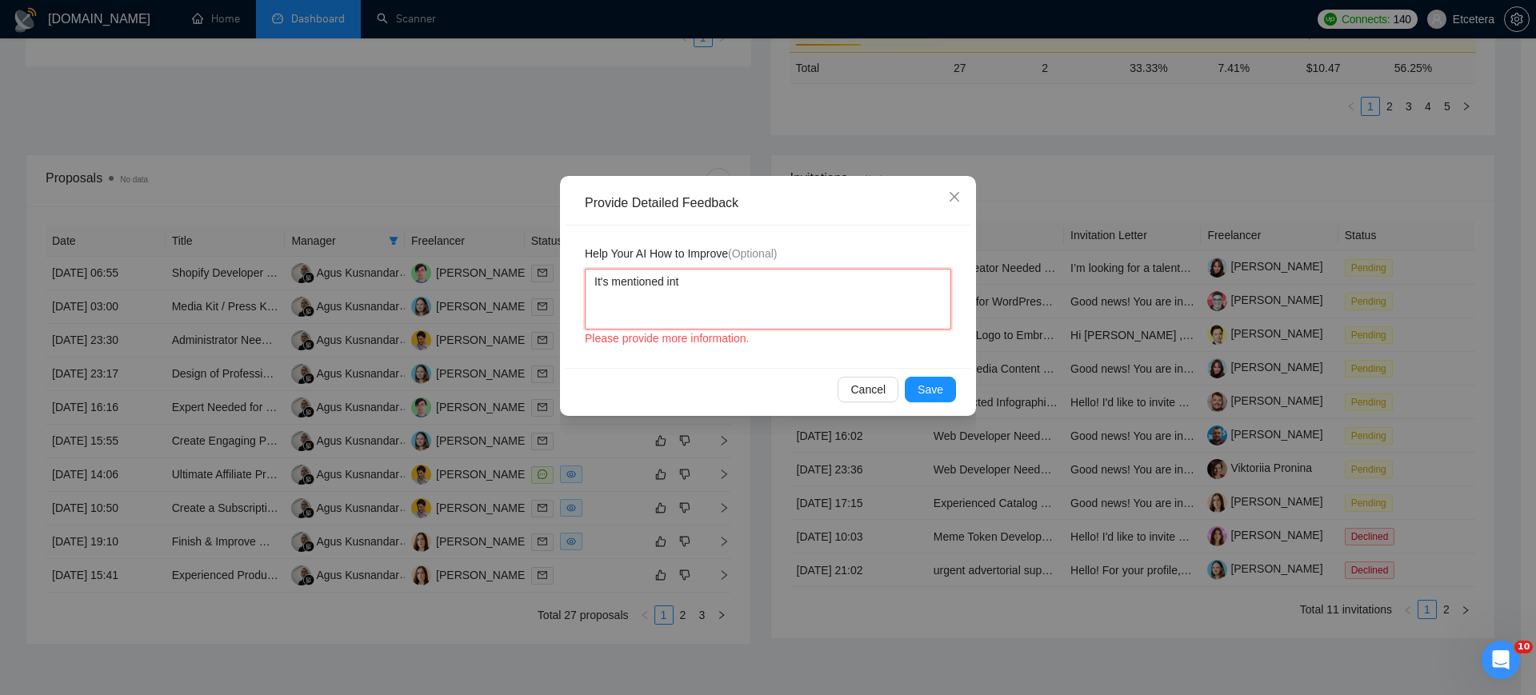
type textarea "It's mentioned in"
type textarea "It's mentioned in t"
type textarea "It's mentioned in th"
type textarea "It's mentioned in the"
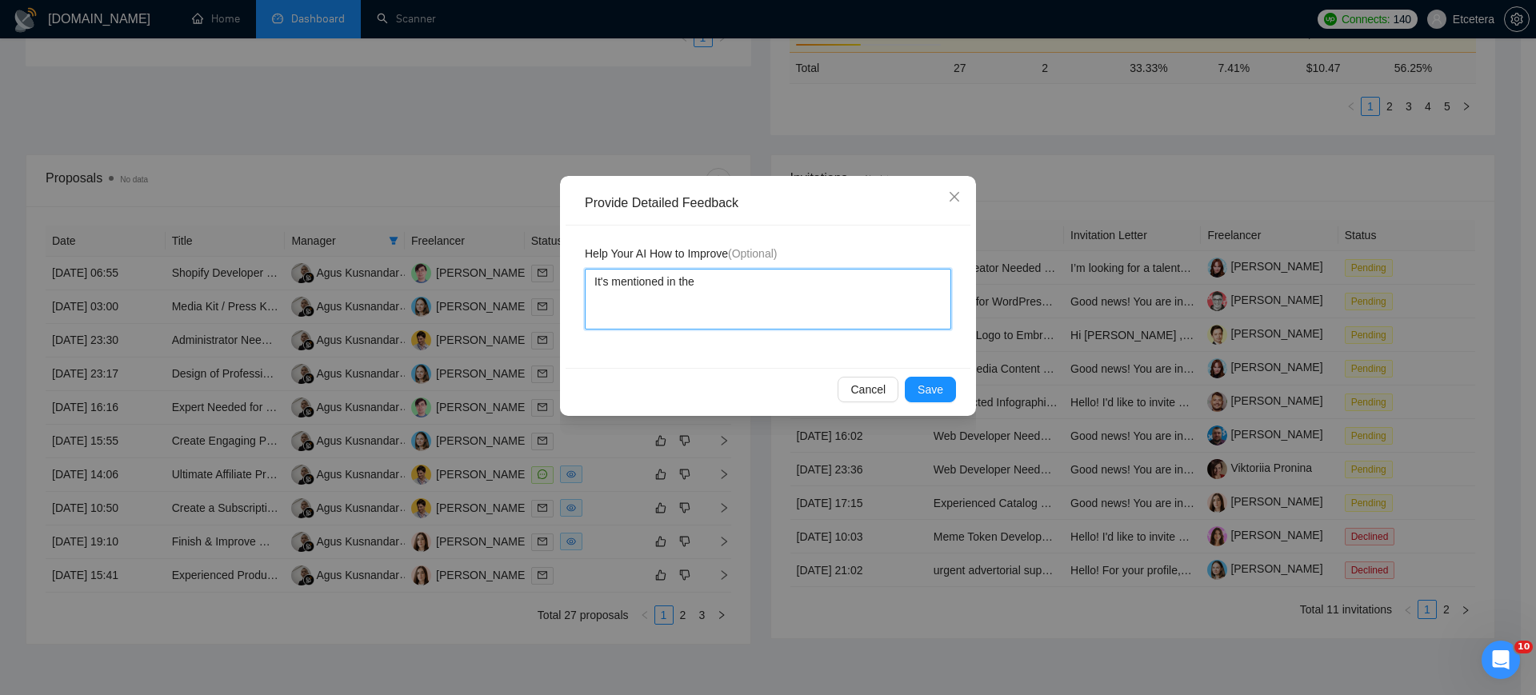
type textarea "It's mentioned in the p"
type textarea "It's mentioned in the pos"
type textarea "It's mentioned in the post"
type textarea "It's mentioned in the post,"
type textarea "It's mentioned in the post, t"
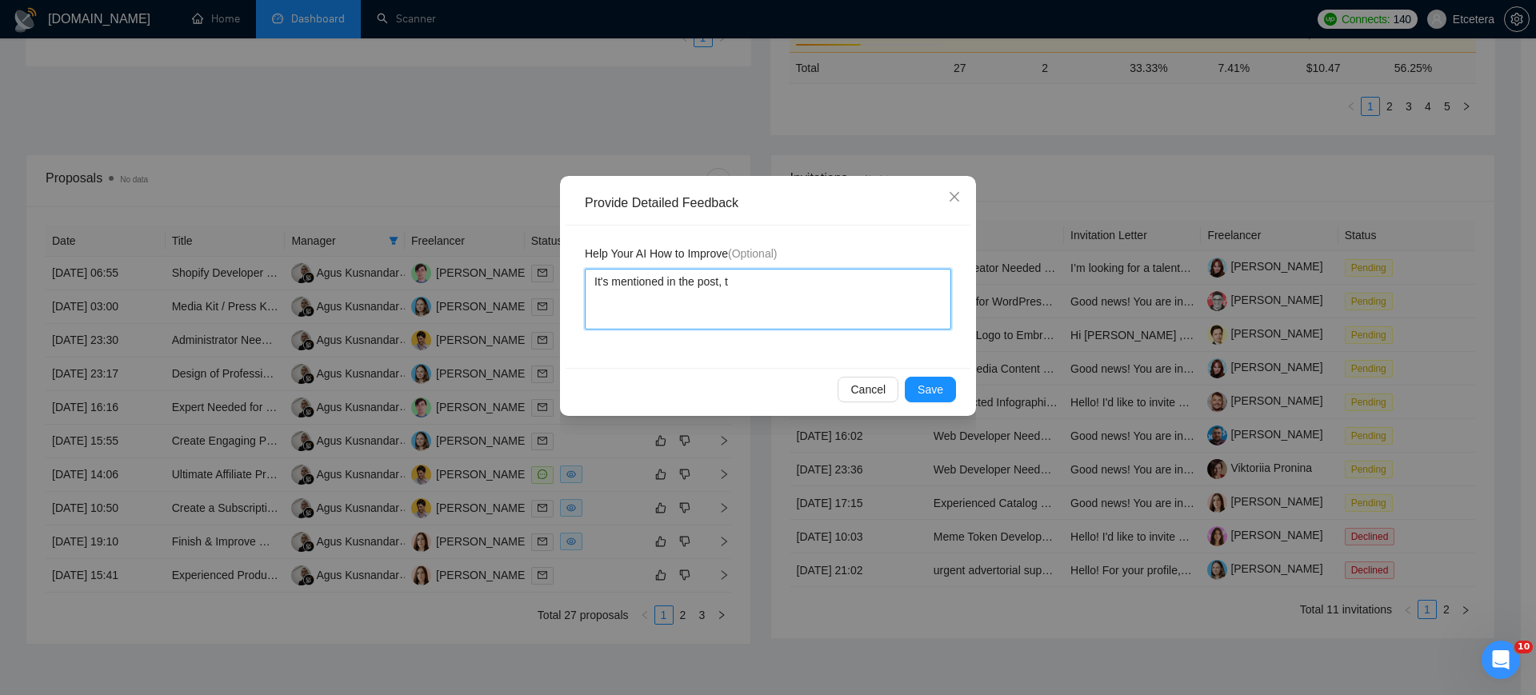
type textarea "It's mentioned in the post, th"
type textarea "It's mentioned in the post, tht"
type textarea "It's mentioned in the post, thta"
type textarea "It's mentioned in the post, thta's"
type textarea "It's mentioned in the post, thta'"
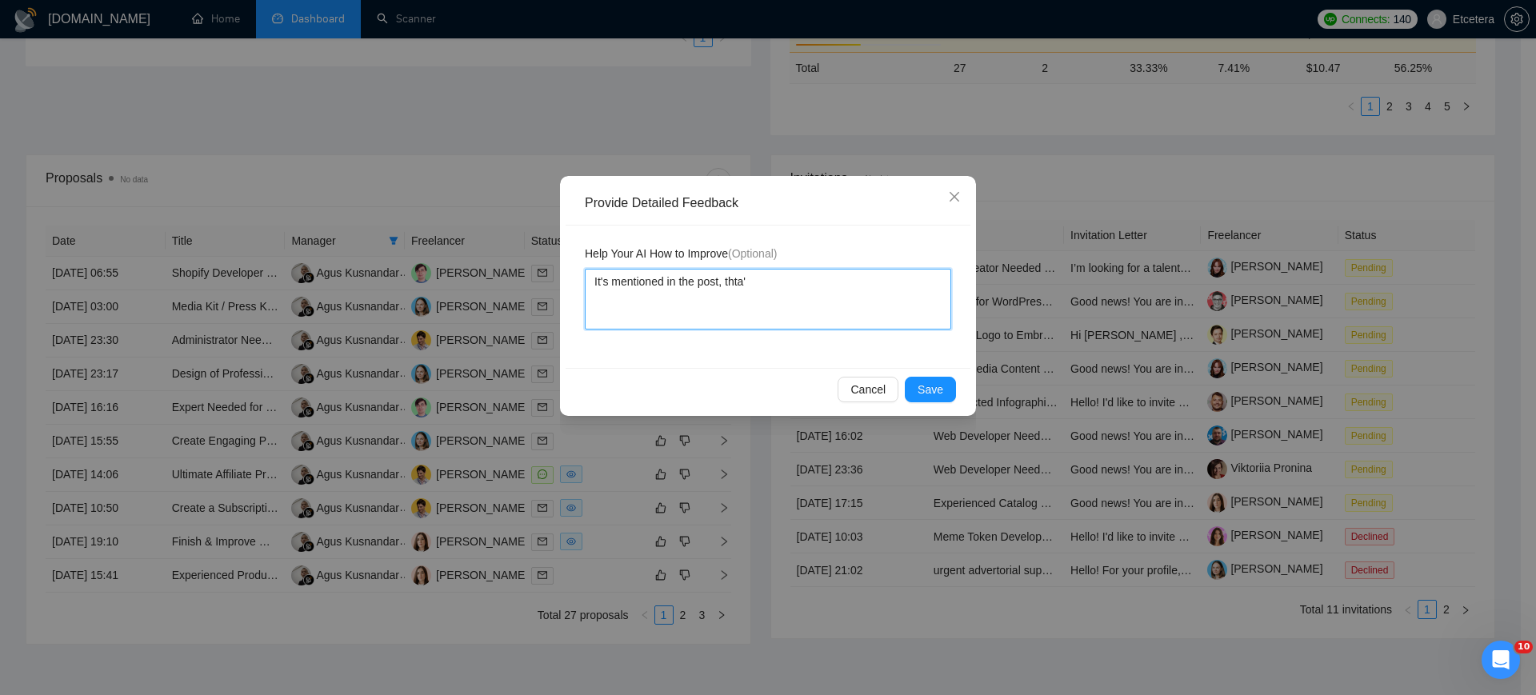
type textarea "It's mentioned in the post, thta"
type textarea "It's mentioned in the post, tht"
type textarea "It's mentioned in the post, th"
type textarea "It's mentioned in the post, tha"
type textarea "It's mentioned in the post, that"
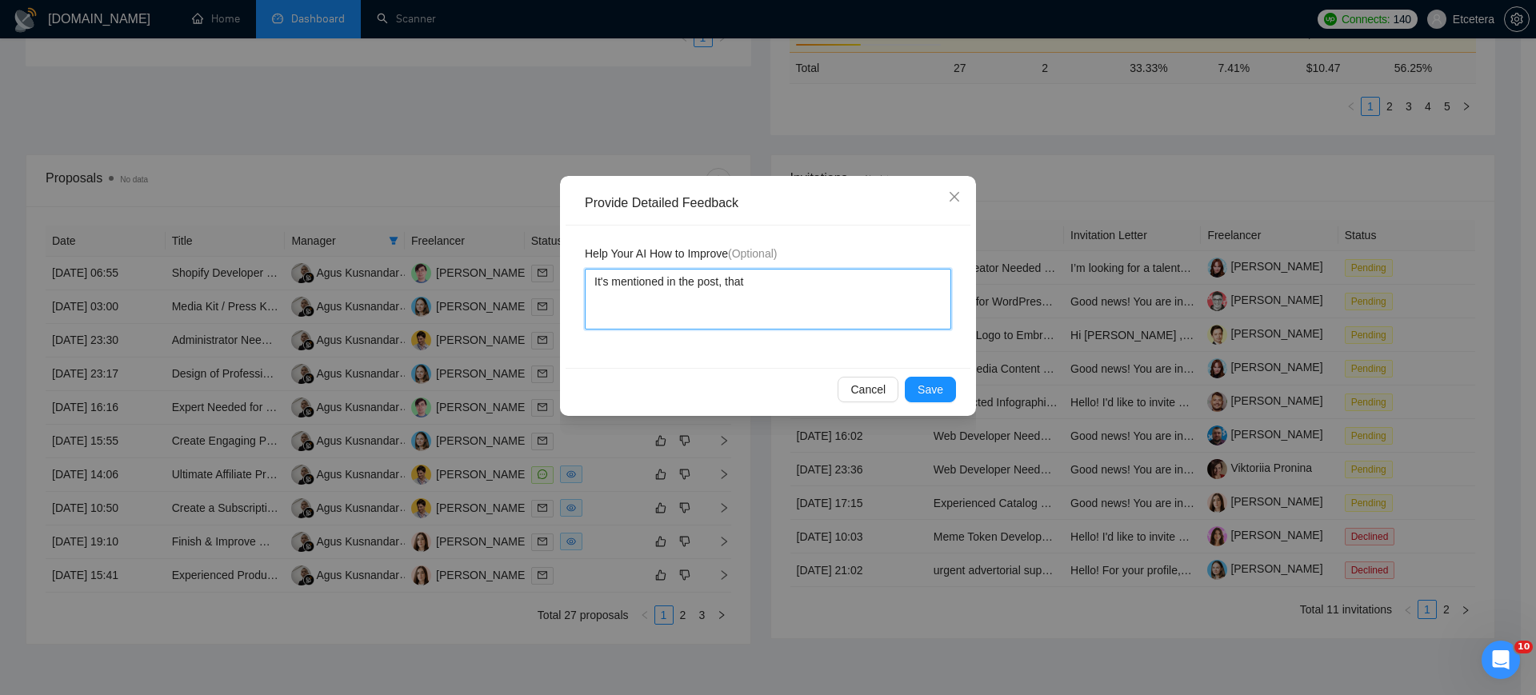
type textarea "It's mentioned in the post, that's"
type textarea "It's mentioned in the post, that's i"
type textarea "It's mentioned in the post, that's is"
type textarea "It's mentioned in the post, that's i"
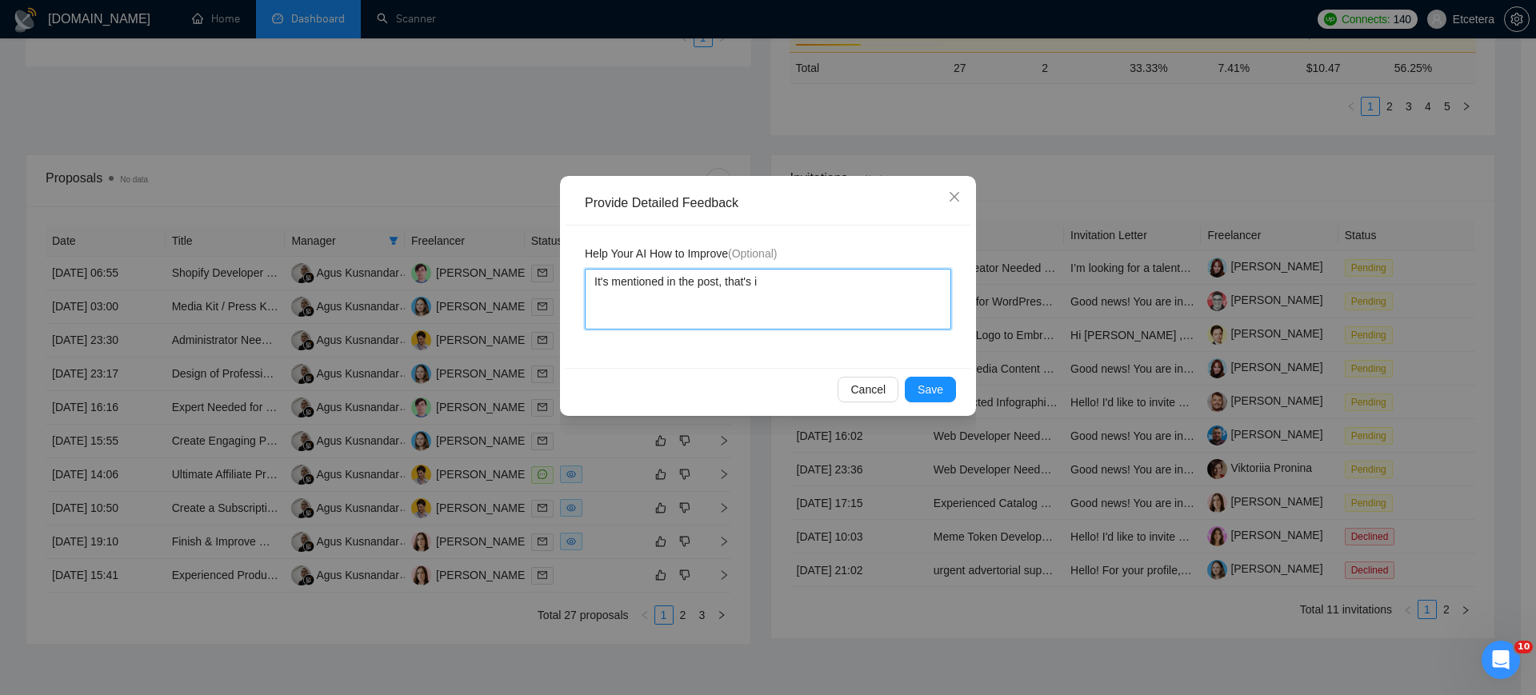
type textarea "It's mentioned in the post, that's"
type textarea "It's mentioned in the post, that's n"
type textarea "It's mentioned in the post, that's no"
type textarea "It's mentioned in the post, that's not"
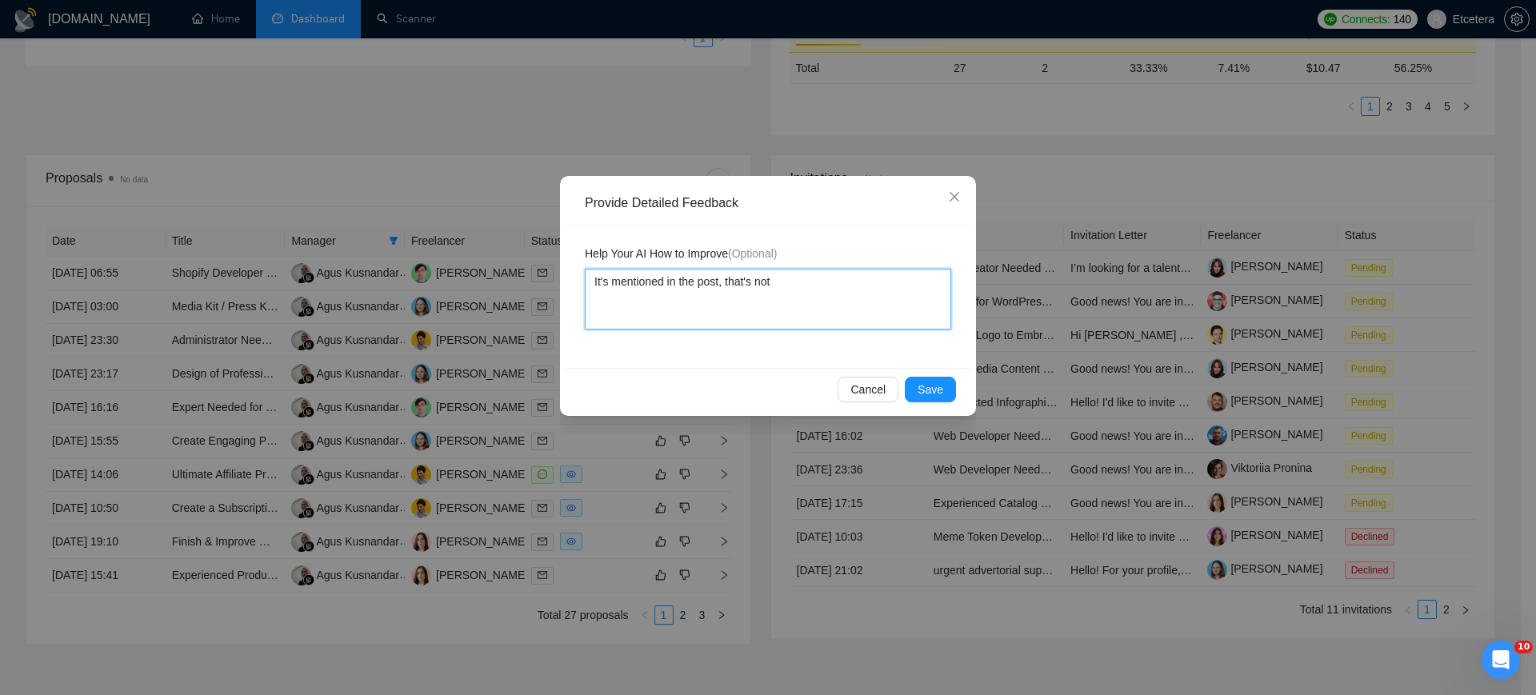
type textarea "It's mentioned in the post, that's not a"
type textarea "It's mentioned in the post, that's not a d"
type textarea "It's mentioned in the post, that's not a de"
type textarea "It's mentioned in the post, that's not a dev"
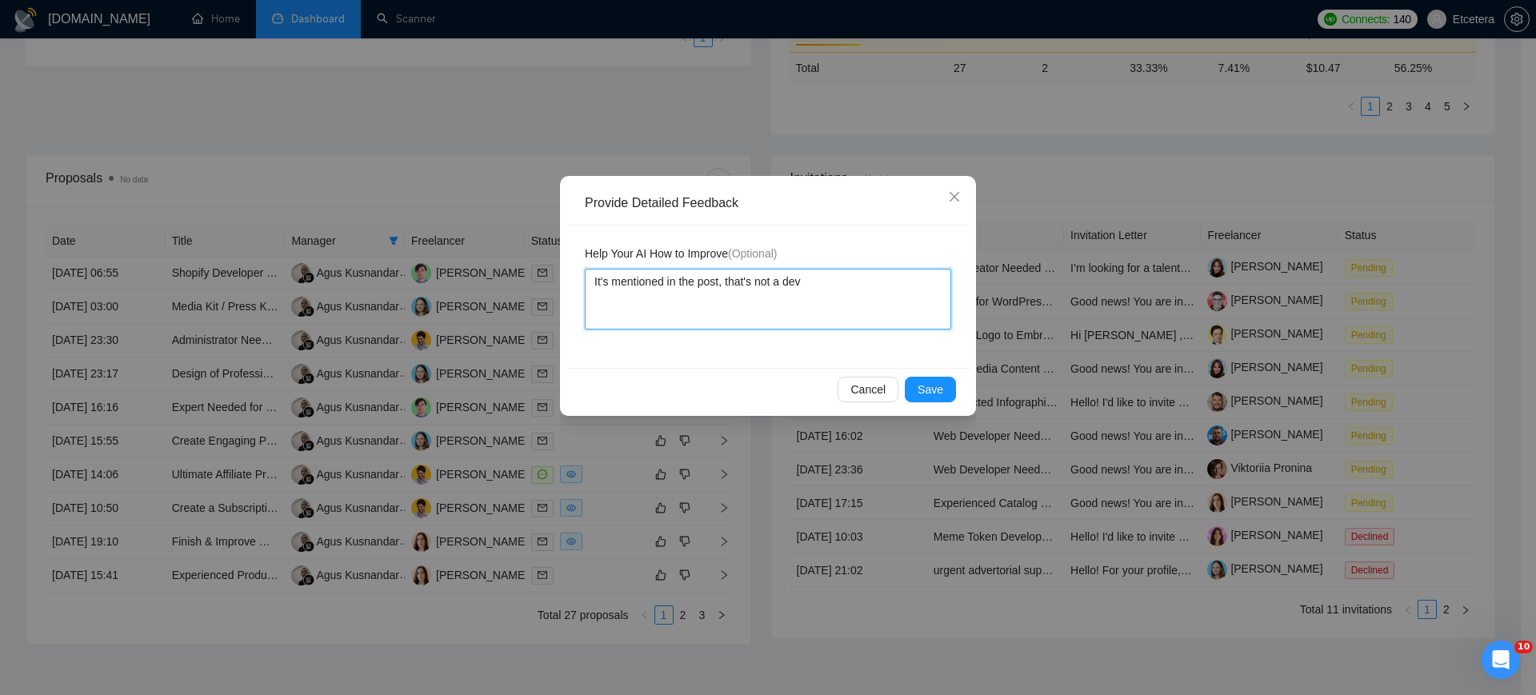
type textarea "It's mentioned in the post, that's not a deve"
type textarea "It's mentioned in the post, that's not a devel"
type textarea "It's mentioned in the post, that's not a develo"
type textarea "It's mentioned in the post, that's not a develop"
type textarea "It's mentioned in the post, that's not a develope"
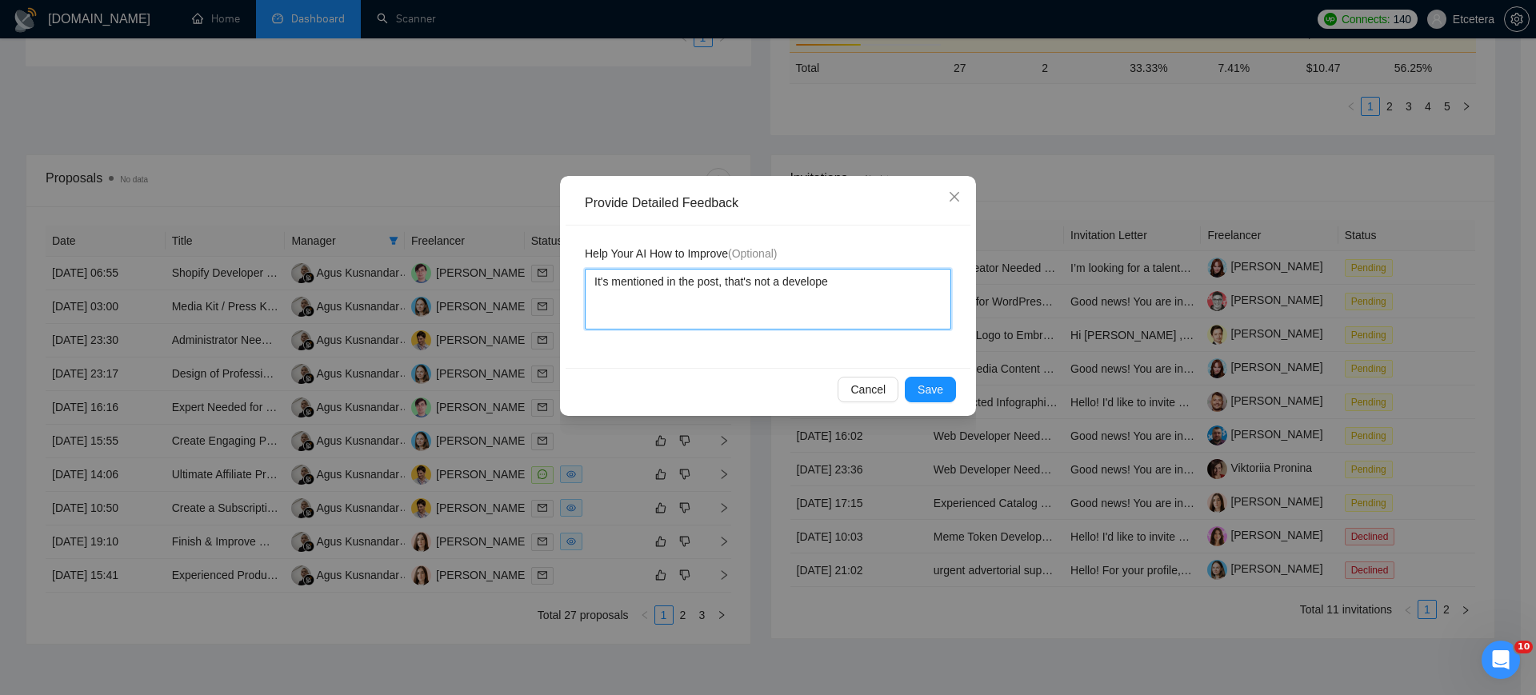
type textarea "It's mentioned in the post, that's not a developer"
type textarea "It's mentioned in the post, that's not a developer r"
type textarea "It's mentioned in the post, that's not a developer ro"
type textarea "It's mentioned in the post, that's not a developer role"
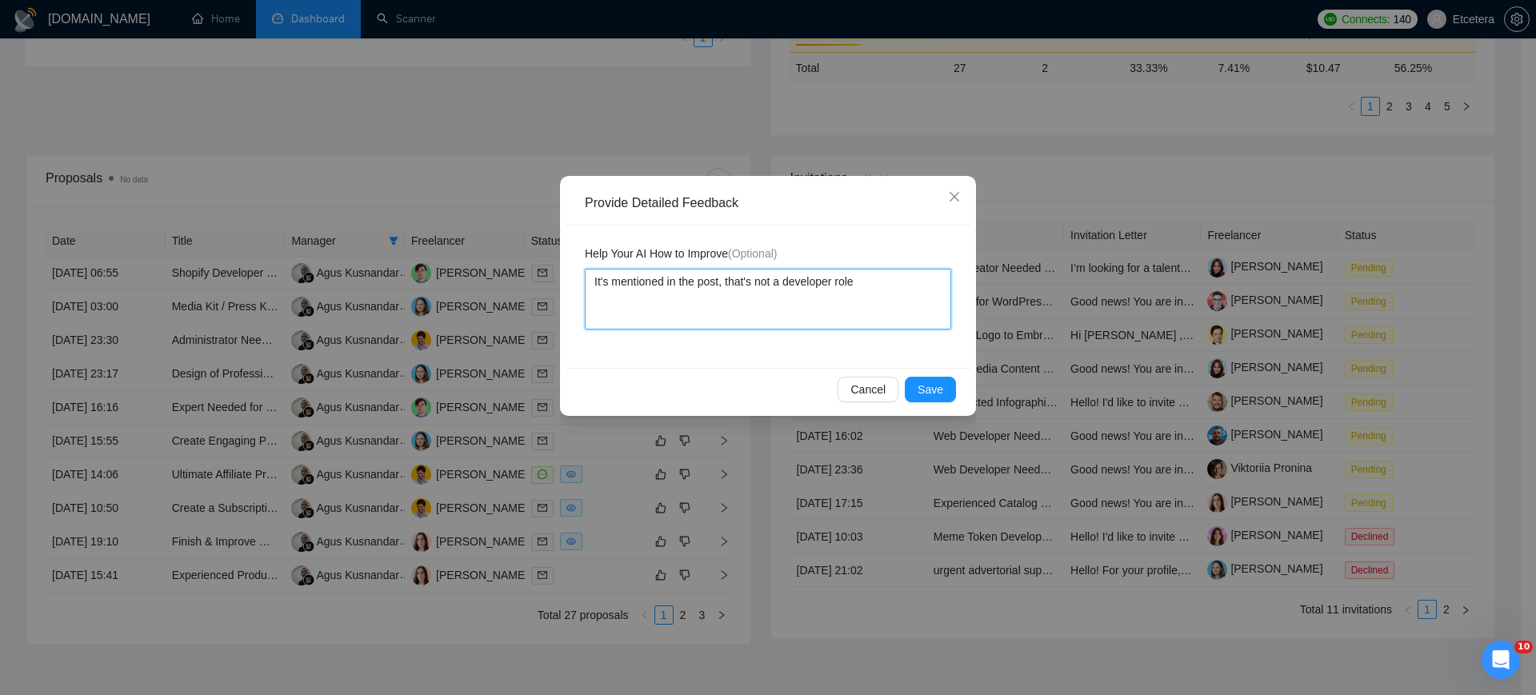
type textarea "It's mentioned in the post, that's not a developer role."
type textarea "It's mentioned in the post, that's not a developer role"
type textarea "It's mentioned in the post, that's not a developer role."
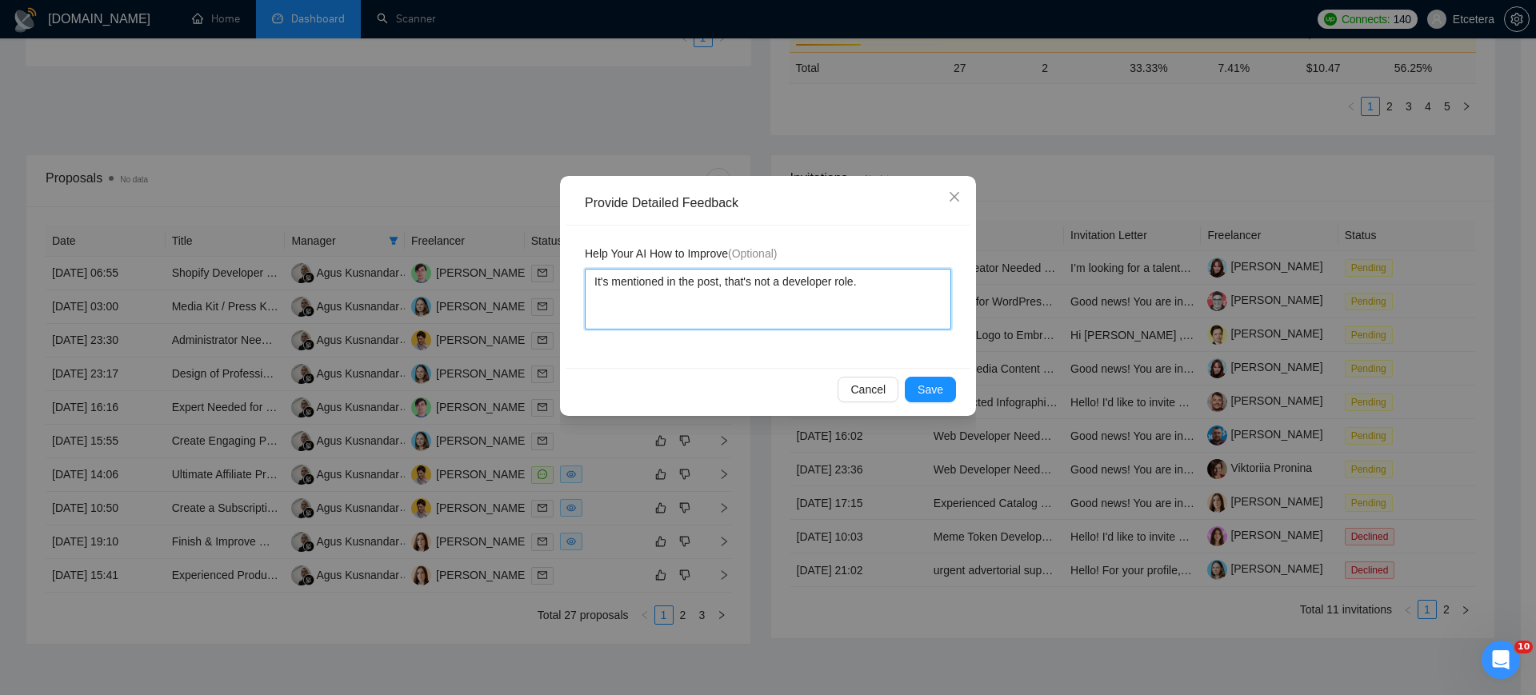
type textarea "It's mentioned in the post, that's not a developer role."
type textarea "It's mentioned in the post, that's not a developer role. I"
type textarea "It's mentioned in the post, that's not a developer role. It"
type textarea "It's mentioned in the post, that's not a developer role. It's"
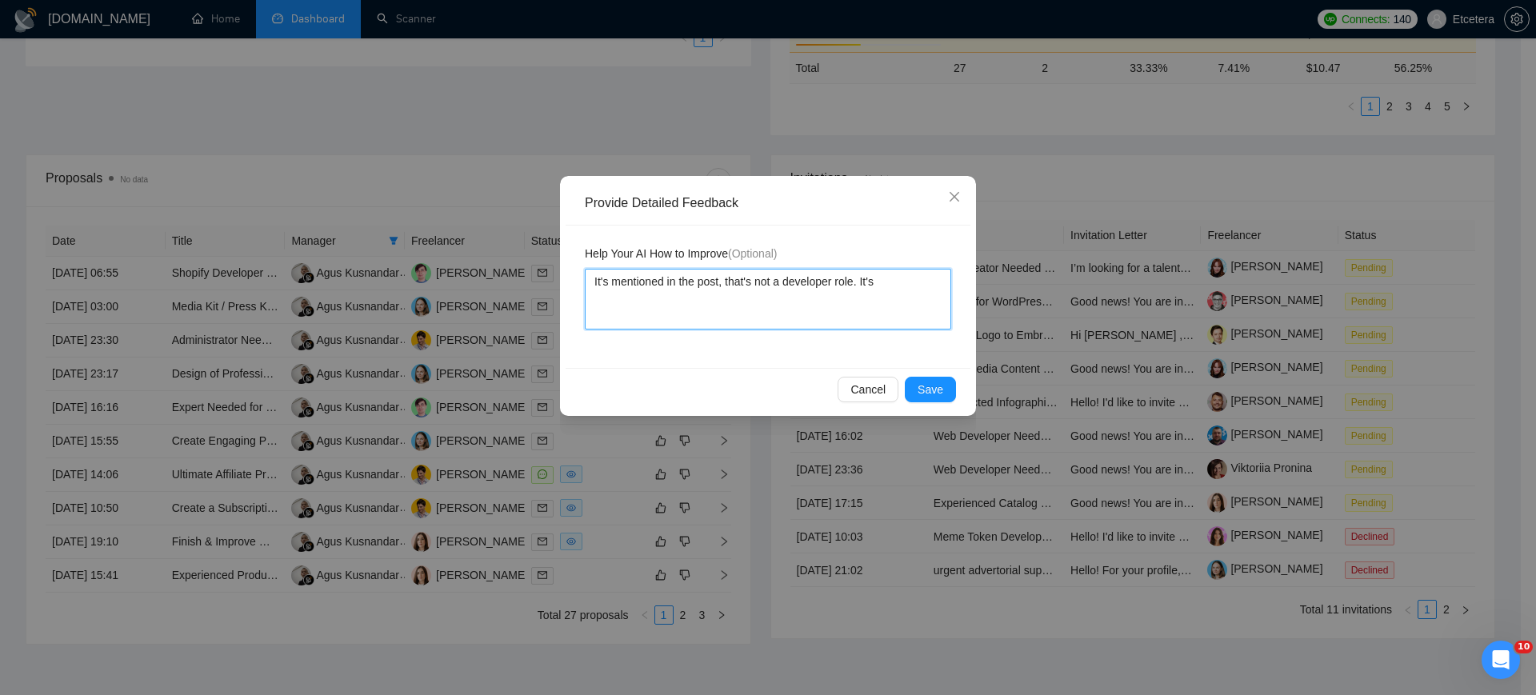
type textarea "It's mentioned in the post, that's not a developer role. It's f"
type textarea "It's mentioned in the post, that's not a developer role. It's fo"
type textarea "It's mentioned in the post, that's not a developer role. It's for"
type textarea "It's mentioned in the post, that's not a developer role. It's for a"
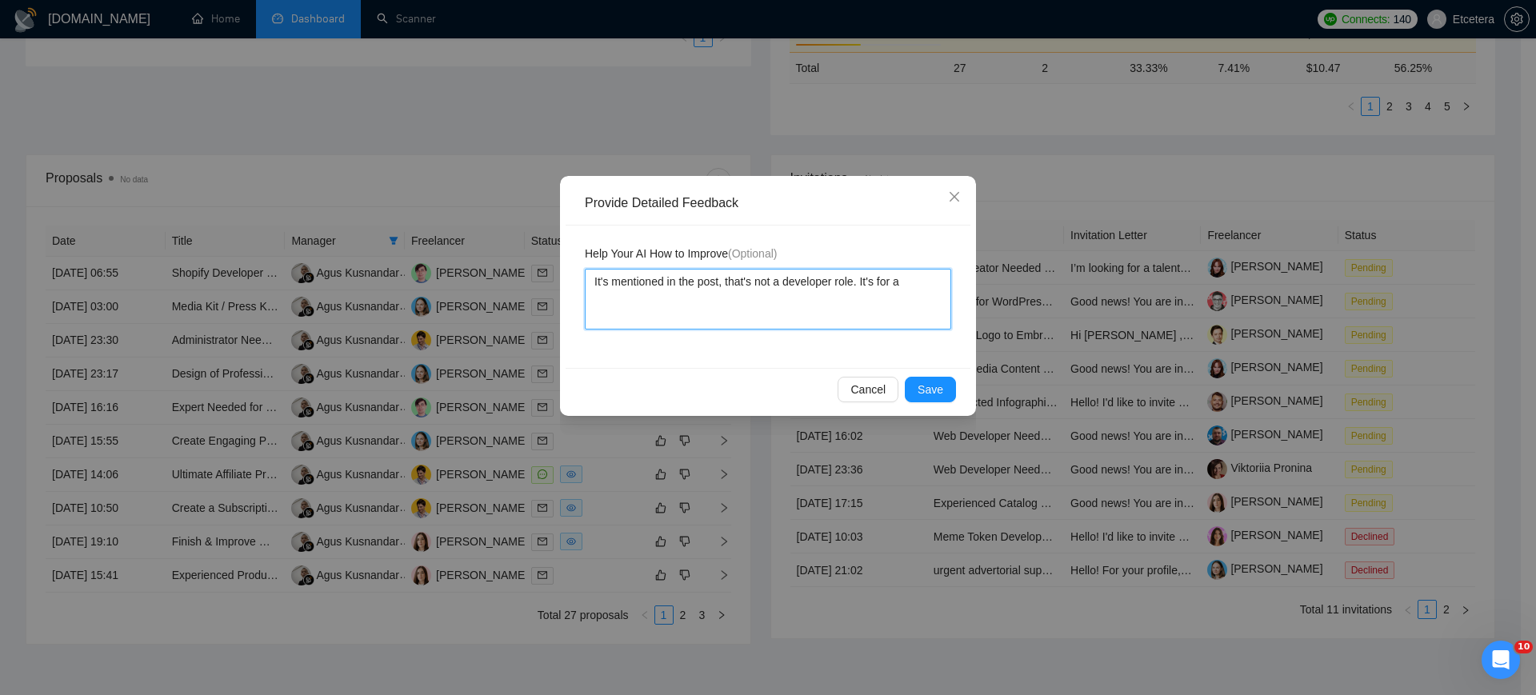
type textarea "It's mentioned in the post, that's not a developer role. It's for ad"
type textarea "It's mentioned in the post, that's not a developer role. It's for adma"
type textarea "It's mentioned in the post, that's not a developer role. It's for adman"
type textarea "It's mentioned in the post, that's not a developer role. It's for adma"
type textarea "It's mentioned in the post, that's not a developer role. It's for adm"
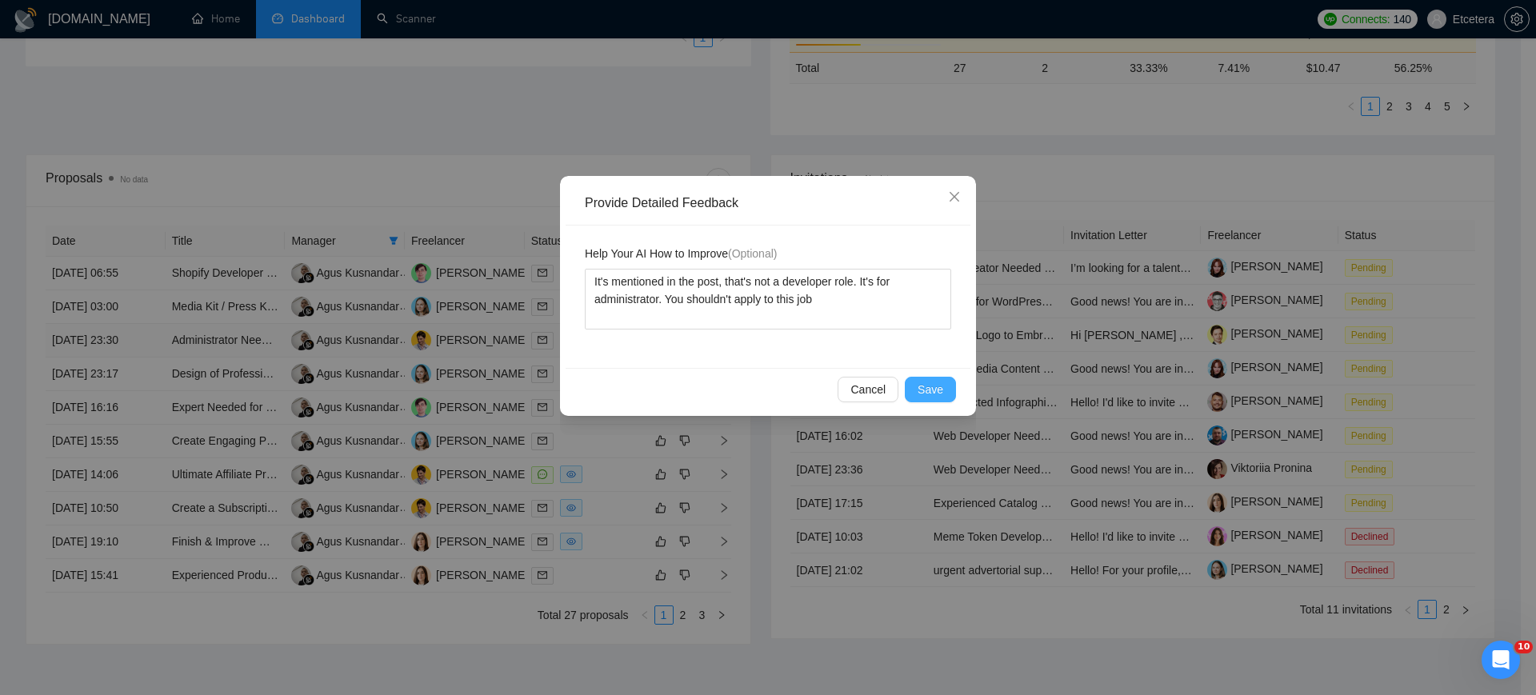
drag, startPoint x: 937, startPoint y: 390, endPoint x: 901, endPoint y: 399, distance: 37.3
click at [936, 388] on span "Save" at bounding box center [931, 390] width 26 height 18
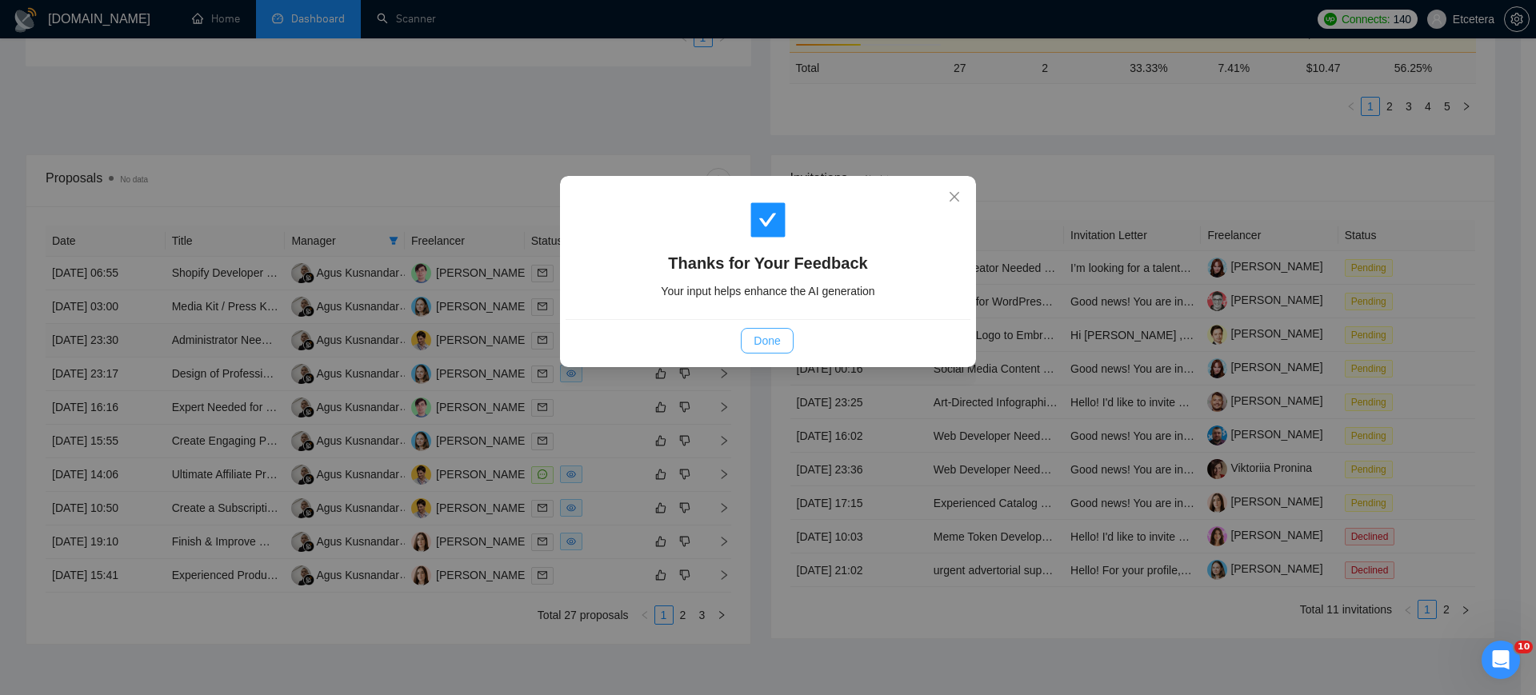
click at [777, 337] on span "Done" at bounding box center [767, 341] width 26 height 18
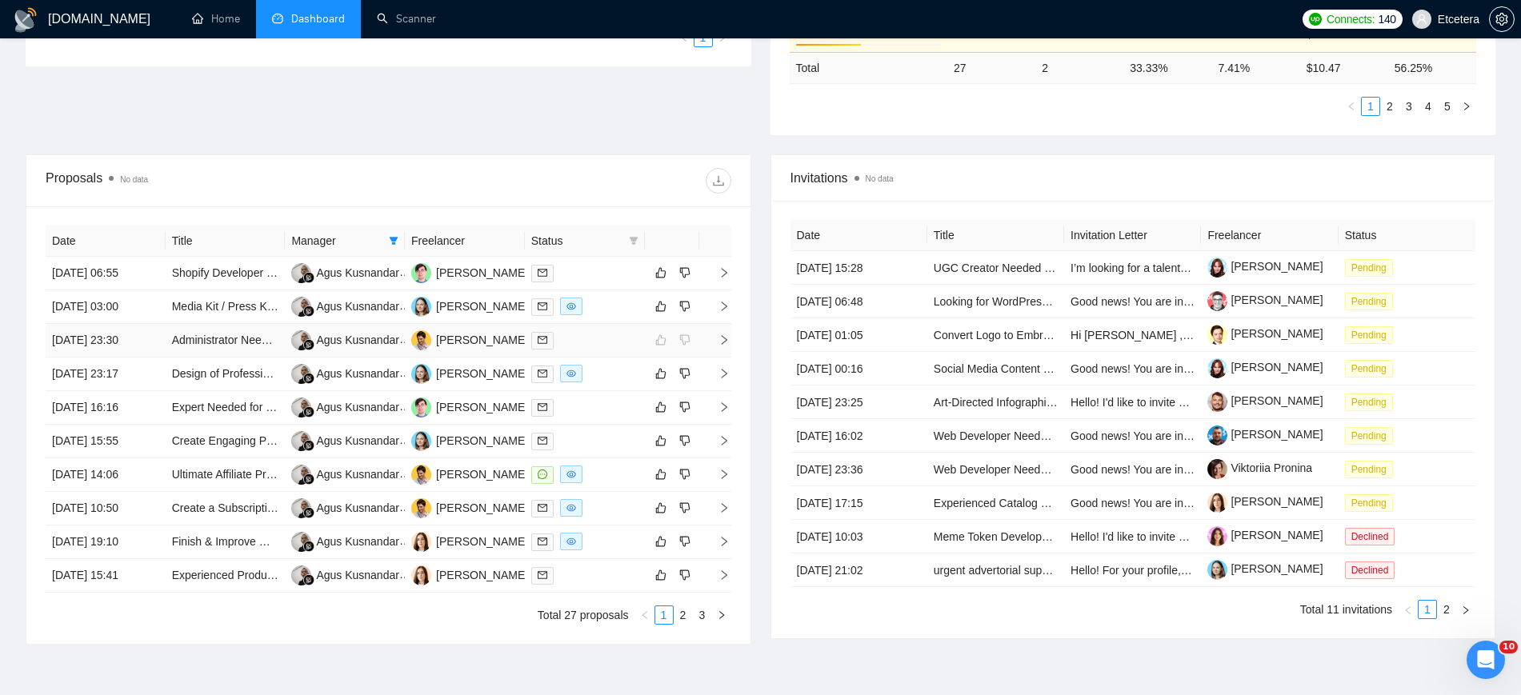
click at [722, 341] on icon "right" at bounding box center [723, 339] width 11 height 11
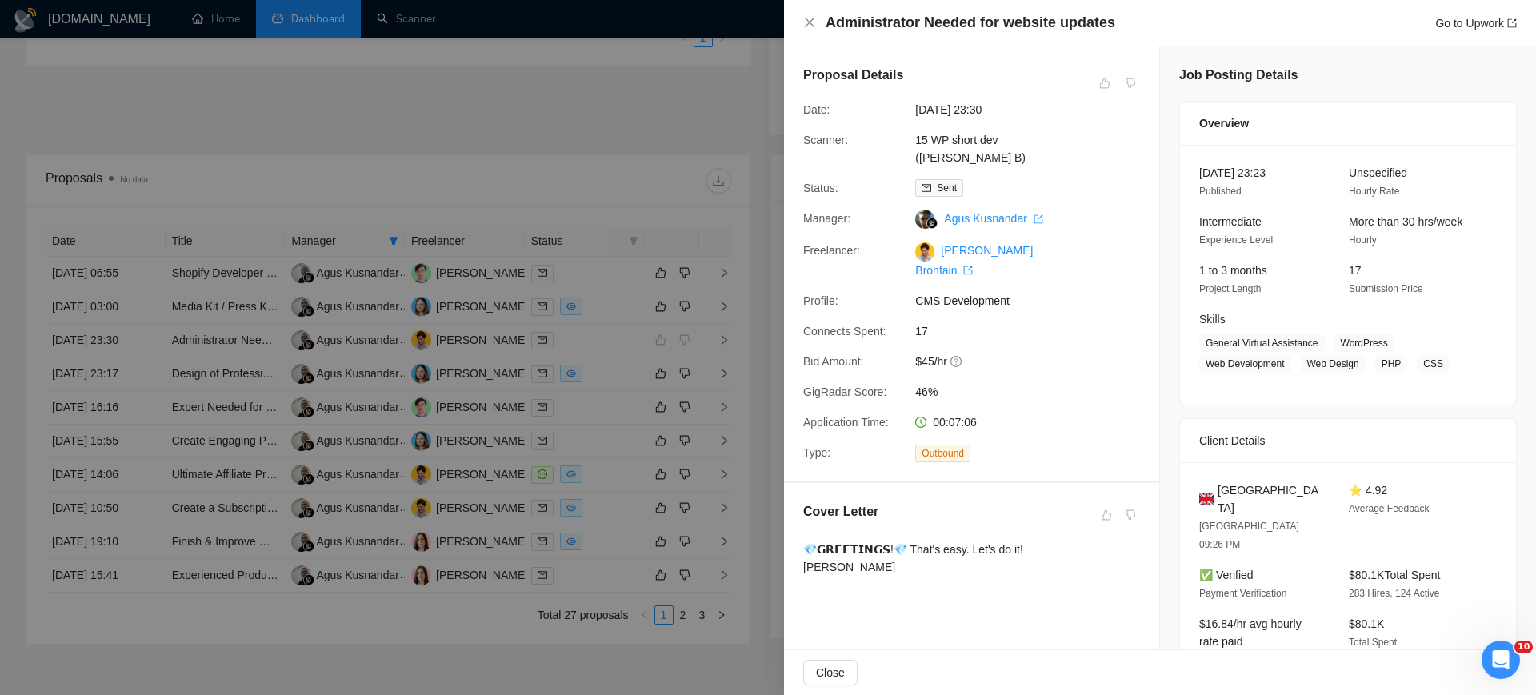
click at [681, 96] on div at bounding box center [768, 347] width 1536 height 695
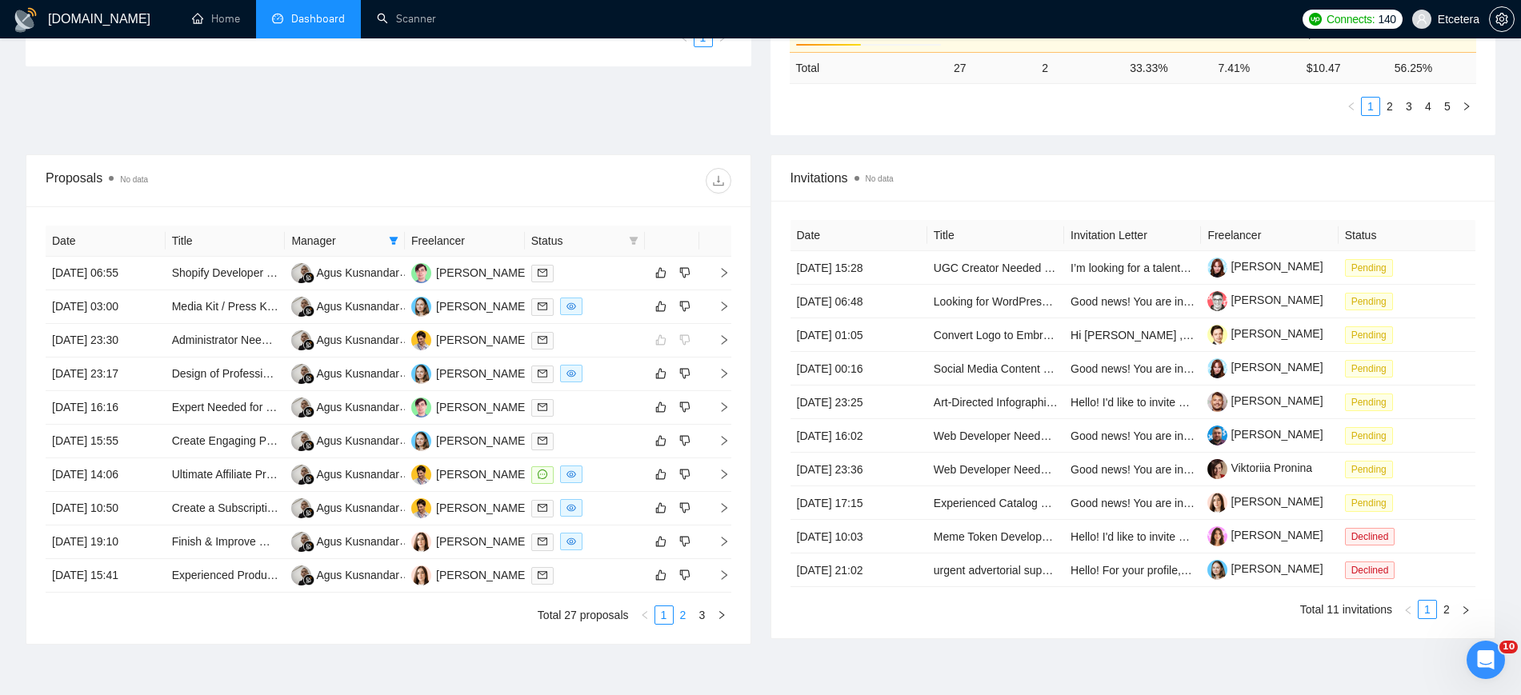
click at [682, 619] on link "2" at bounding box center [683, 615] width 18 height 18
click at [696, 614] on link "3" at bounding box center [703, 615] width 18 height 18
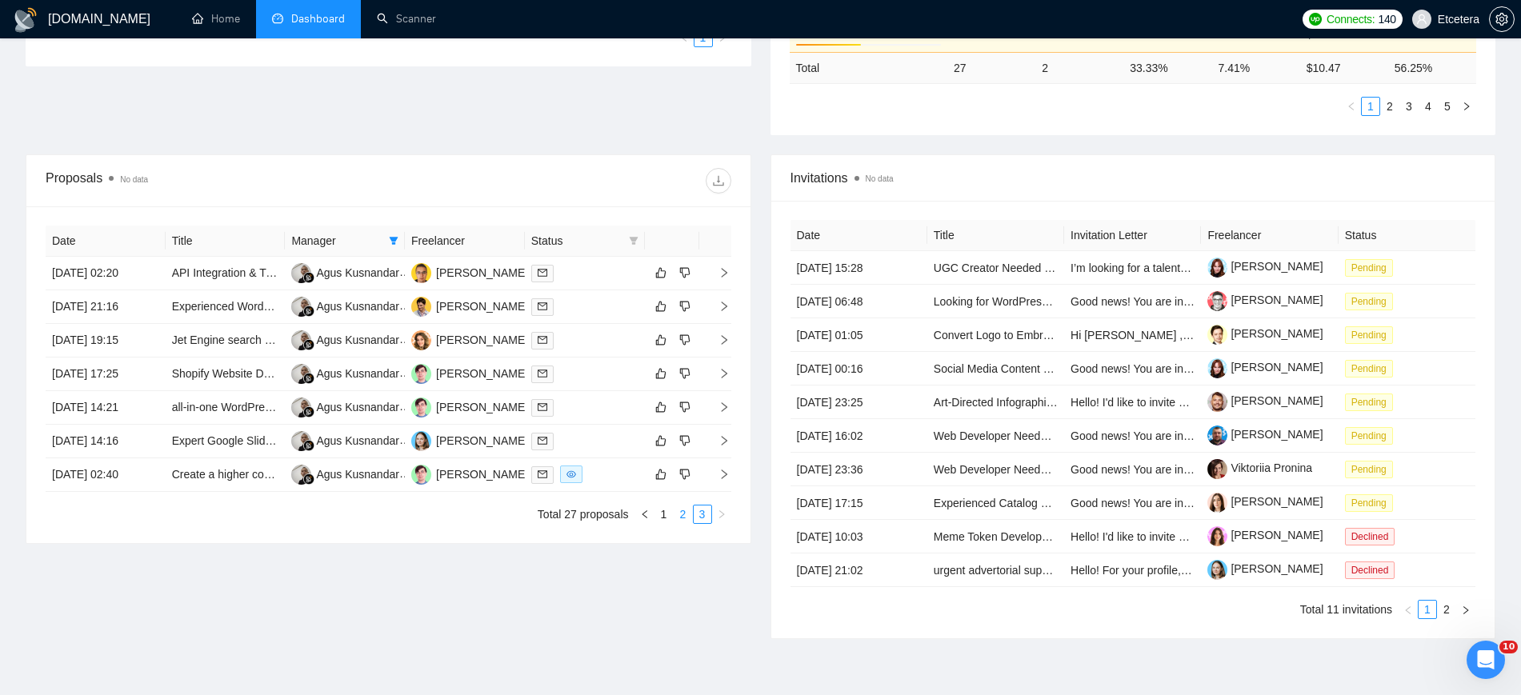
click at [682, 520] on link "2" at bounding box center [683, 515] width 18 height 18
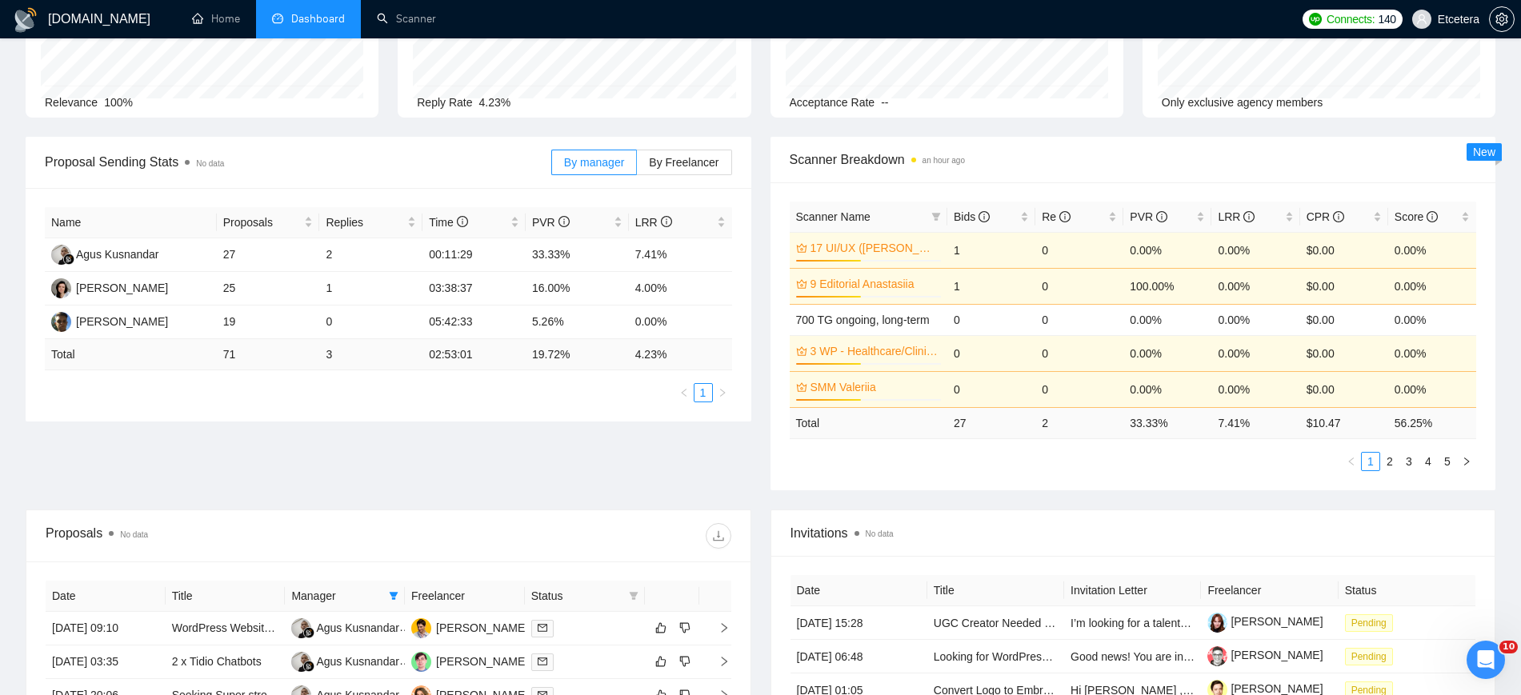
scroll to position [0, 0]
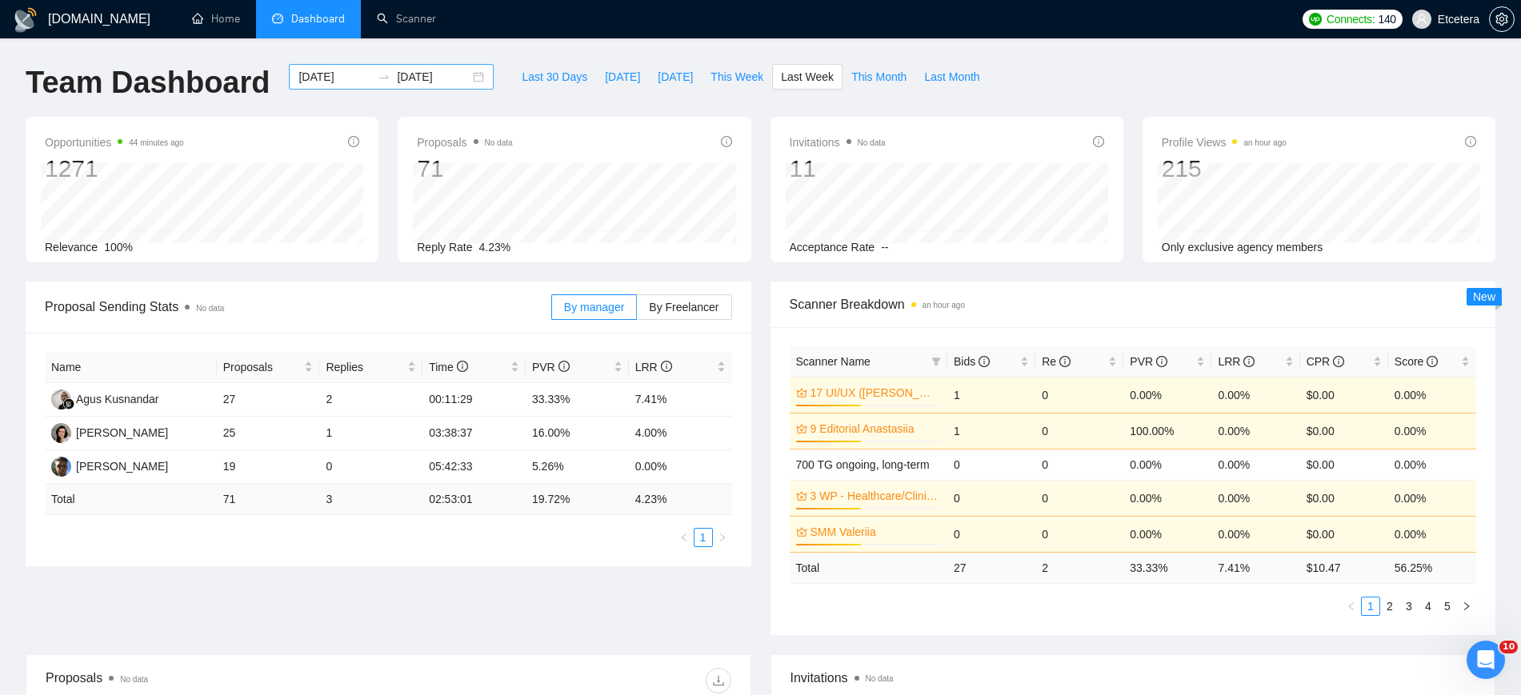
click at [478, 76] on div "2025-08-11 2025-08-17" at bounding box center [391, 77] width 205 height 26
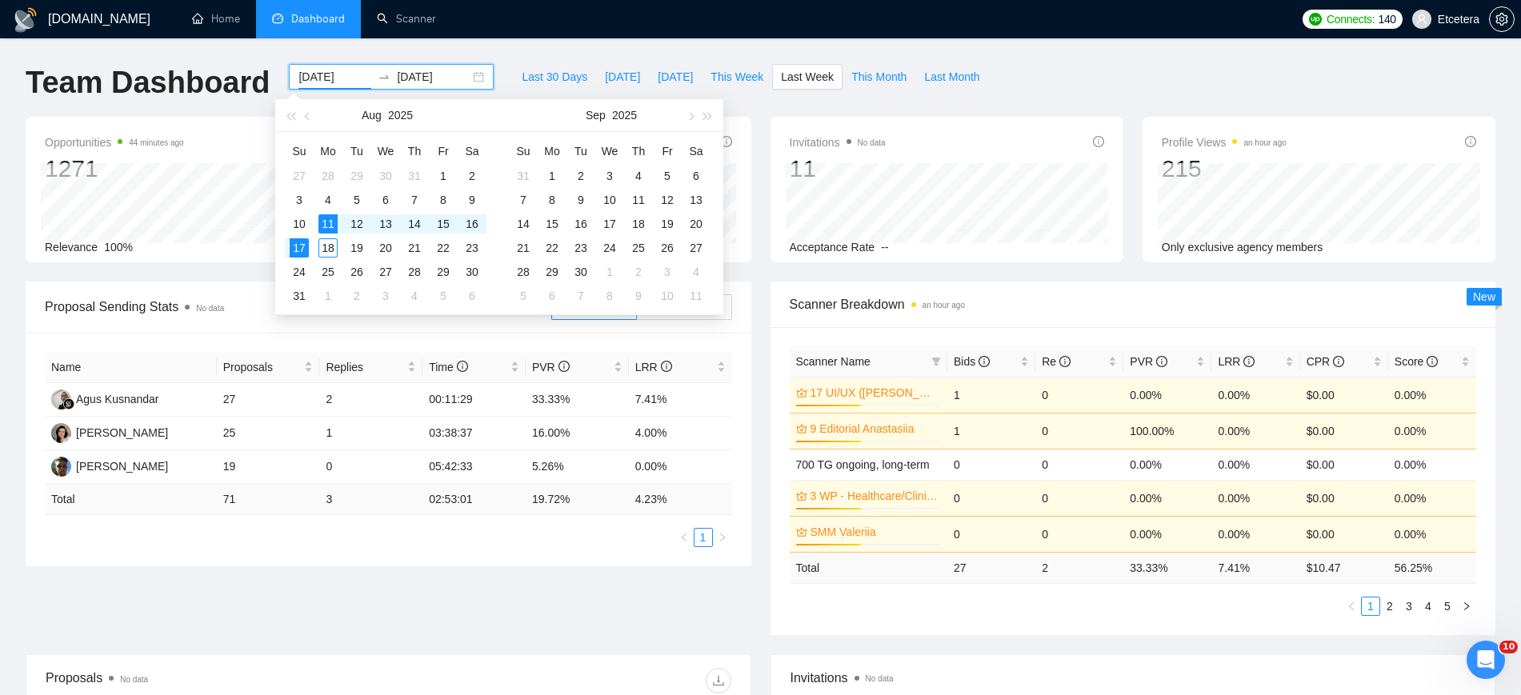
click at [467, 77] on div "2025-08-11 2025-08-17" at bounding box center [391, 77] width 205 height 26
click at [325, 198] on div "4" at bounding box center [327, 199] width 19 height 19
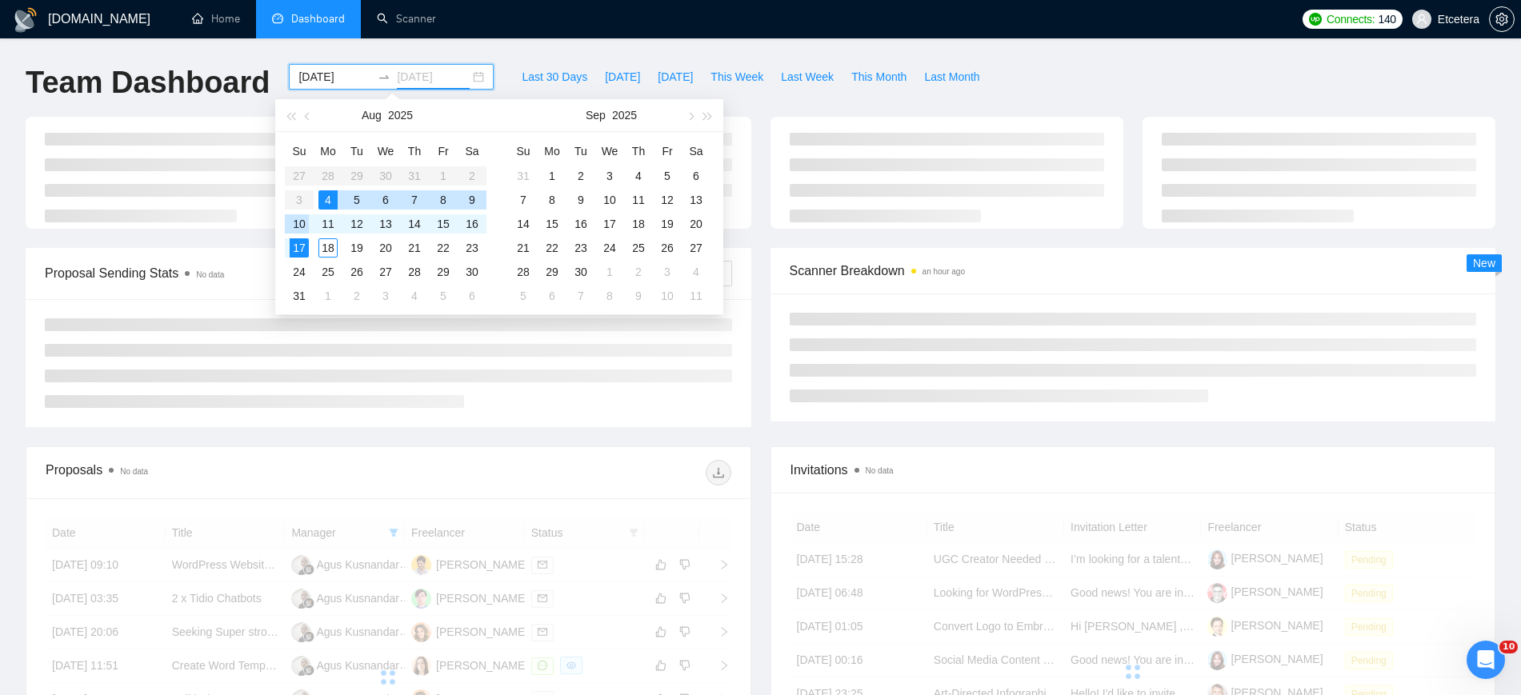
click at [297, 221] on div "10" at bounding box center [299, 223] width 19 height 19
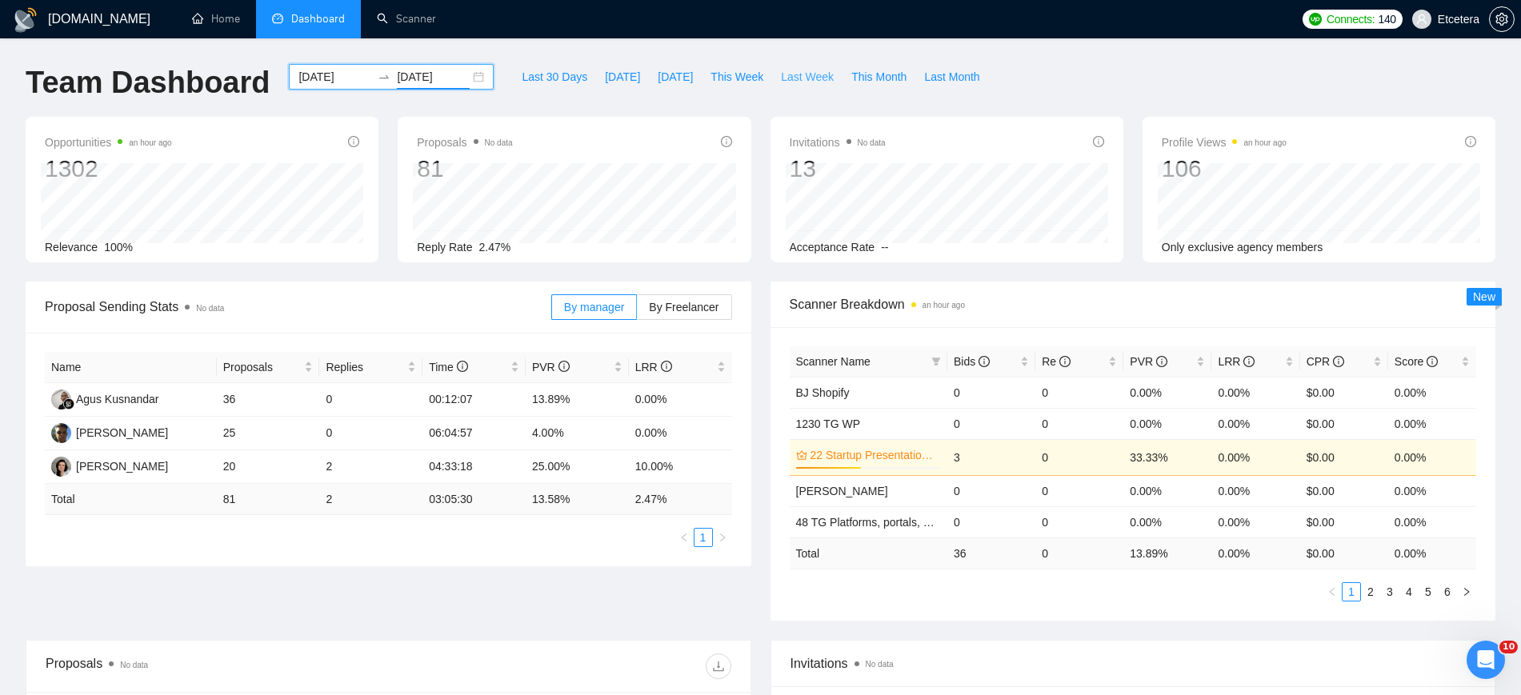
click at [781, 76] on span "Last Week" at bounding box center [807, 77] width 53 height 18
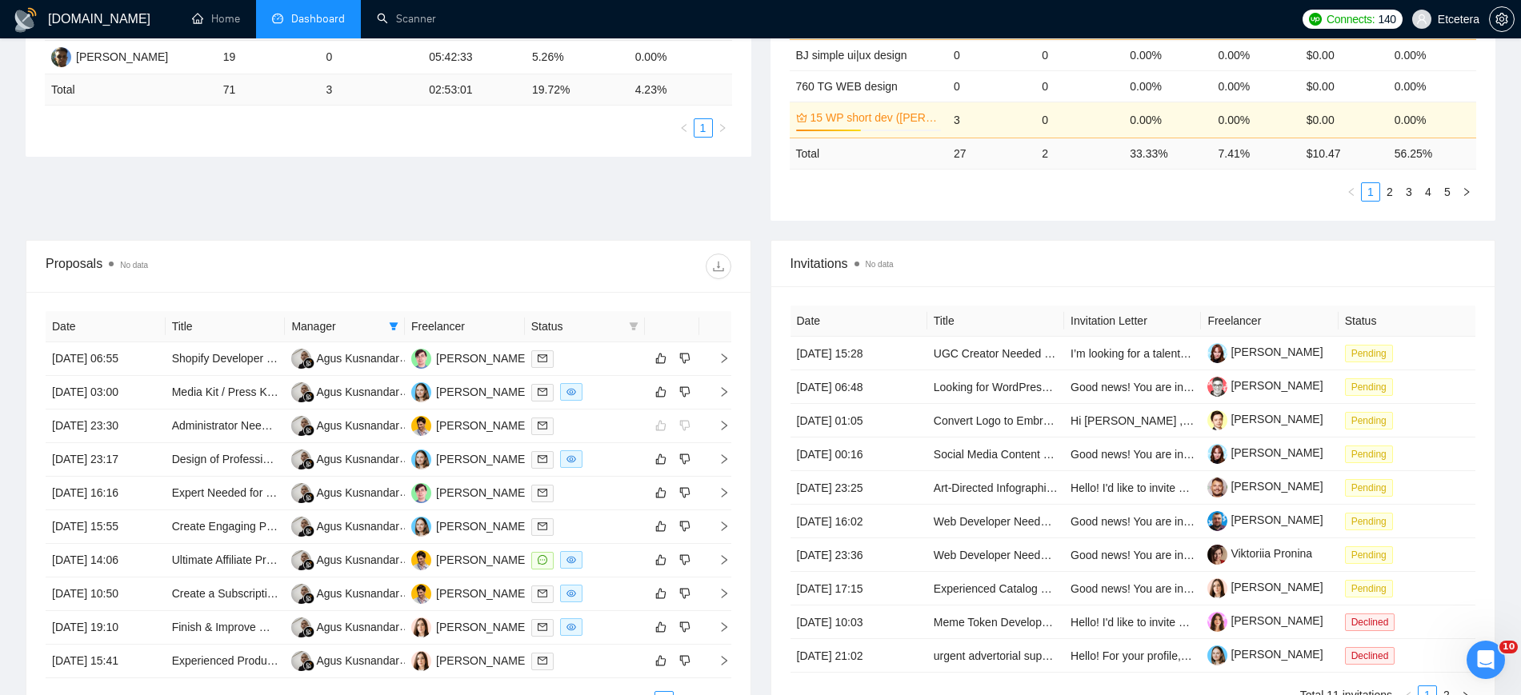
scroll to position [187, 0]
